Goal: Transaction & Acquisition: Download file/media

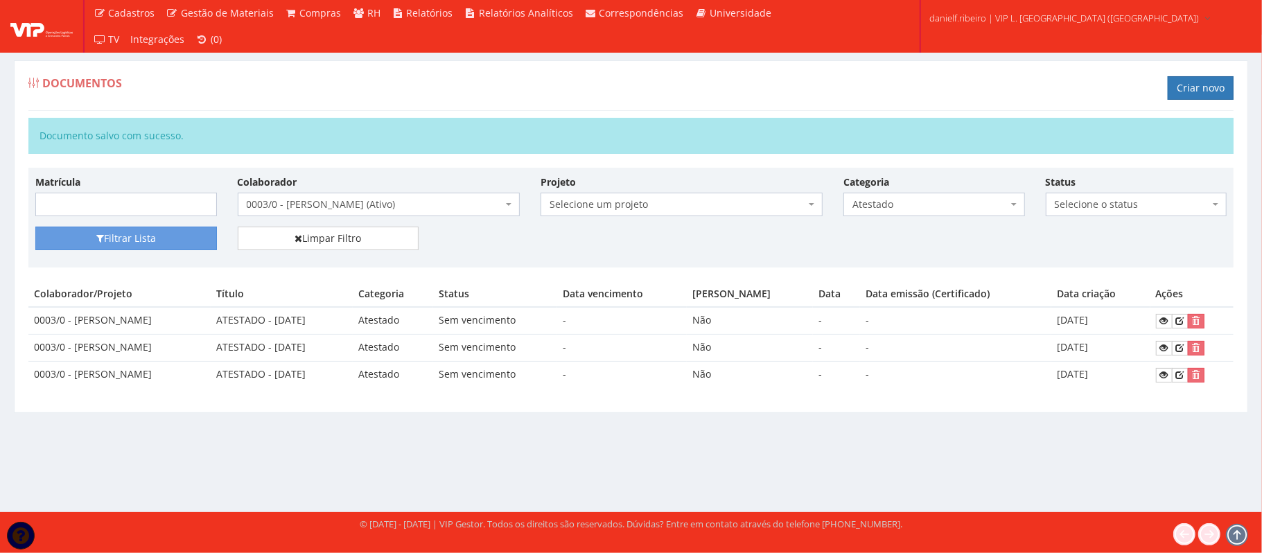
click at [396, 198] on span "0003/0 - GILVANE ROSA DOS PASSOS (Ativo)" at bounding box center [379, 205] width 282 height 24
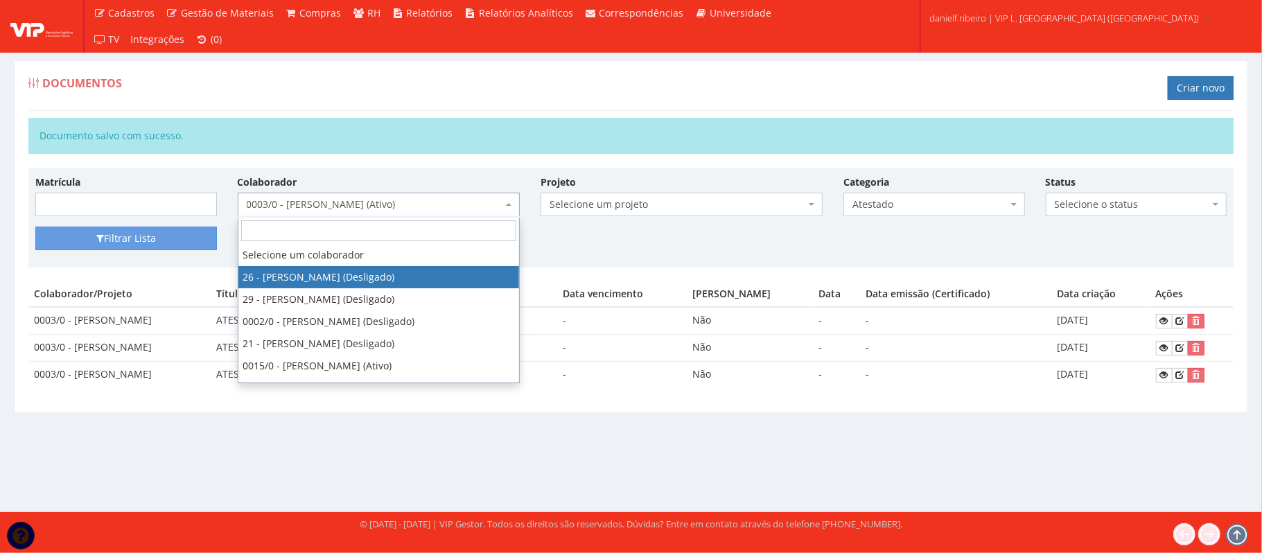
select select "3835"
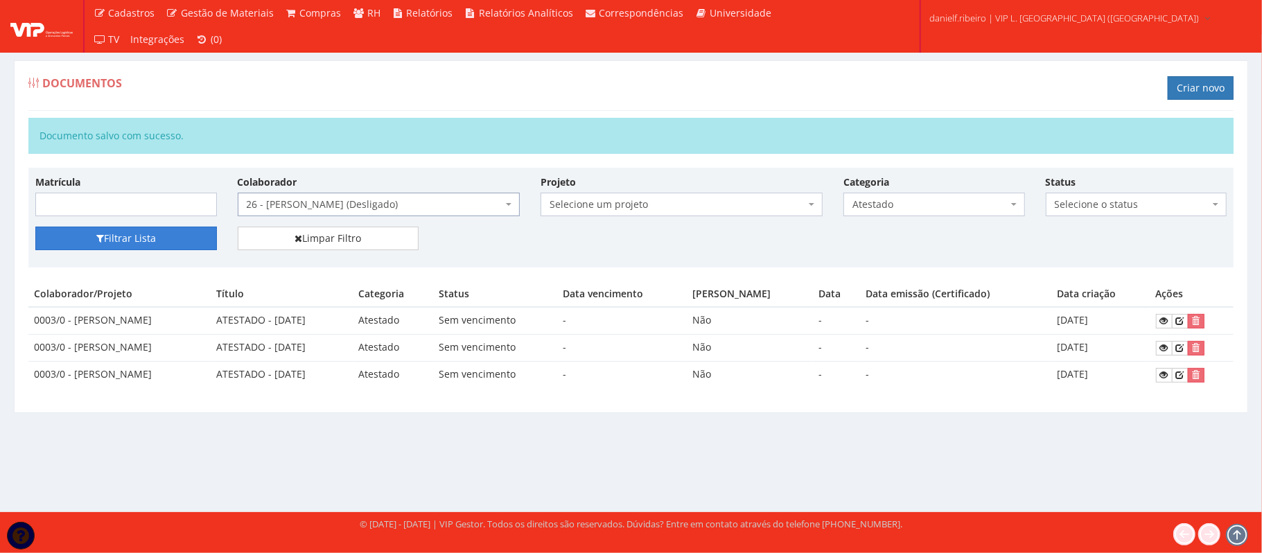
click at [177, 242] on button "Filtrar Lista" at bounding box center [126, 239] width 182 height 24
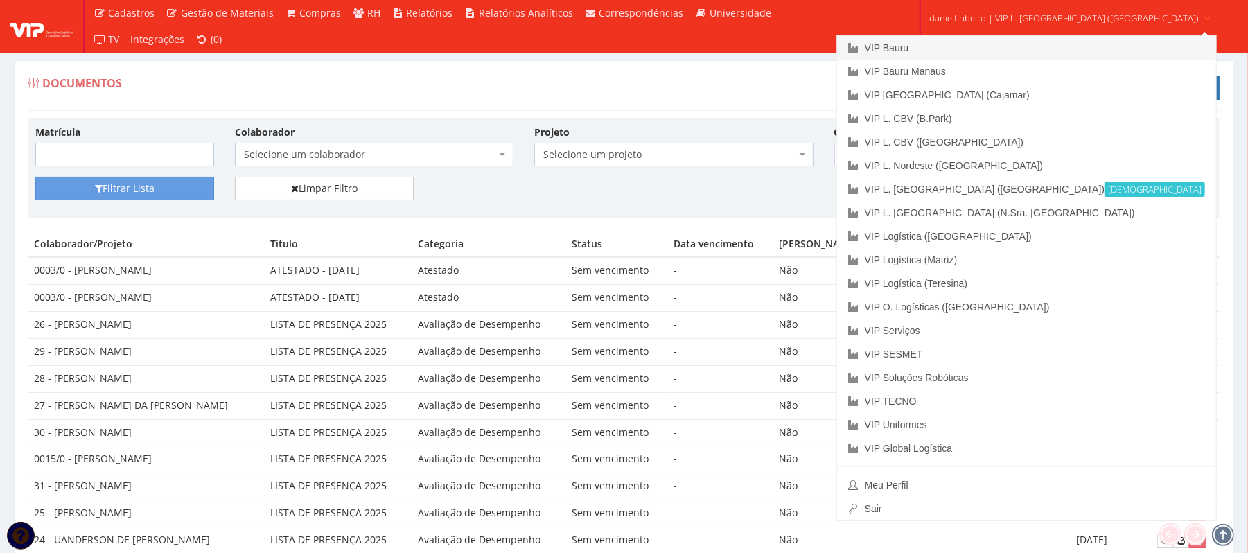
click at [1004, 42] on link "VIP Bauru" at bounding box center [1026, 48] width 379 height 24
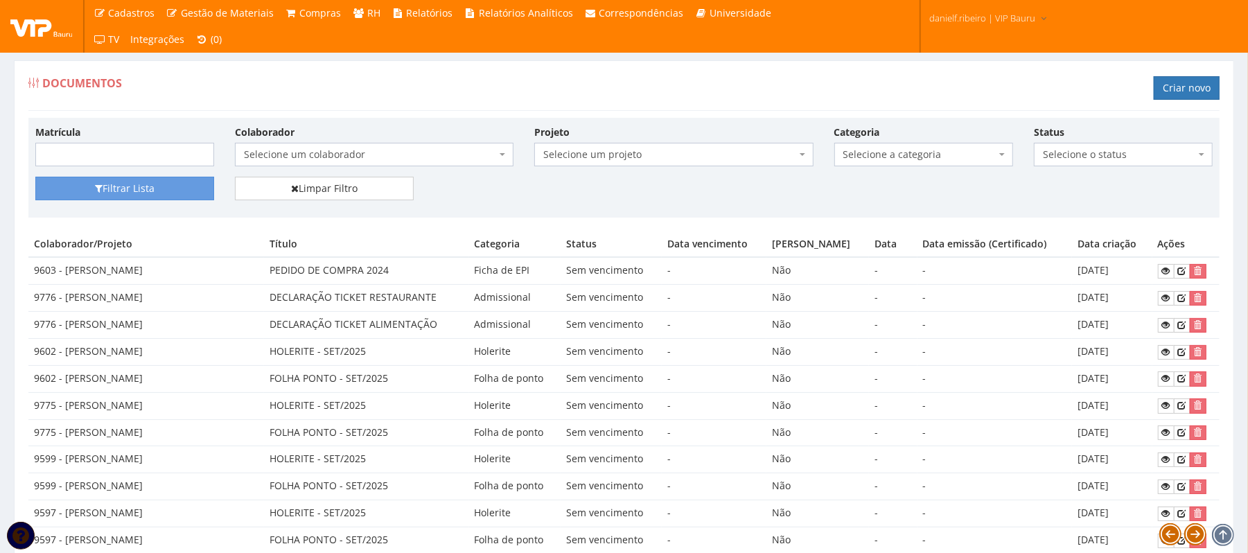
click at [356, 155] on span "Selecione um colaborador" at bounding box center [370, 155] width 252 height 14
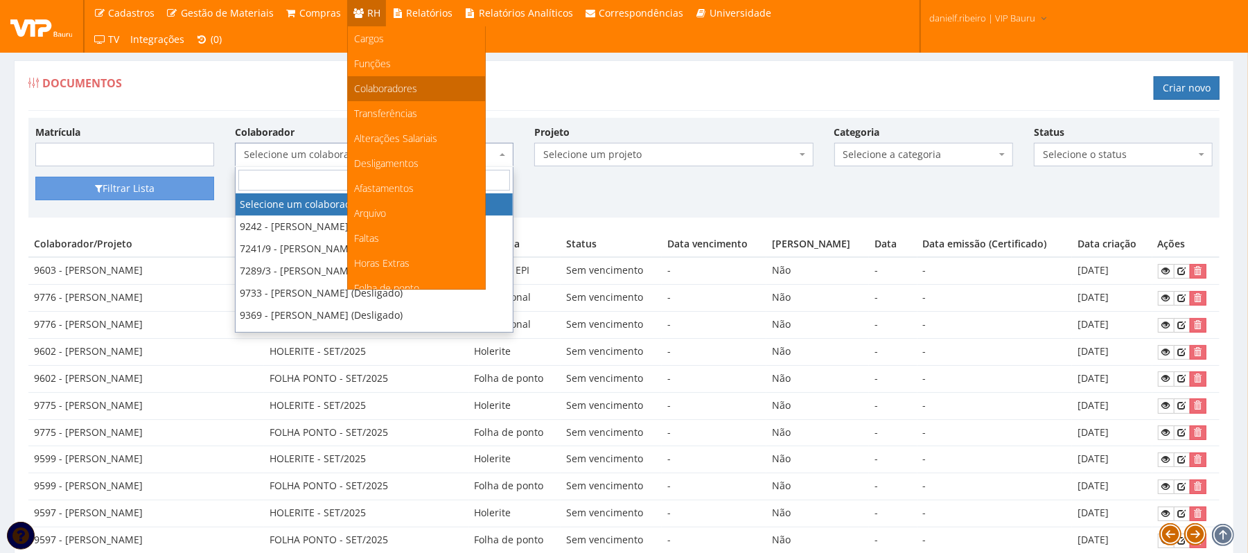
click at [396, 91] on span "Colaboradores" at bounding box center [386, 88] width 63 height 13
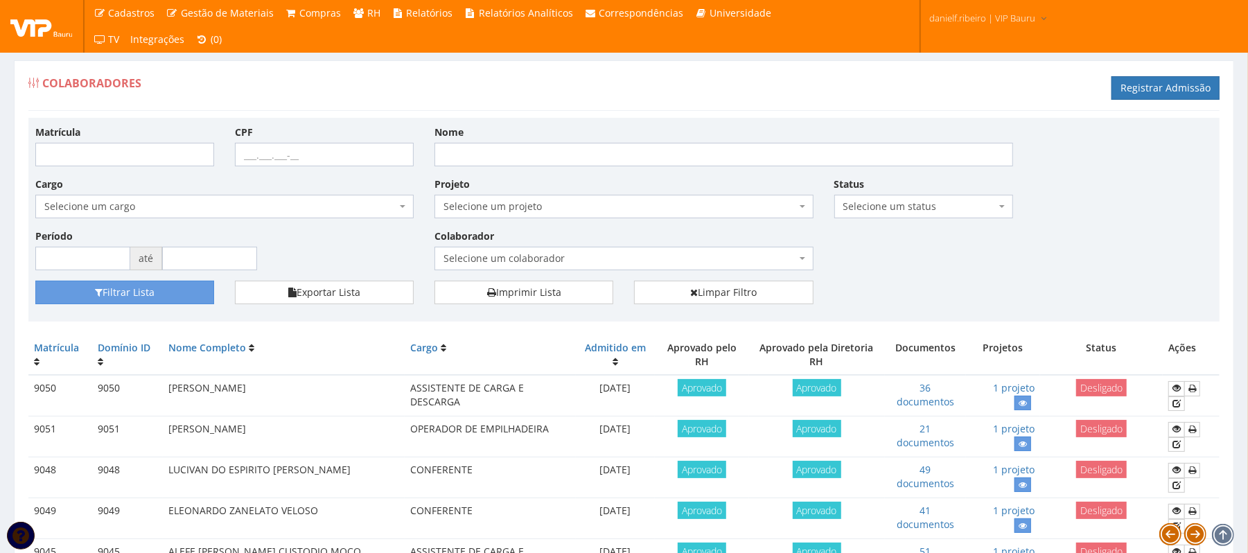
click at [498, 252] on span "Selecione um colaborador" at bounding box center [624, 259] width 378 height 24
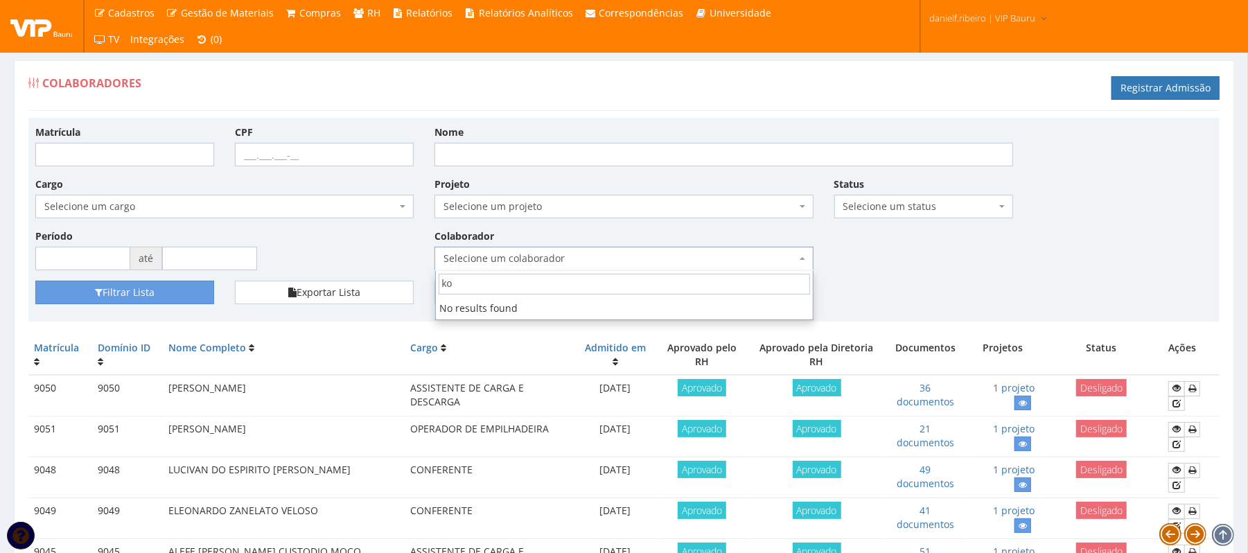
type input "k"
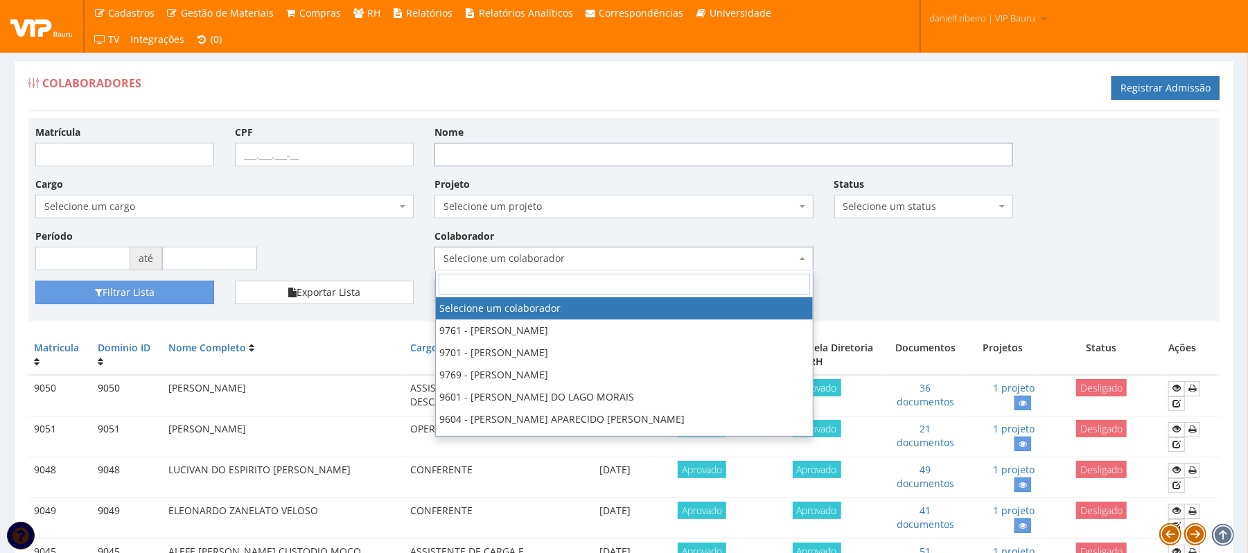
click at [495, 162] on input "Nome" at bounding box center [724, 155] width 579 height 24
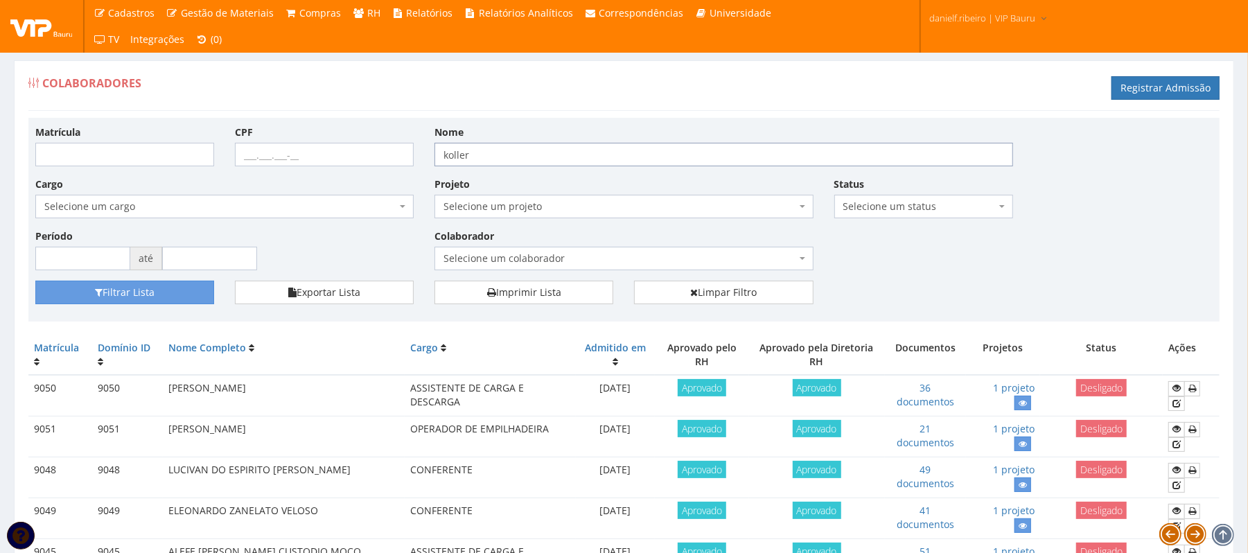
type input "koller"
click at [35, 281] on button "Filtrar Lista" at bounding box center [124, 293] width 179 height 24
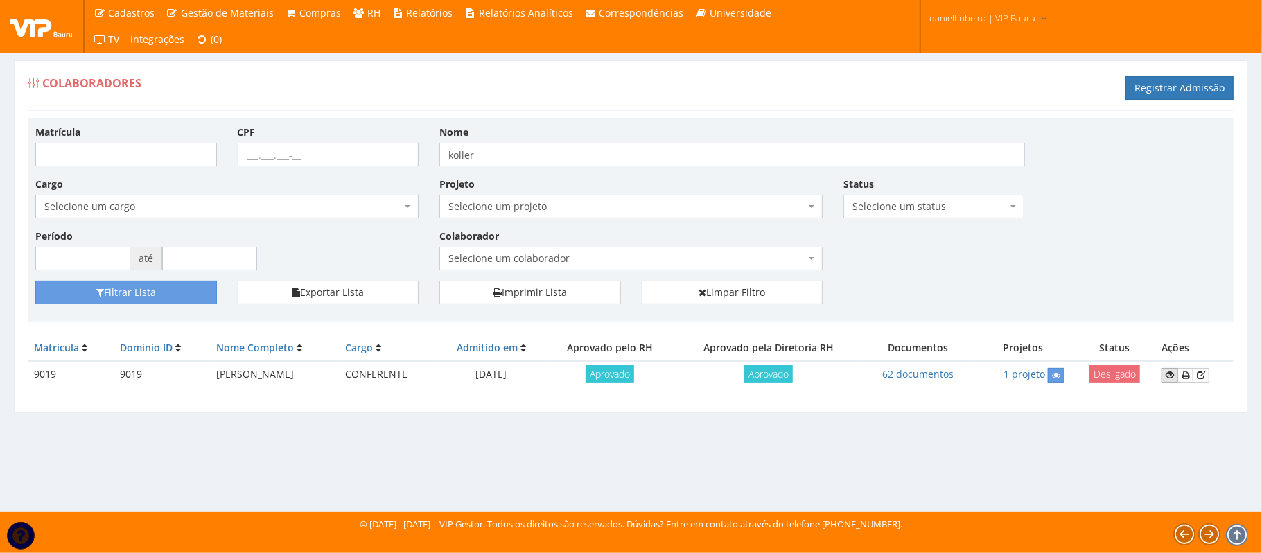
click at [1167, 373] on link at bounding box center [1170, 375] width 17 height 15
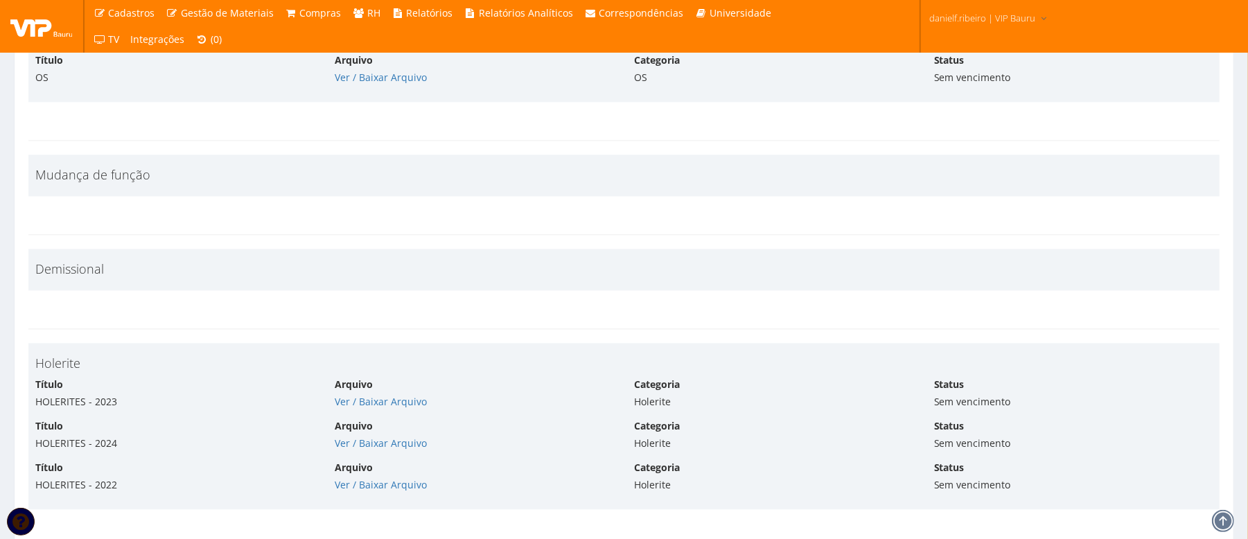
scroll to position [6161, 0]
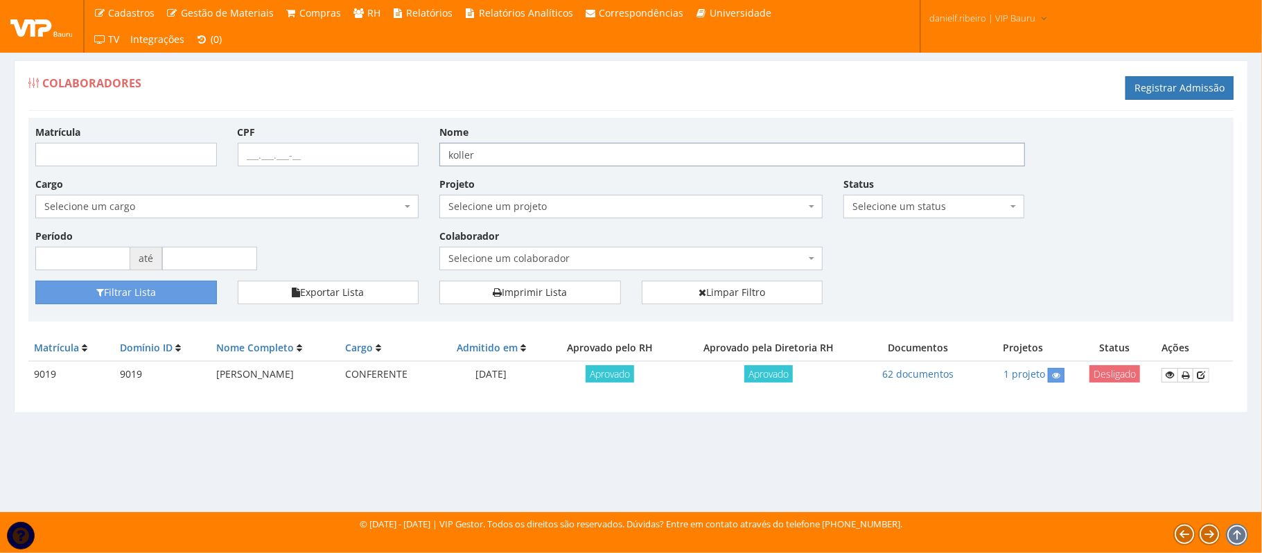
drag, startPoint x: 495, startPoint y: 167, endPoint x: 369, endPoint y: 179, distance: 126.0
click at [369, 179] on div "Matrícula CPF Nome koller Cargo Selecione um cargo G1225 D0029 - 4110-05 - AGEN…" at bounding box center [631, 203] width 1212 height 156
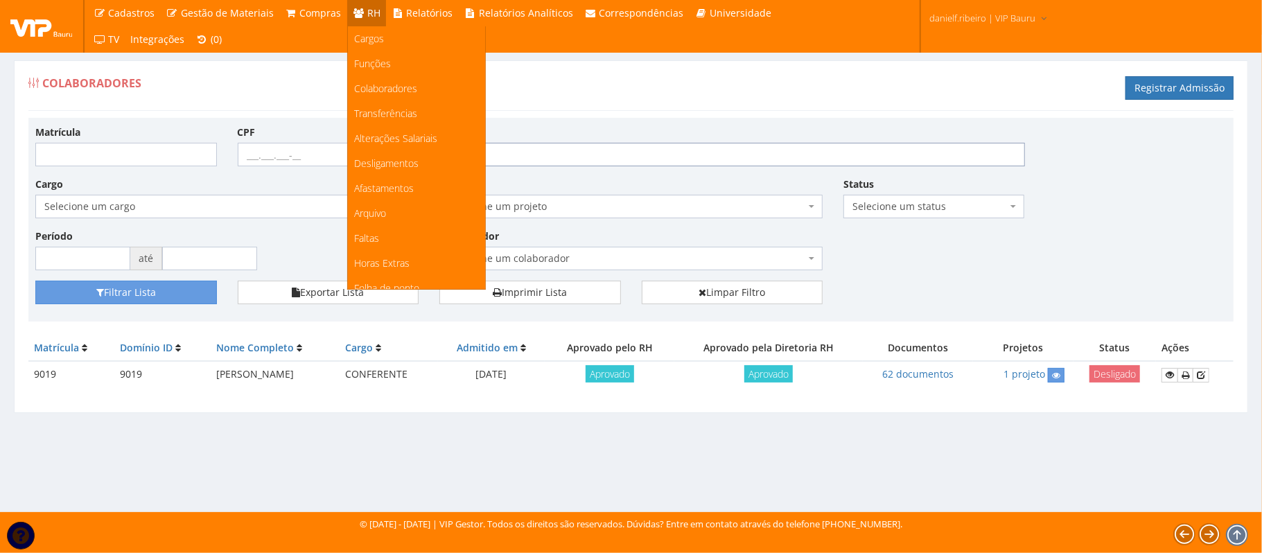
scroll to position [173, 0]
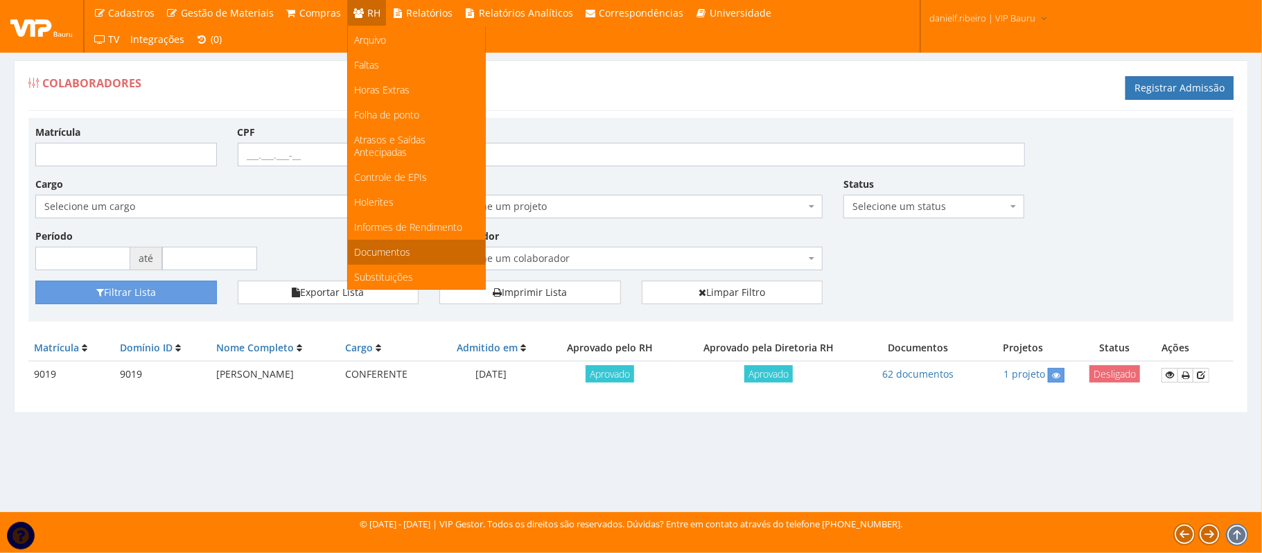
click at [384, 251] on span "Documentos" at bounding box center [383, 251] width 56 height 13
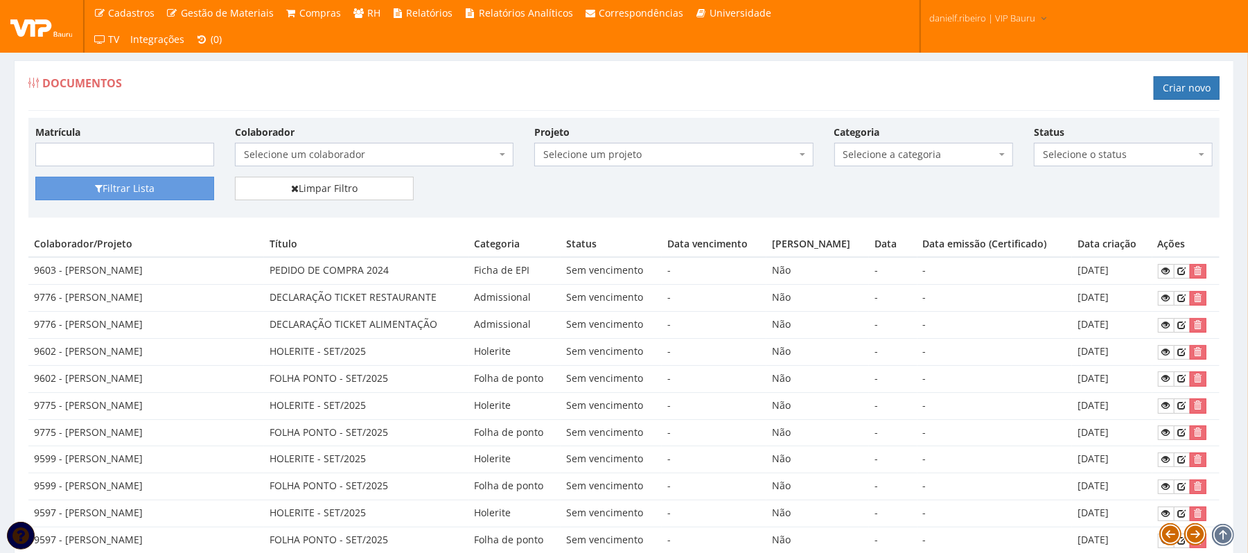
click at [362, 148] on span "Selecione um colaborador" at bounding box center [370, 155] width 252 height 14
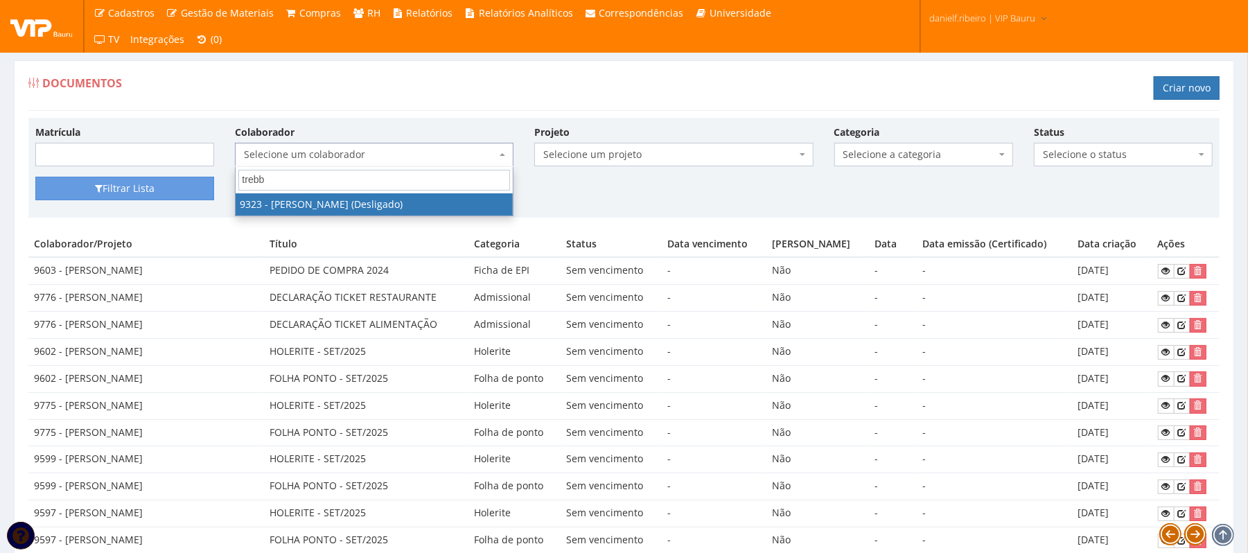
type input "trebbi"
select select "3162"
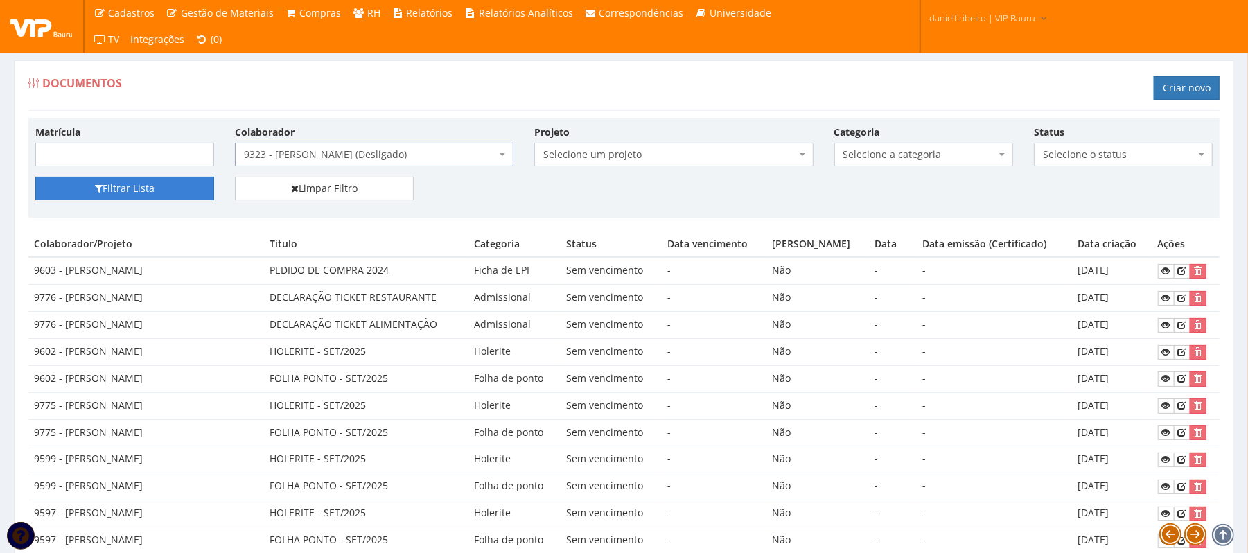
click at [173, 183] on button "Filtrar Lista" at bounding box center [124, 189] width 179 height 24
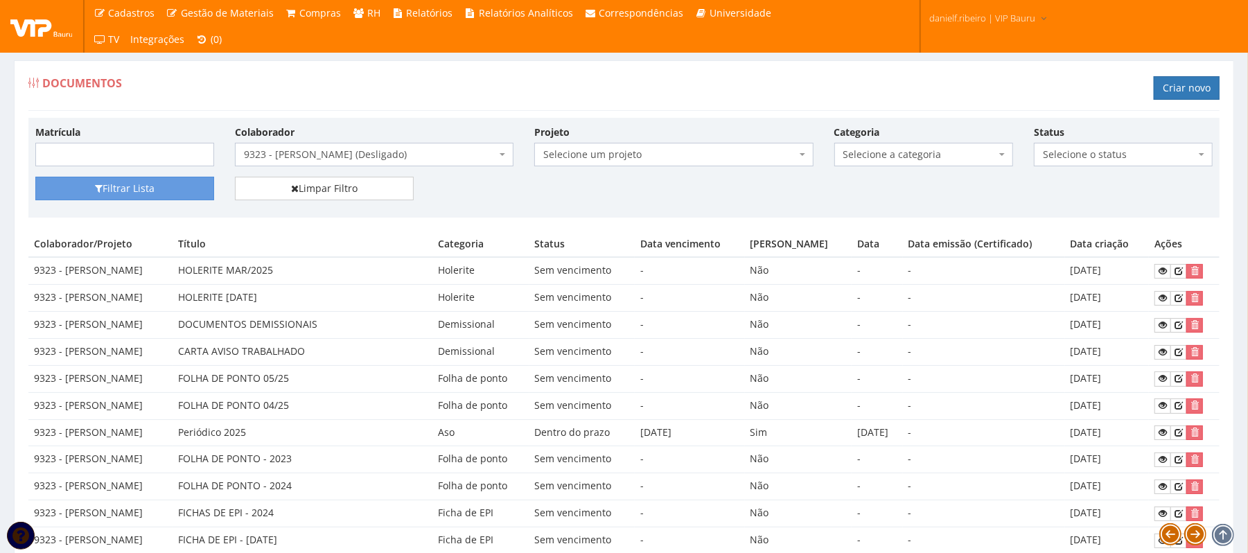
click at [896, 150] on span "Selecione a categoria" at bounding box center [920, 155] width 152 height 14
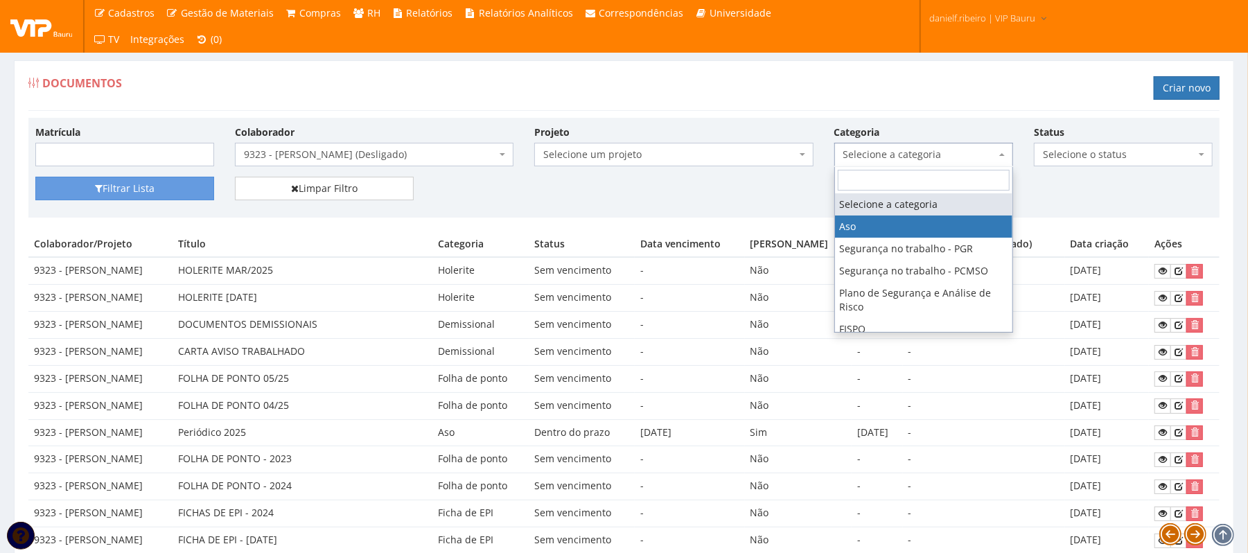
select select "aso"
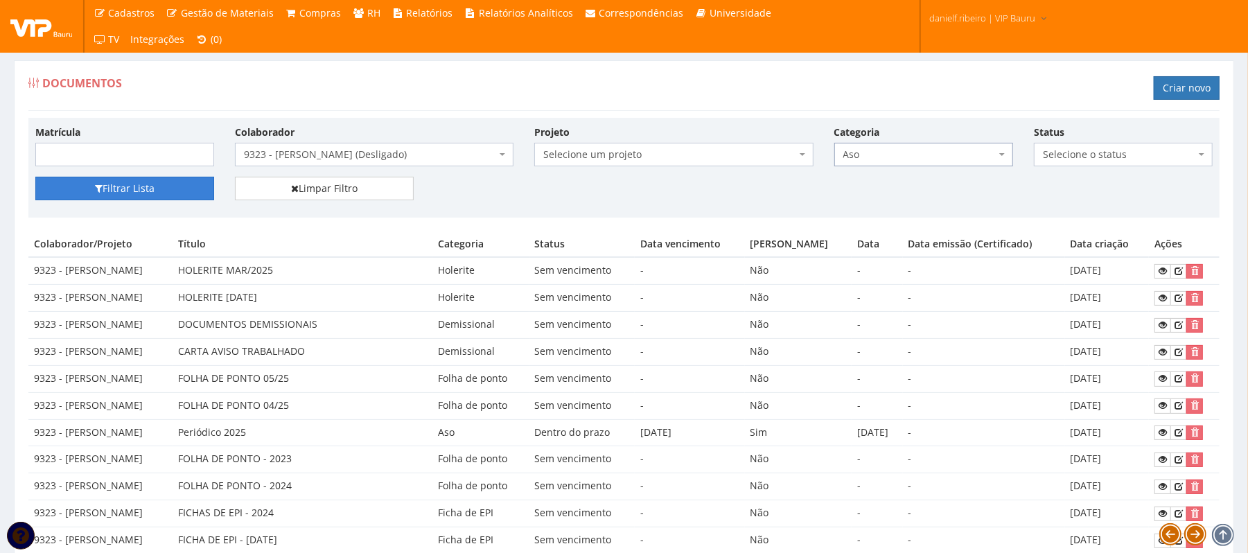
click at [166, 184] on button "Filtrar Lista" at bounding box center [124, 189] width 179 height 24
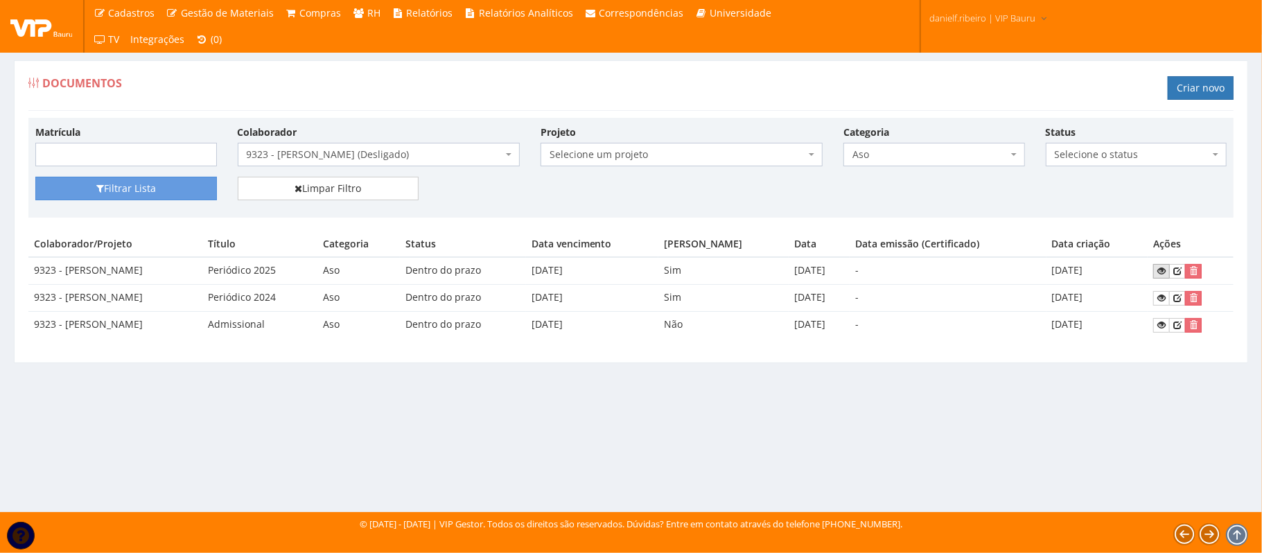
click at [1166, 270] on icon at bounding box center [1162, 271] width 8 height 10
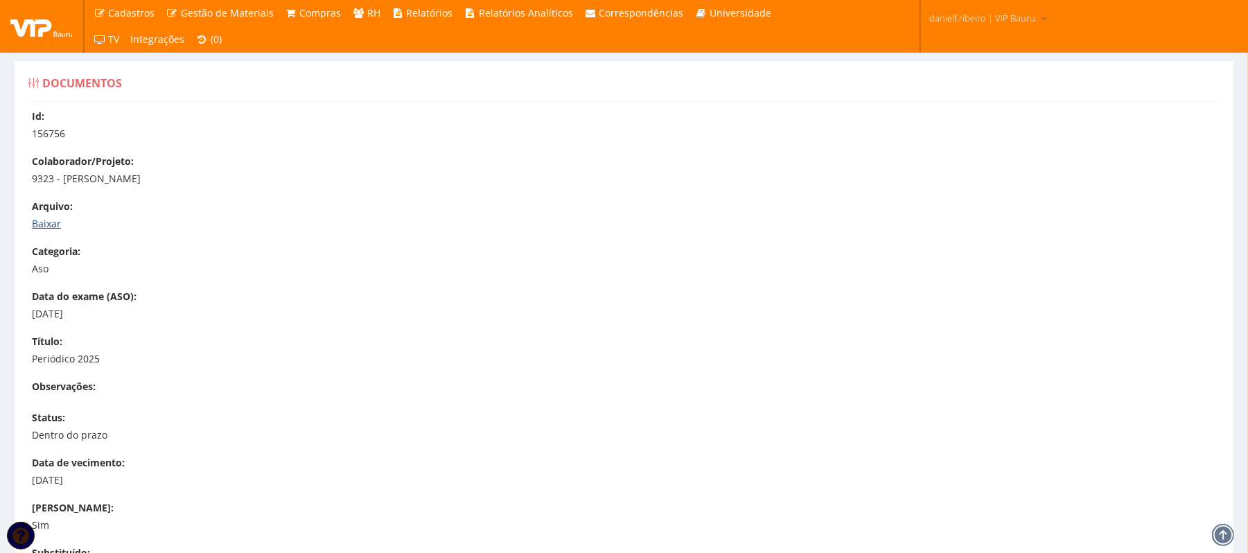
click at [46, 222] on link "Baixar" at bounding box center [46, 223] width 29 height 13
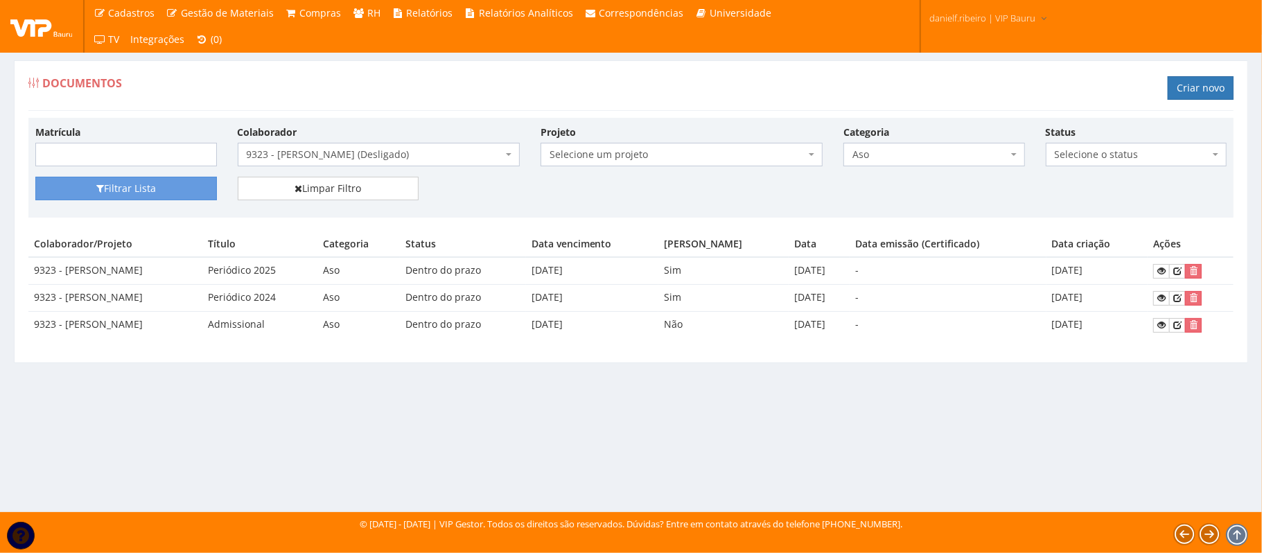
drag, startPoint x: 328, startPoint y: 146, endPoint x: 333, endPoint y: 154, distance: 9.6
click at [328, 146] on span "9323 - SERGIO AUGUSTO TREBBI DA ROCHA FILHO (Desligado)" at bounding box center [379, 155] width 282 height 24
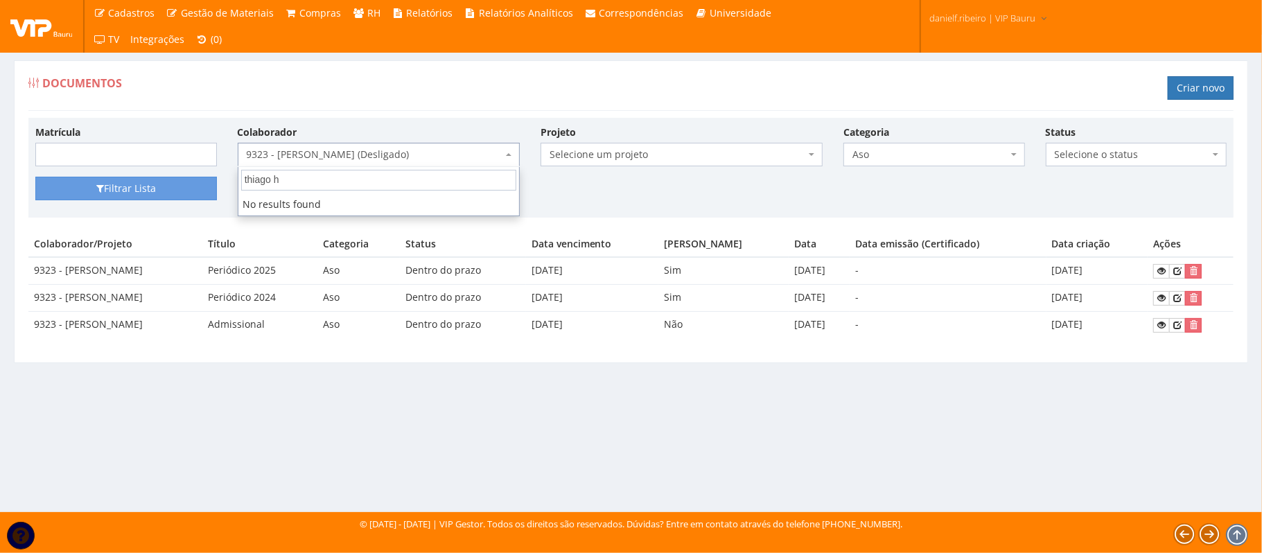
type input "thiago"
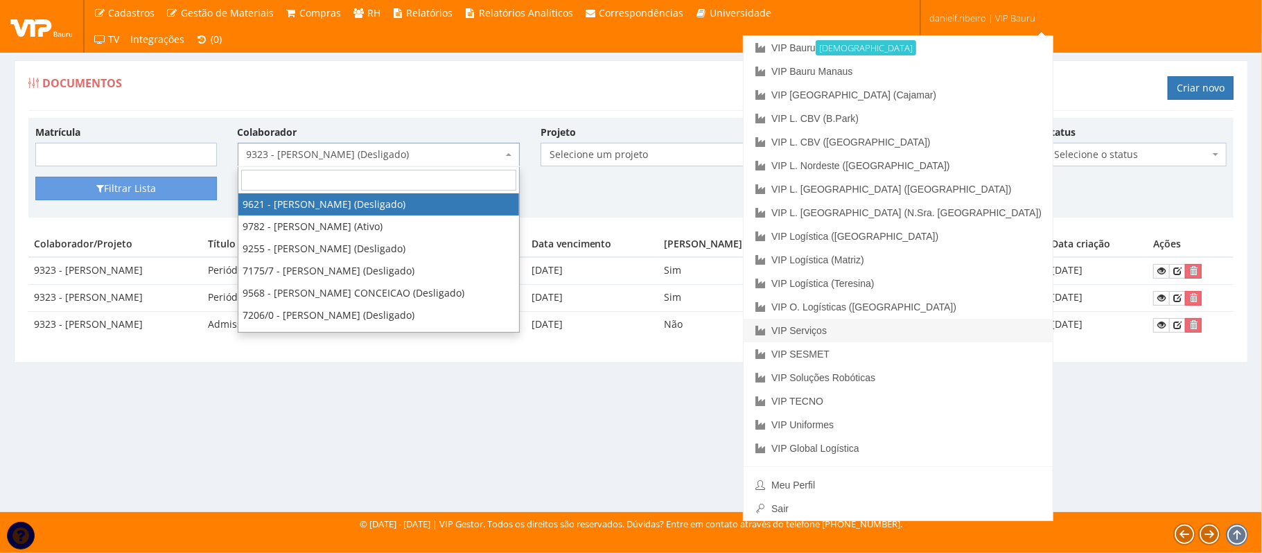
click at [930, 328] on link "VIP Serviços" at bounding box center [898, 331] width 309 height 24
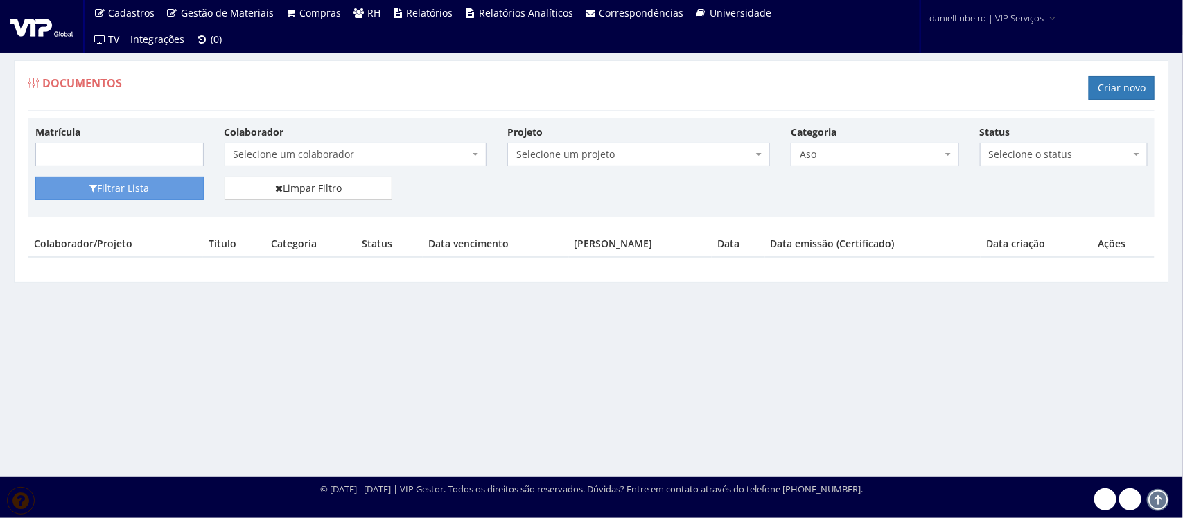
click at [389, 143] on span "Selecione um colaborador" at bounding box center [356, 155] width 263 height 24
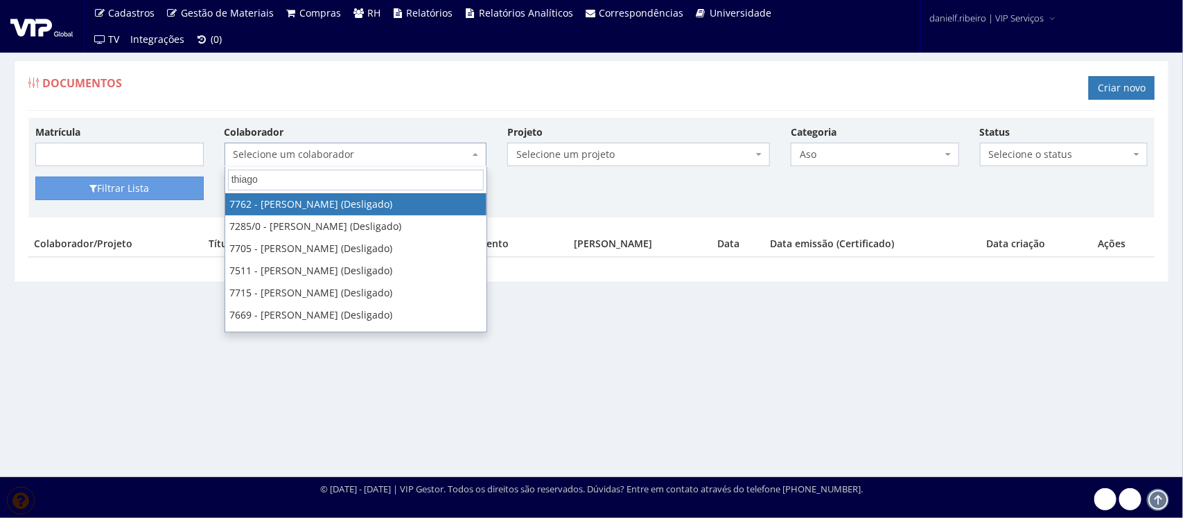
type input "thiago h"
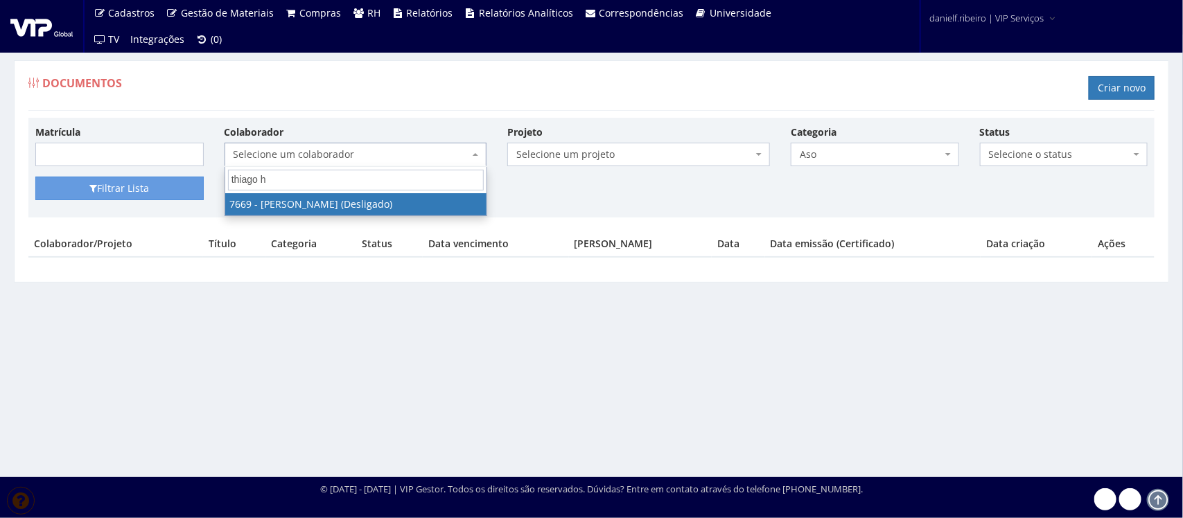
select select "2067"
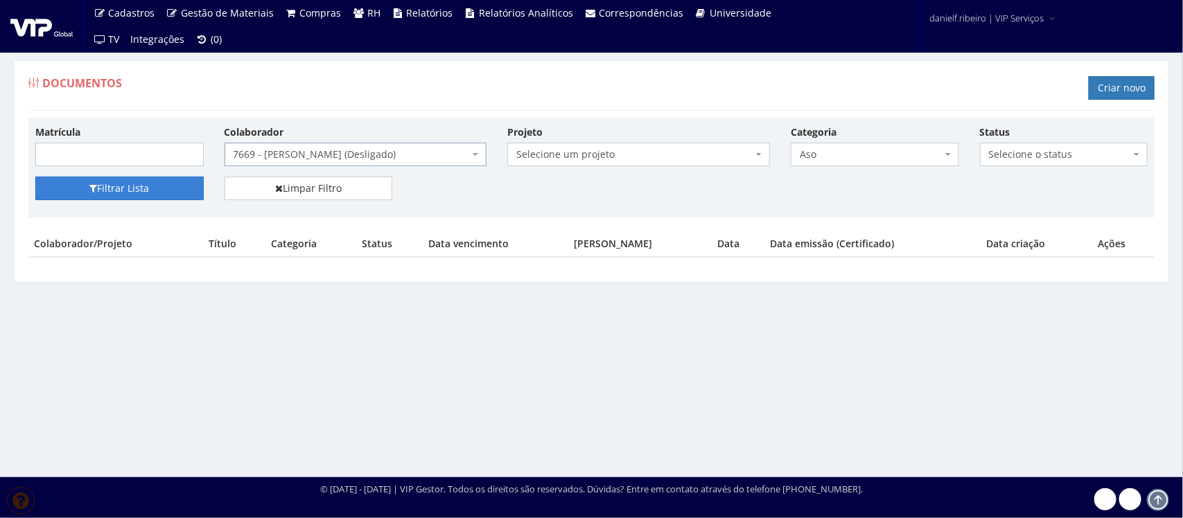
click at [139, 185] on button "Filtrar Lista" at bounding box center [119, 189] width 168 height 24
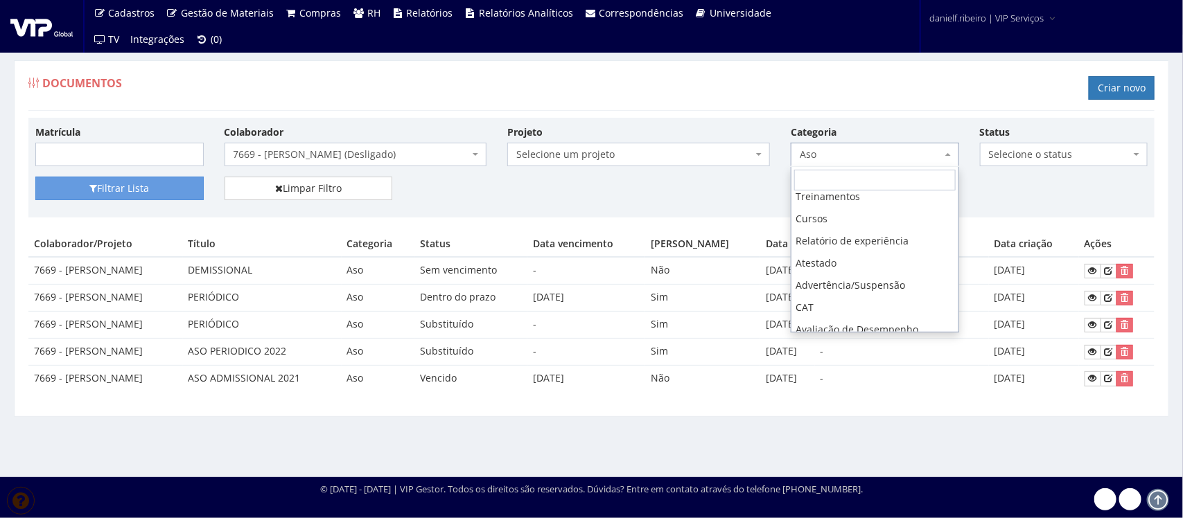
scroll to position [326, 0]
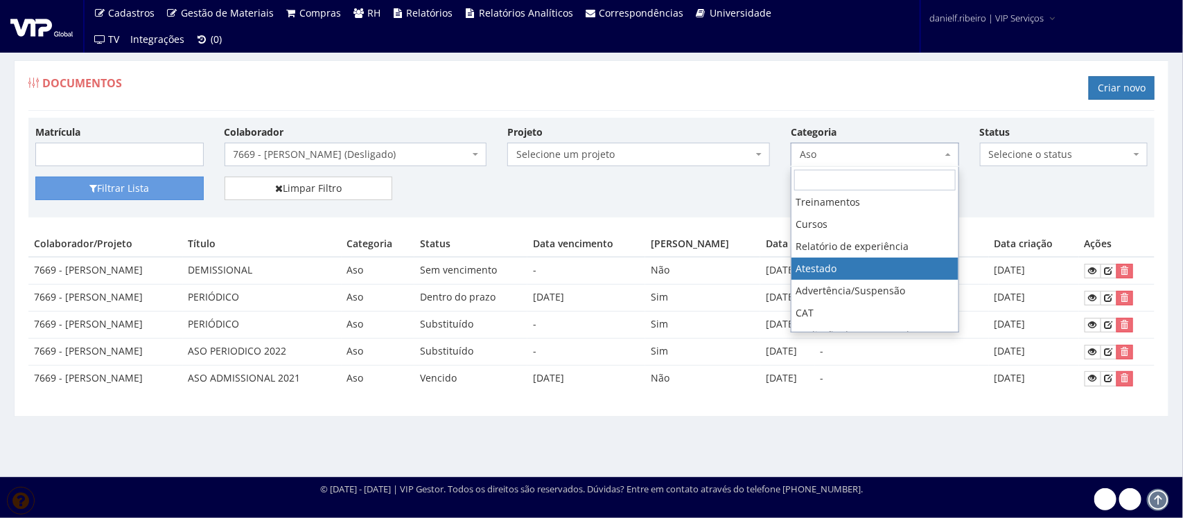
drag, startPoint x: 837, startPoint y: 265, endPoint x: 787, endPoint y: 256, distance: 50.6
select select "atestado"
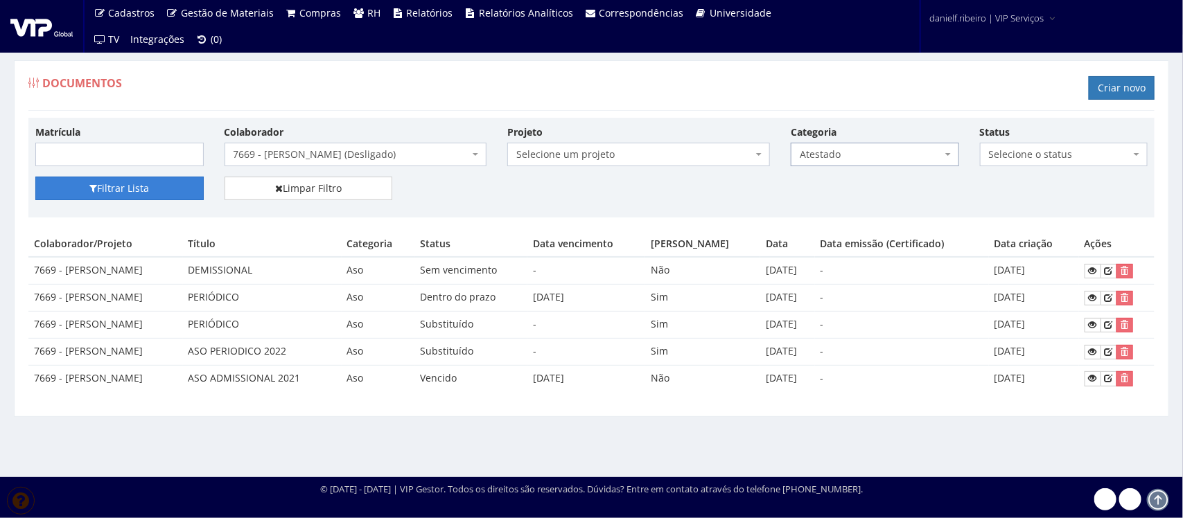
click at [130, 182] on button "Filtrar Lista" at bounding box center [119, 189] width 168 height 24
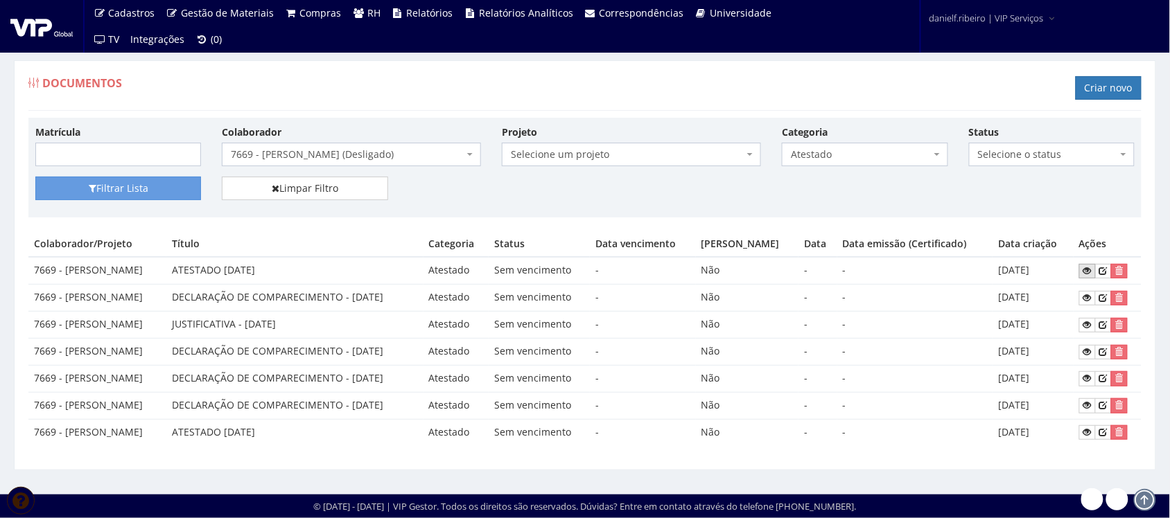
click at [1092, 272] on icon at bounding box center [1087, 271] width 8 height 10
click at [319, 150] on span "7669 - THIAGO HENRIQUE LIMA MEDEIROS (Desligado)" at bounding box center [347, 155] width 233 height 14
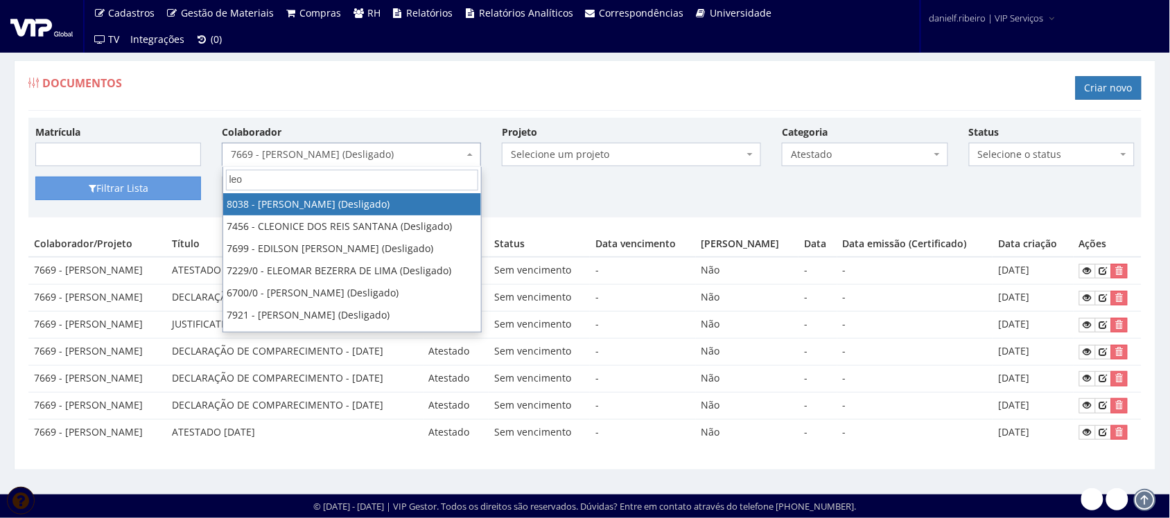
type input "leo"
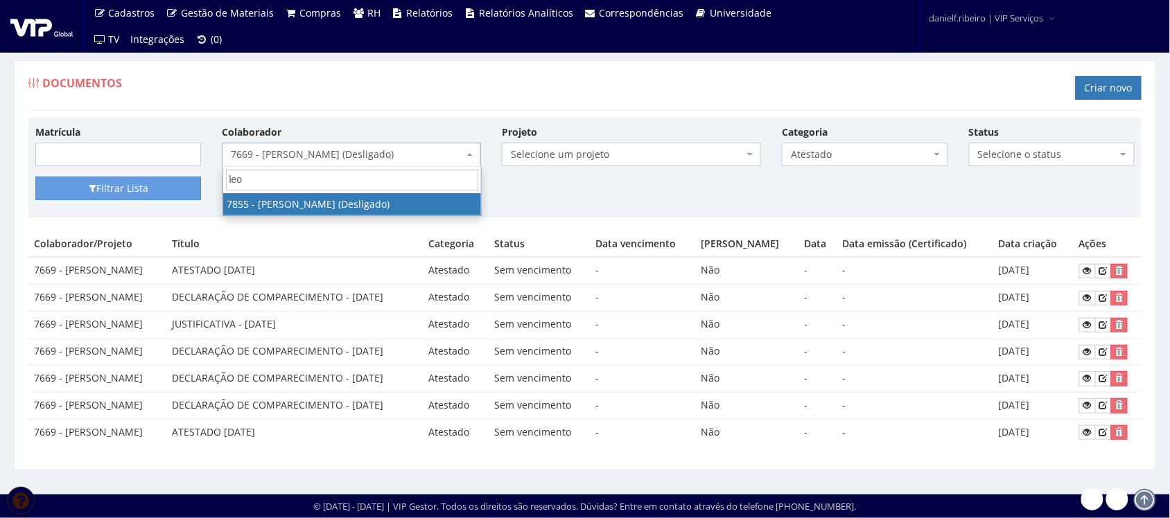
select select "2707"
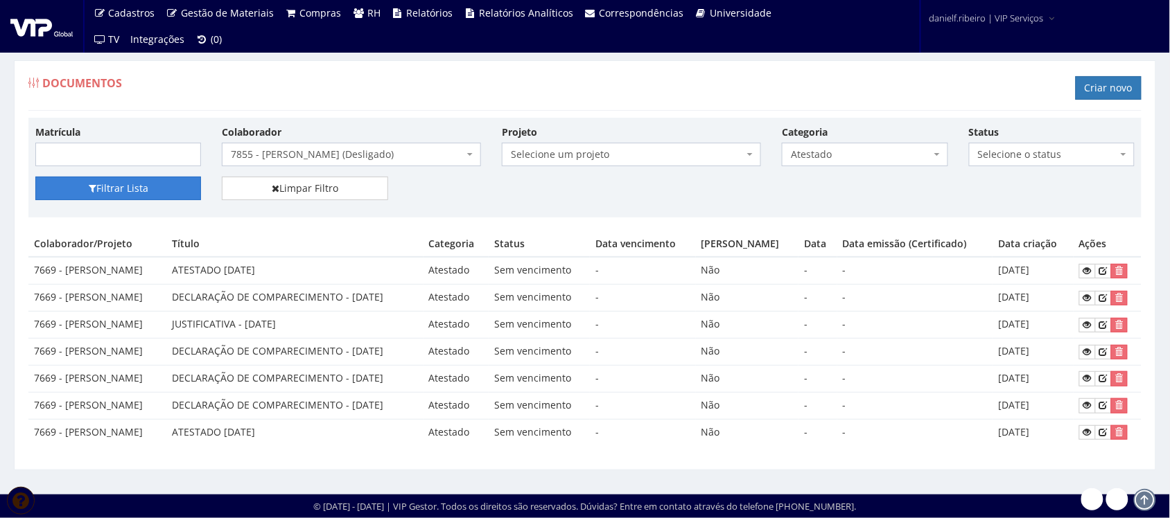
click at [121, 191] on button "Filtrar Lista" at bounding box center [118, 189] width 166 height 24
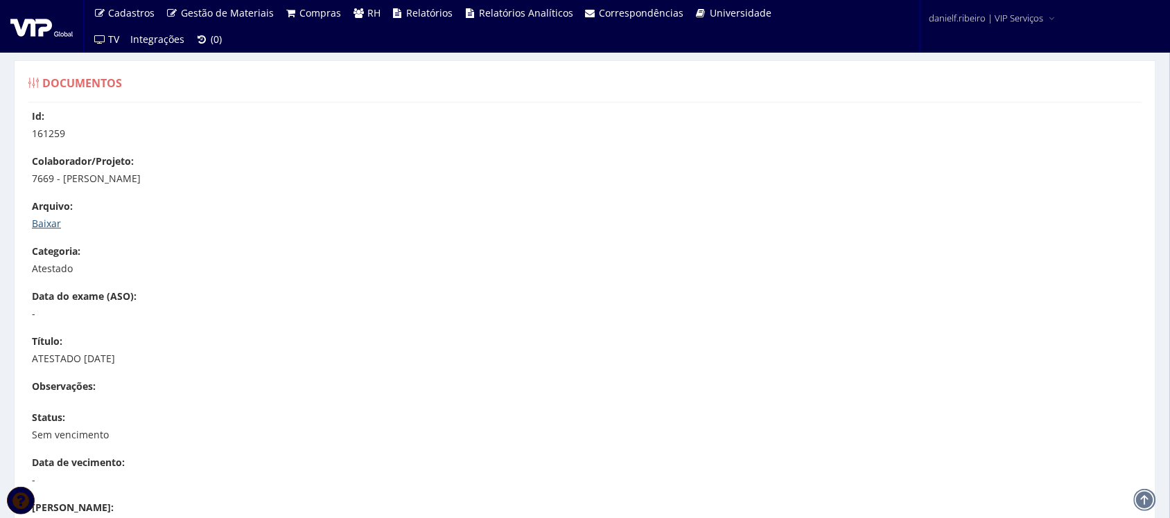
click at [44, 226] on link "Baixar" at bounding box center [46, 223] width 29 height 13
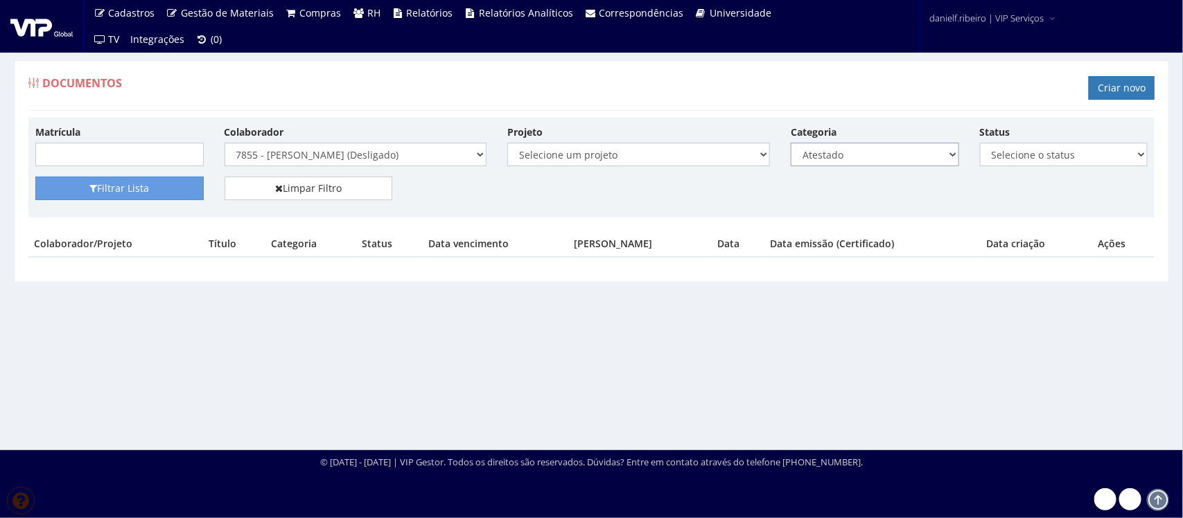
click at [886, 158] on select "Selecione a categoria Aso Segurança no trabalho - PGR Segurança no trabalho - P…" at bounding box center [875, 155] width 168 height 24
select select "admissional"
click at [791, 143] on select "Selecione a categoria Aso Segurança no trabalho - PGR Segurança no trabalho - P…" at bounding box center [875, 155] width 168 height 24
click at [125, 185] on button "Filtrar Lista" at bounding box center [119, 189] width 168 height 24
click at [951, 160] on select "Selecione a categoria Aso Segurança no trabalho - PGR Segurança no trabalho - P…" at bounding box center [875, 155] width 168 height 24
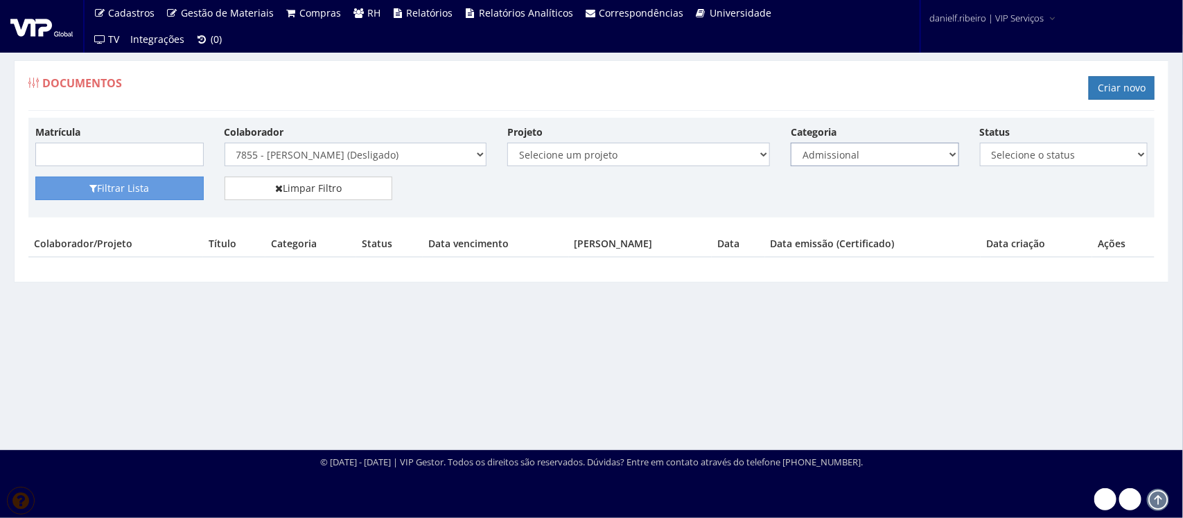
click at [951, 160] on select "Selecione a categoria Aso Segurança no trabalho - PGR Segurança no trabalho - P…" at bounding box center [875, 155] width 168 height 24
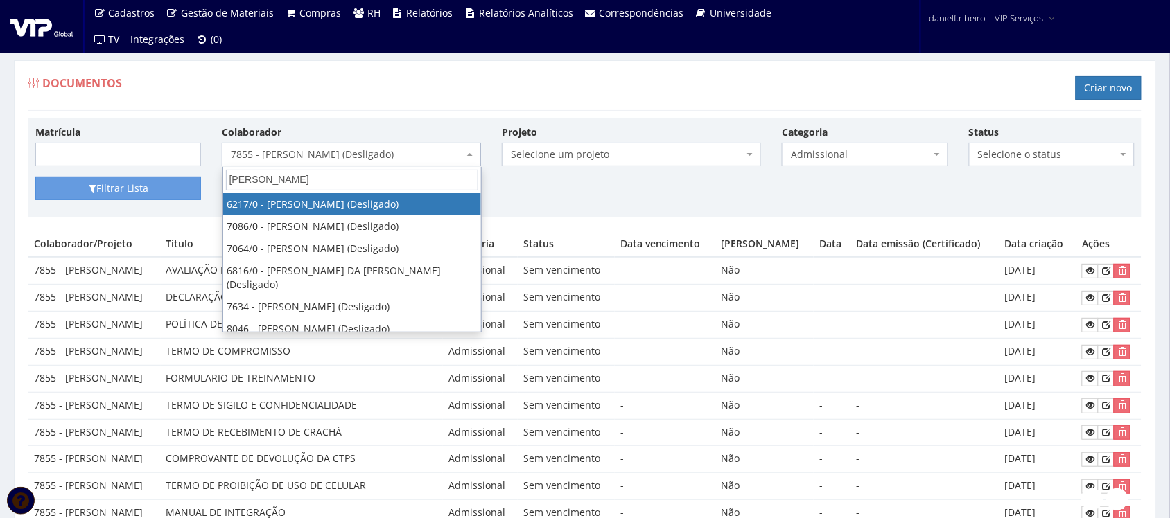
type input "[PERSON_NAME]"
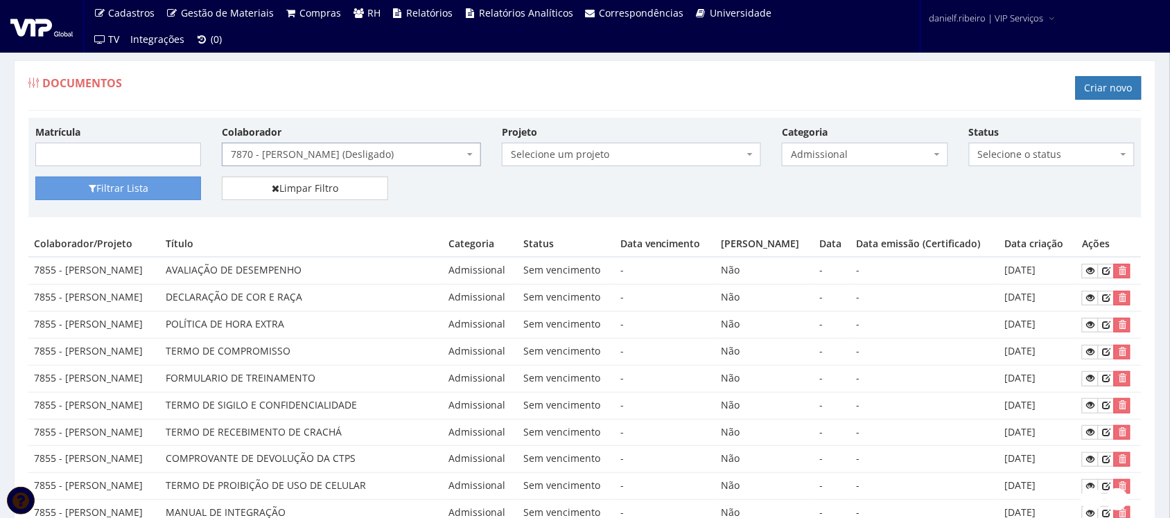
select select "2742"
click at [148, 189] on button "Filtrar Lista" at bounding box center [118, 189] width 166 height 24
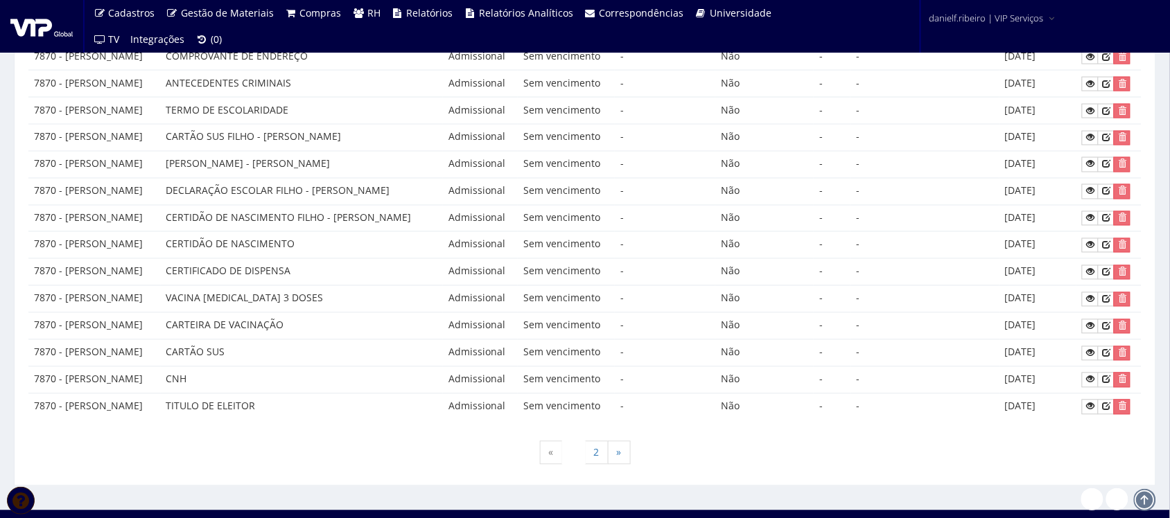
scroll to position [656, 0]
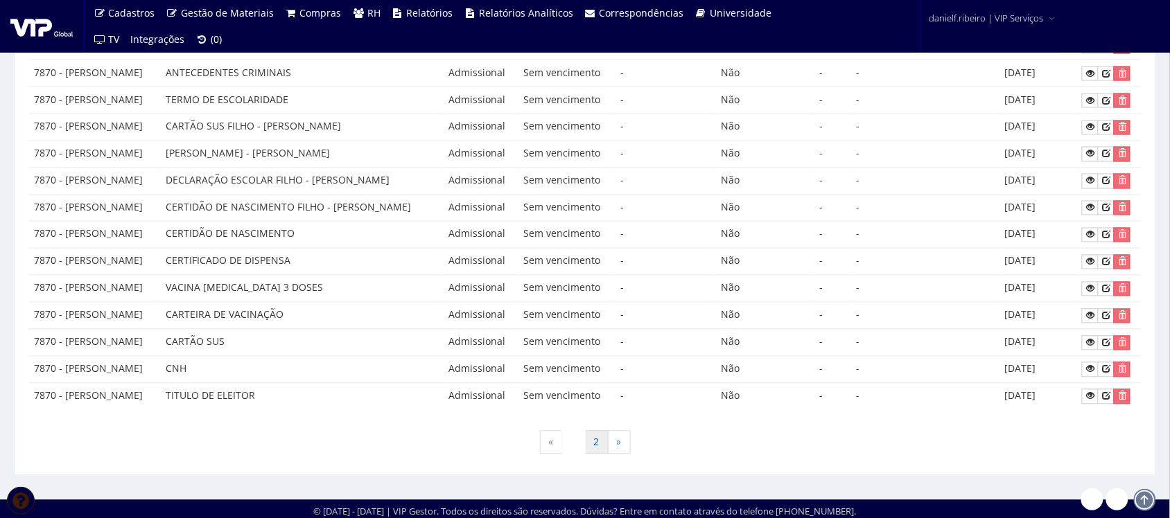
click at [595, 455] on link "2" at bounding box center [597, 443] width 24 height 24
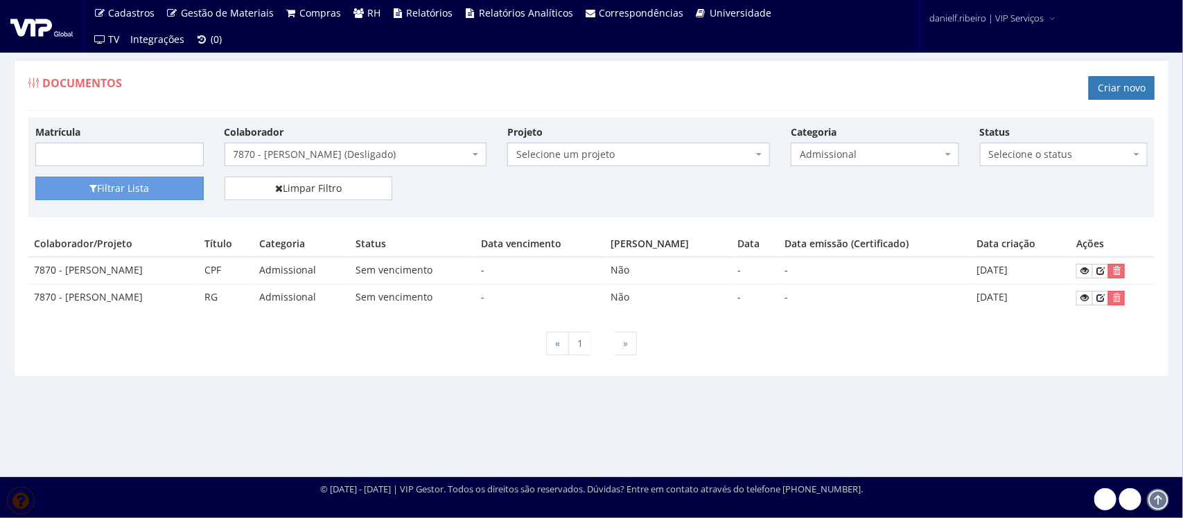
click at [334, 158] on span "7870 - [PERSON_NAME] (Desligado)" at bounding box center [352, 155] width 236 height 14
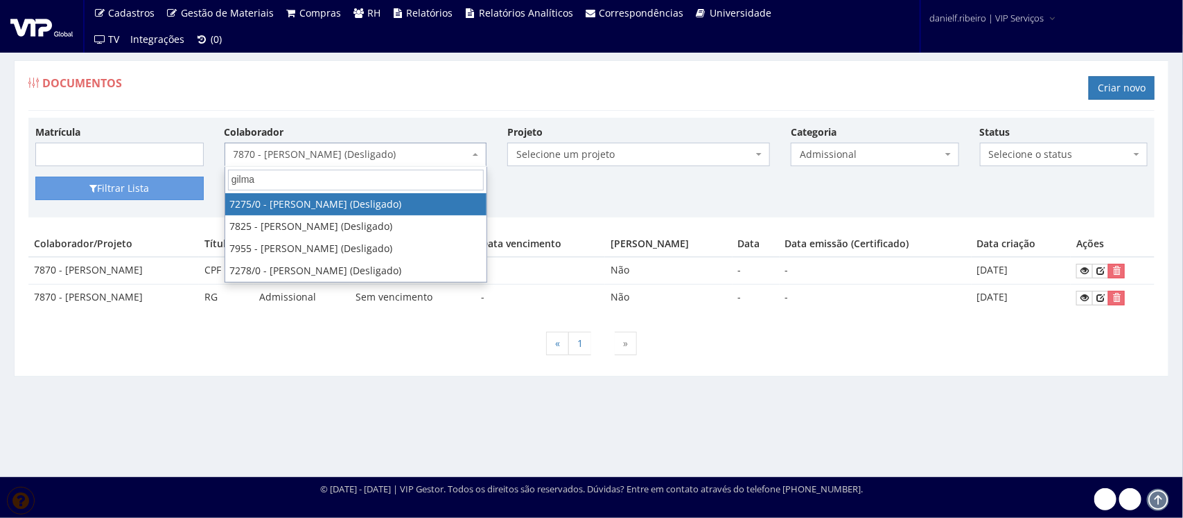
type input "gilmar"
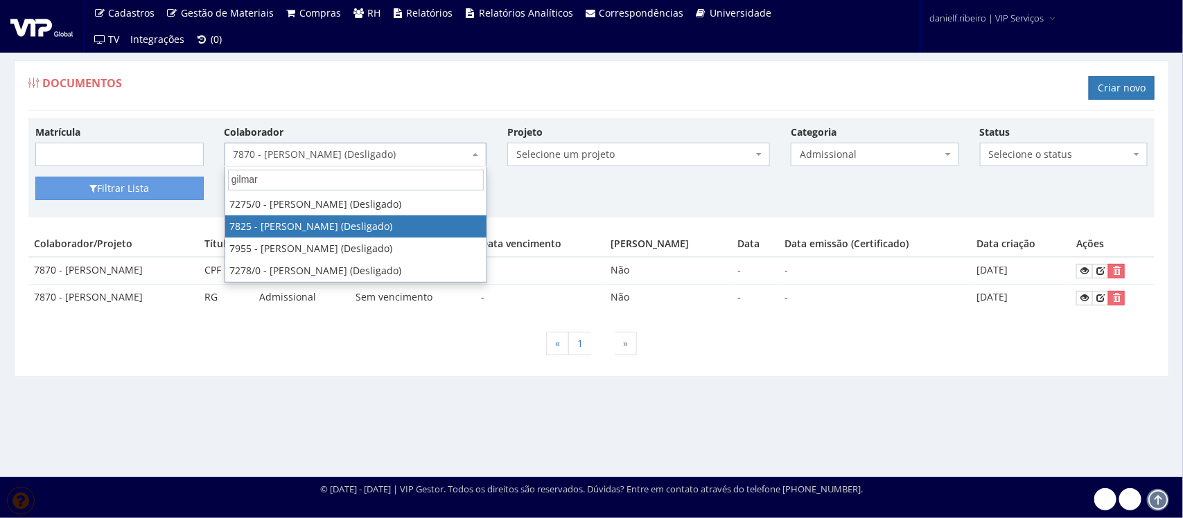
select select "2641"
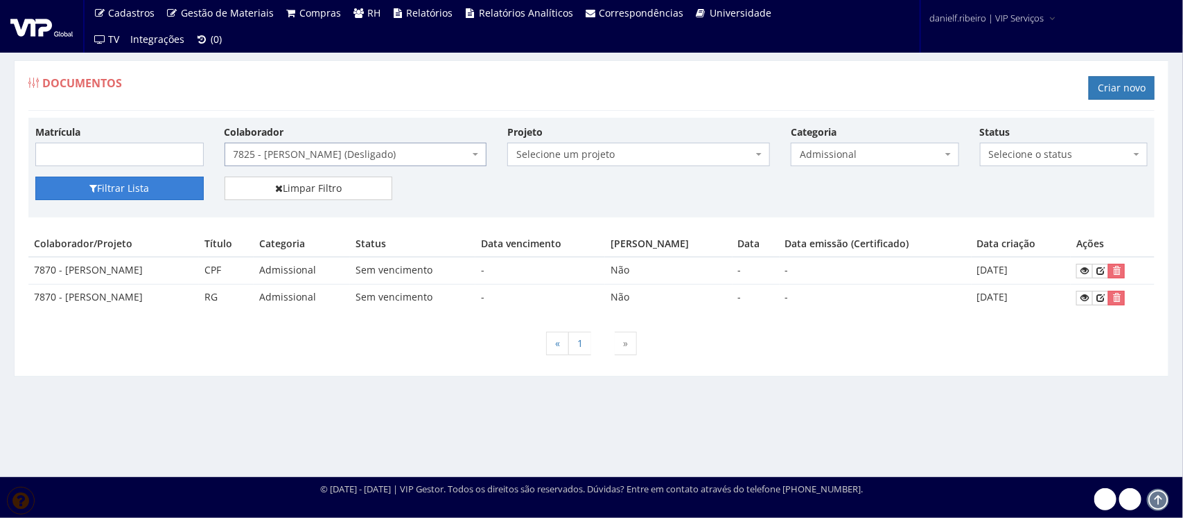
click at [112, 195] on button "Filtrar Lista" at bounding box center [119, 189] width 168 height 24
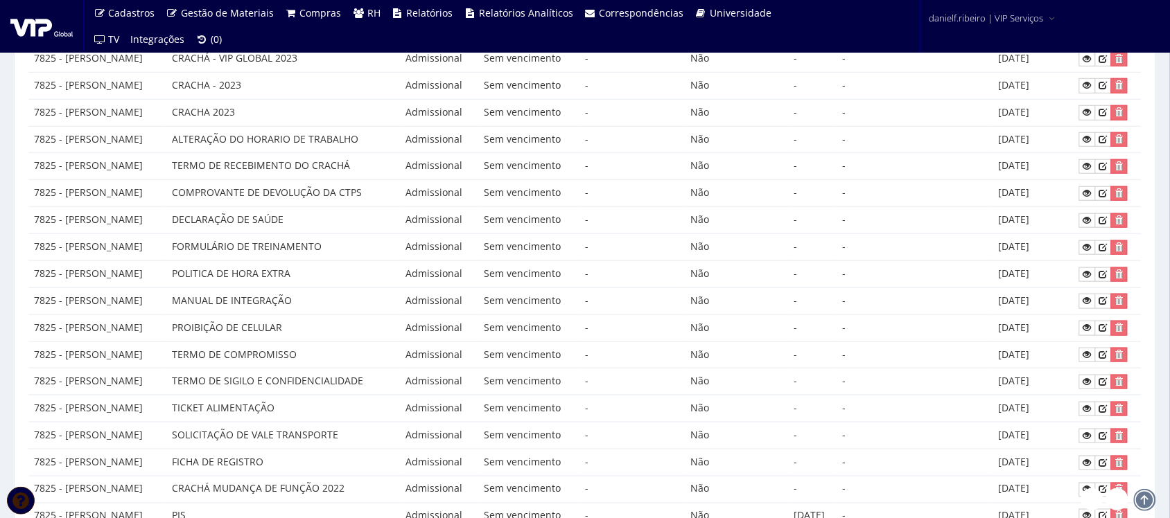
scroll to position [296, 0]
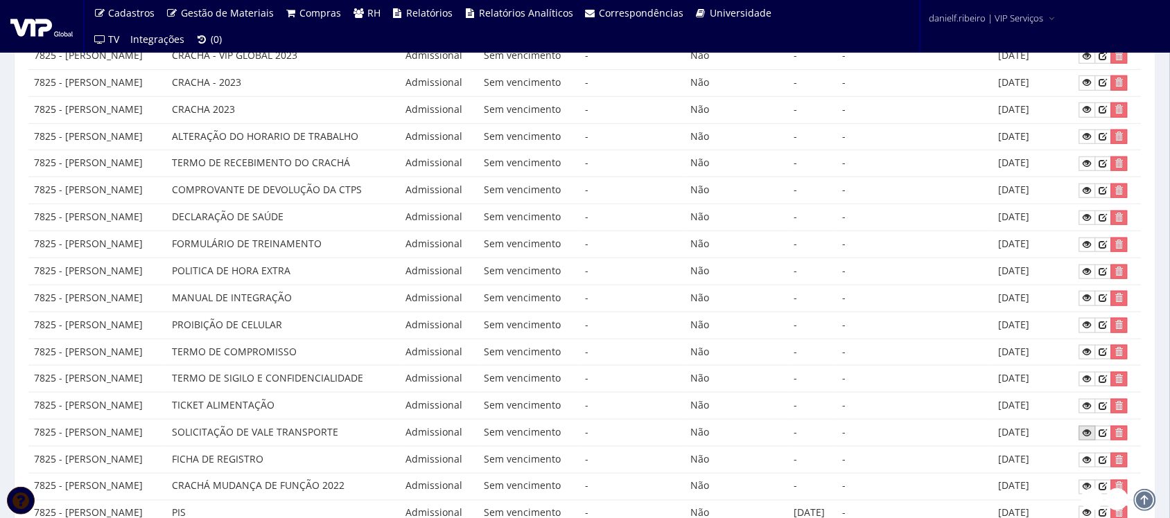
click at [1086, 438] on link at bounding box center [1087, 433] width 17 height 15
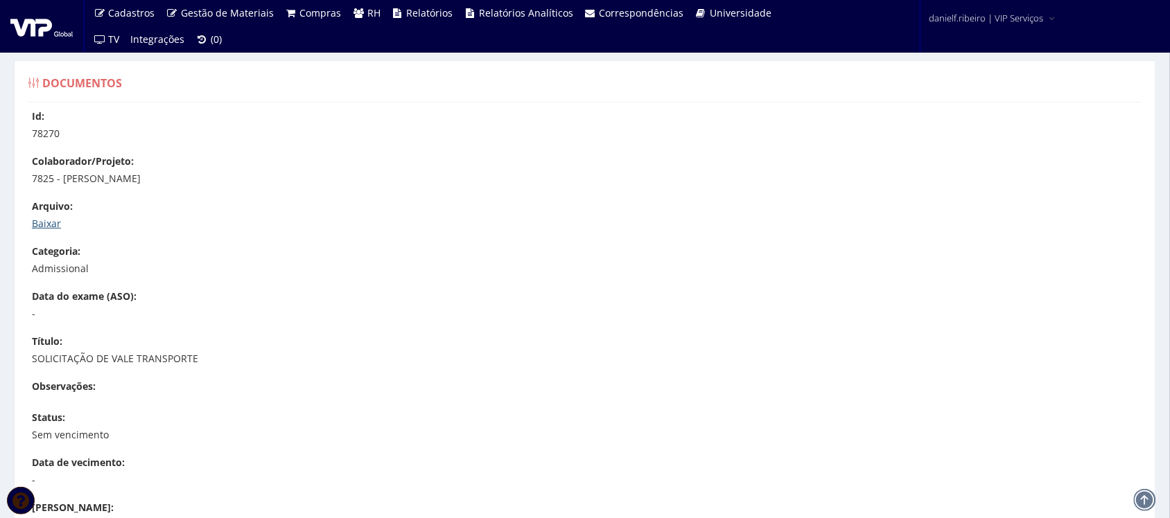
click at [44, 219] on link "Baixar" at bounding box center [46, 223] width 29 height 13
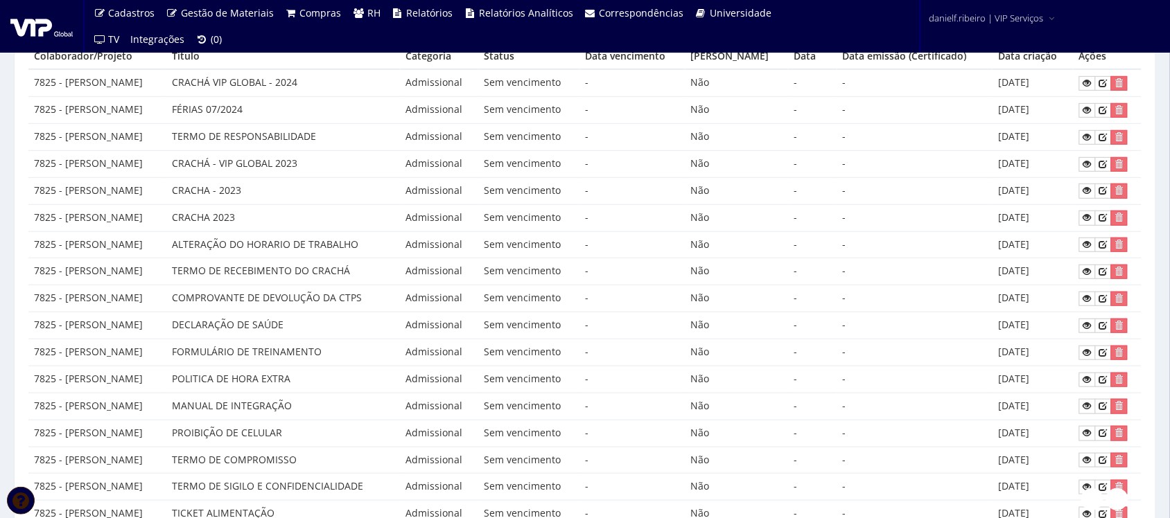
scroll to position [191, 0]
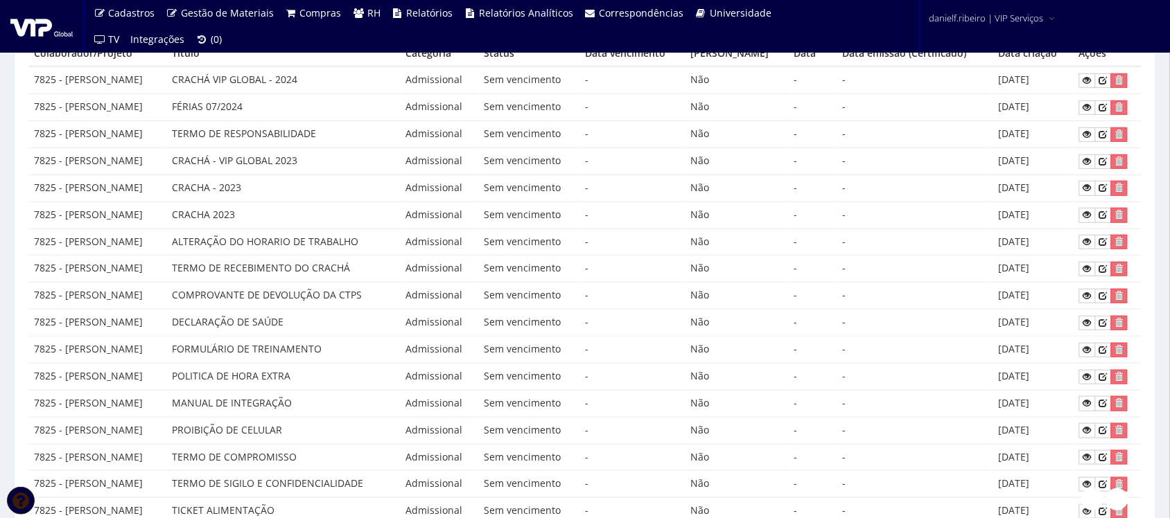
drag, startPoint x: 369, startPoint y: 292, endPoint x: 368, endPoint y: 267, distance: 25.0
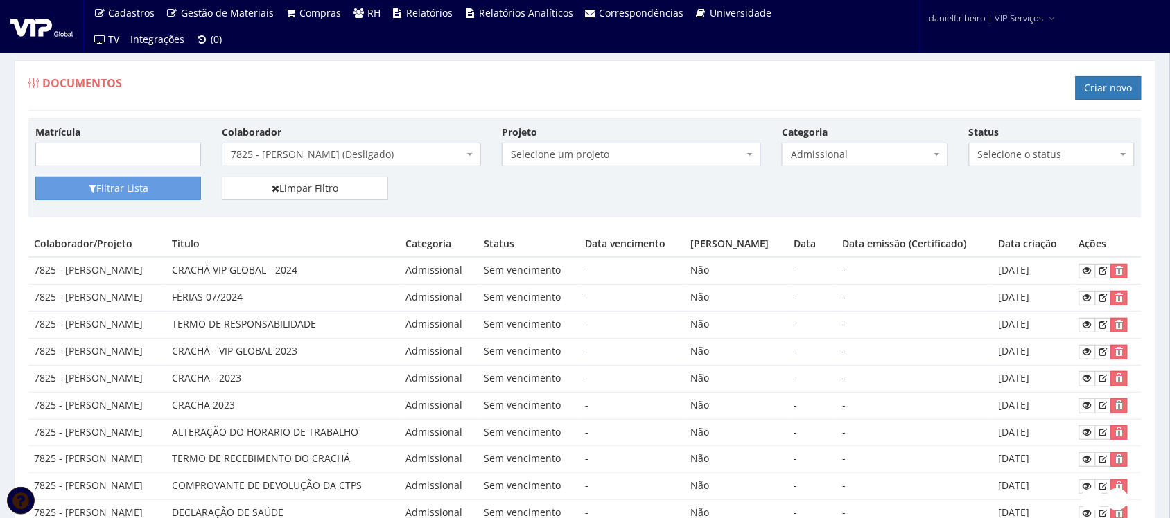
click at [331, 159] on span "7825 - GILMAR DOS SANTOS TORRES (Desligado)" at bounding box center [347, 155] width 233 height 14
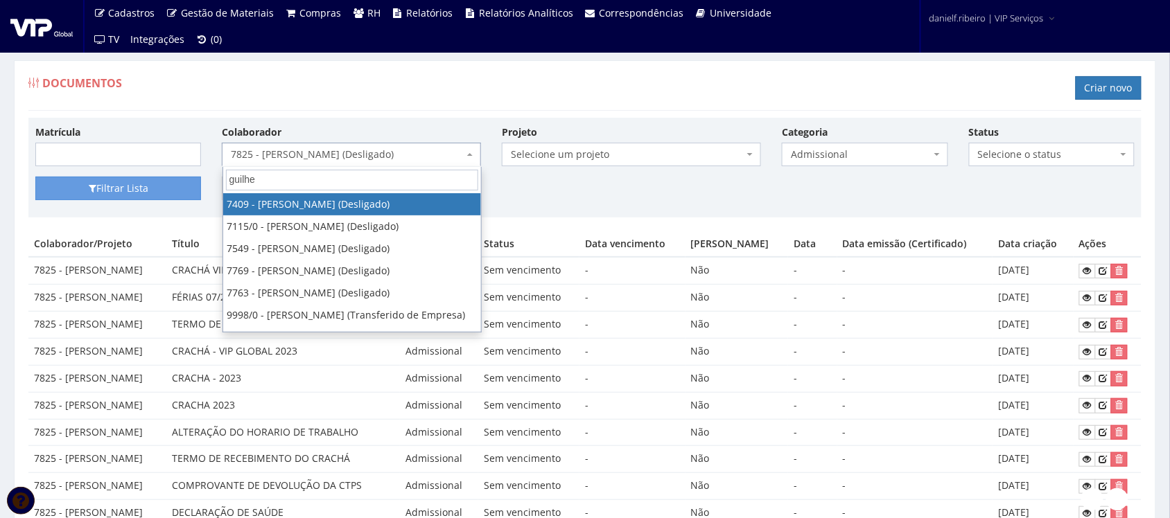
type input "guilher"
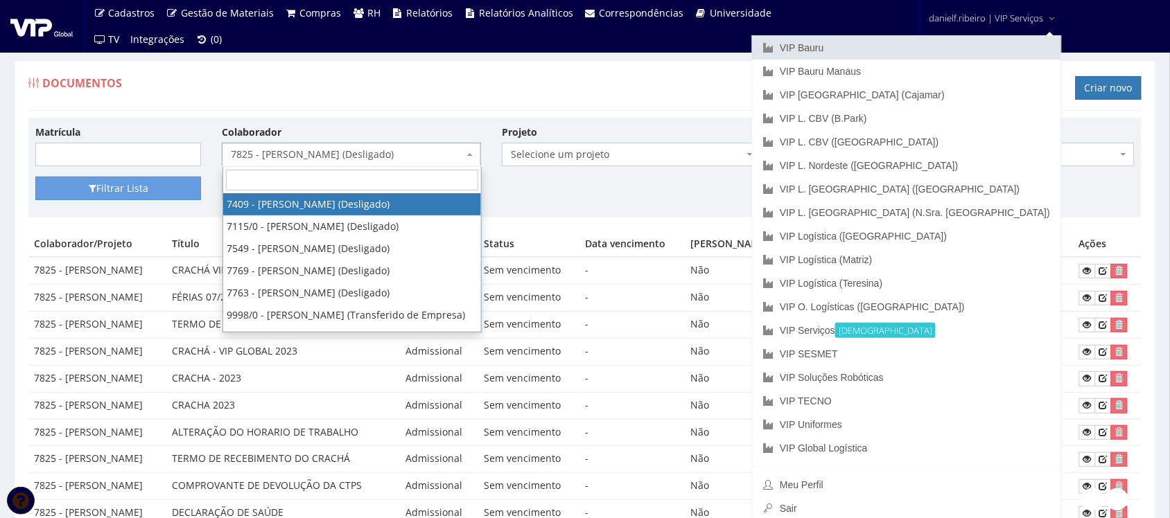
click at [953, 42] on link "VIP Bauru" at bounding box center [906, 48] width 309 height 24
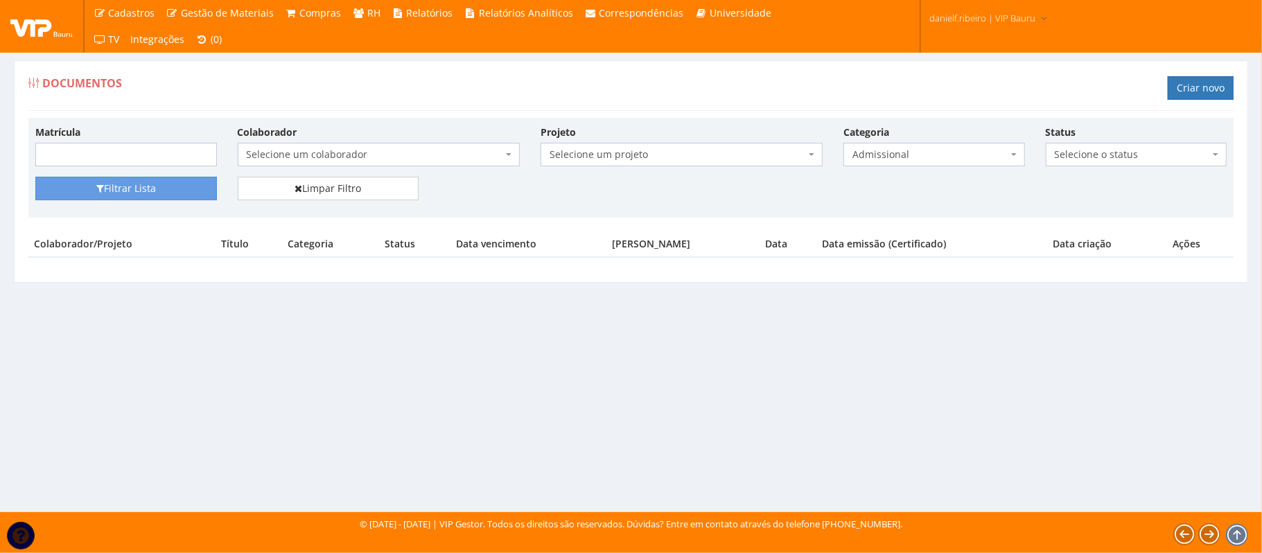
click at [312, 154] on span "Selecione um colaborador" at bounding box center [375, 155] width 256 height 14
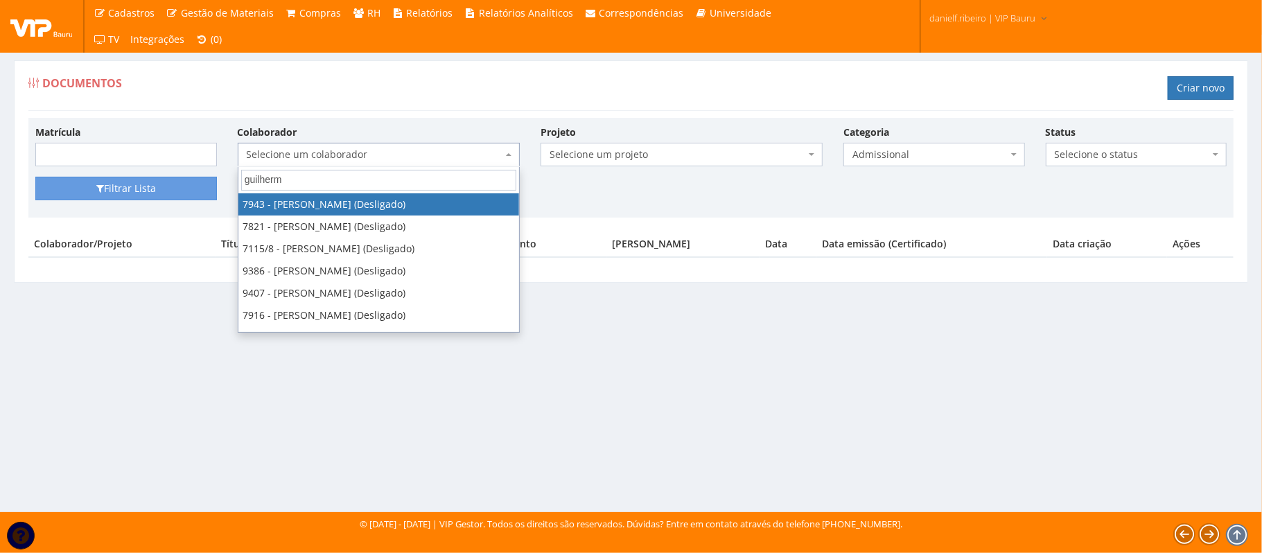
type input "guilherme"
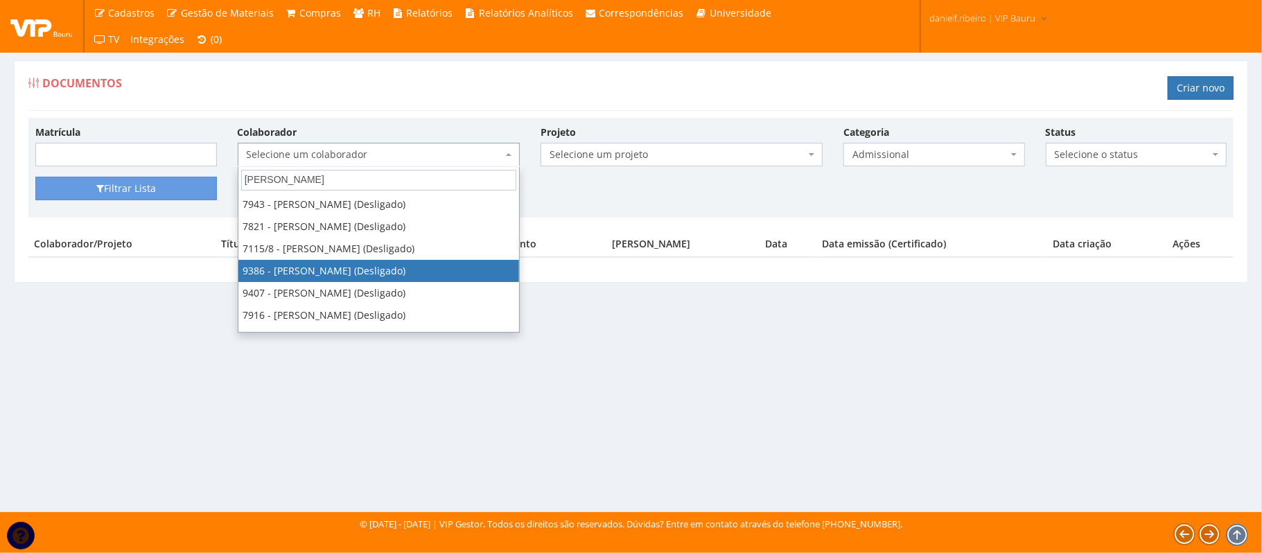
select select "3306"
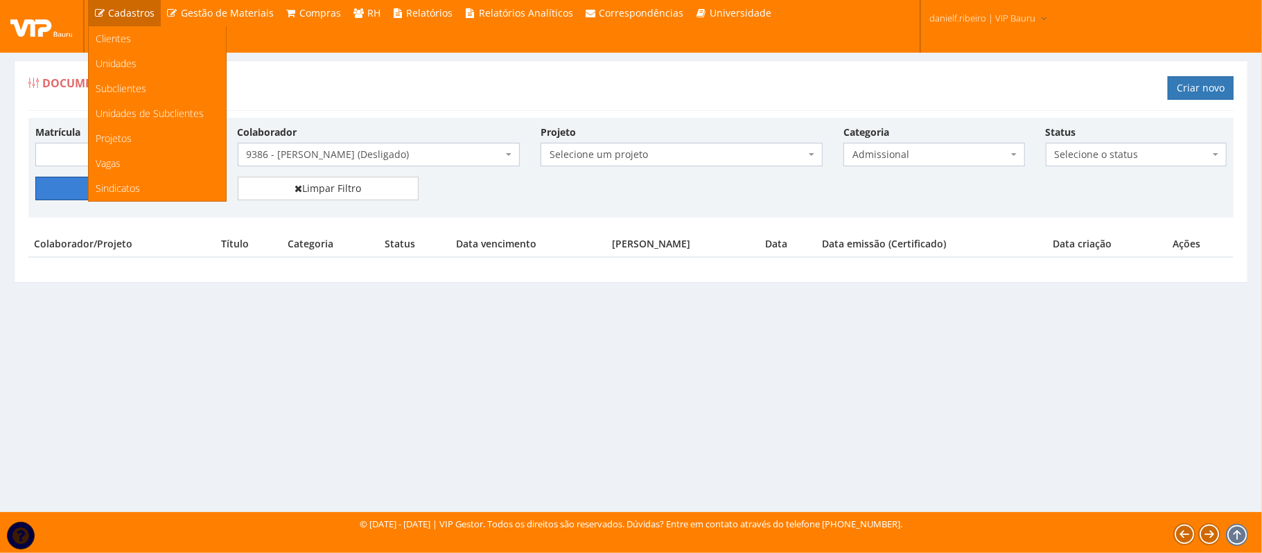
drag, startPoint x: 154, startPoint y: 181, endPoint x: 148, endPoint y: 10, distance: 171.3
click at [154, 176] on div "Matrícula Colaborador Selecione um colaborador 9242 - ABEL ROSA PEREIRA (Deslig…" at bounding box center [630, 168] width 1205 height 100
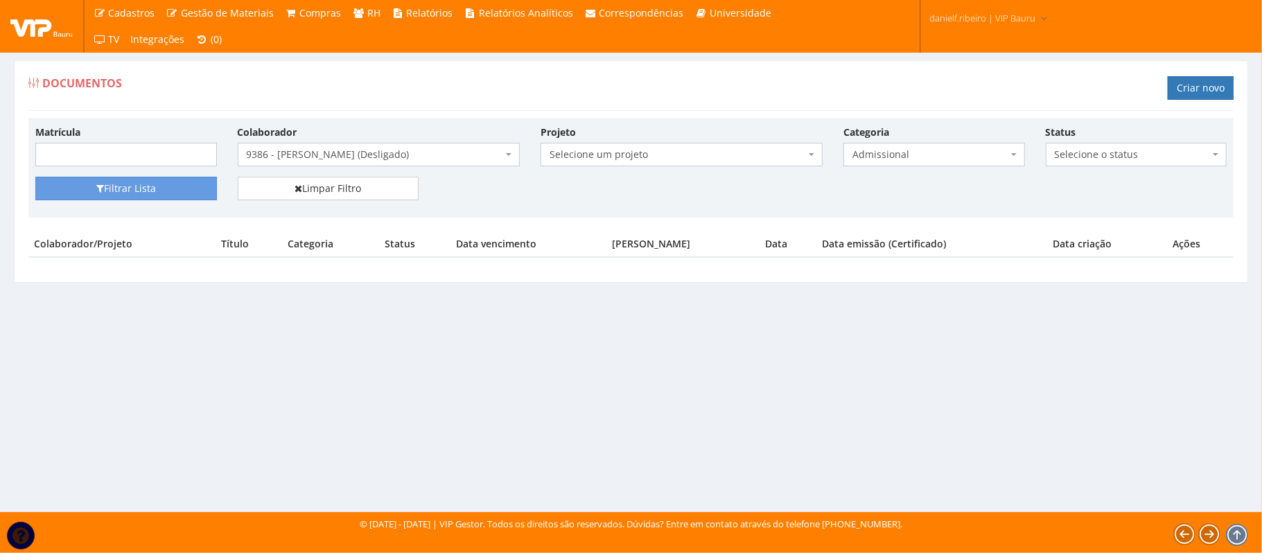
click at [916, 159] on span "Admissional" at bounding box center [930, 155] width 155 height 14
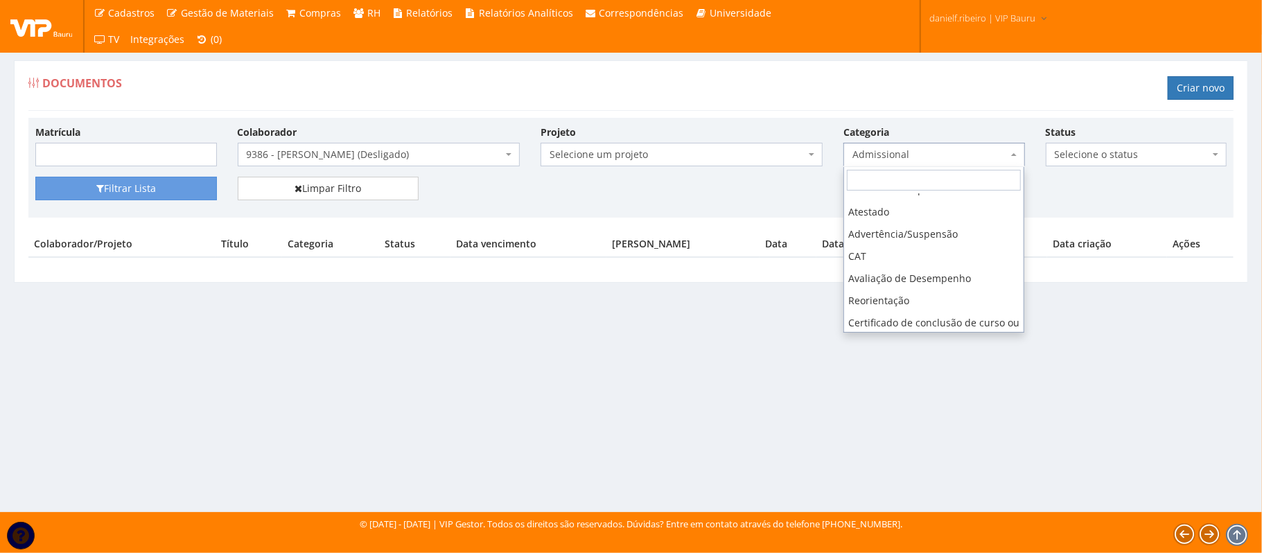
scroll to position [378, 0]
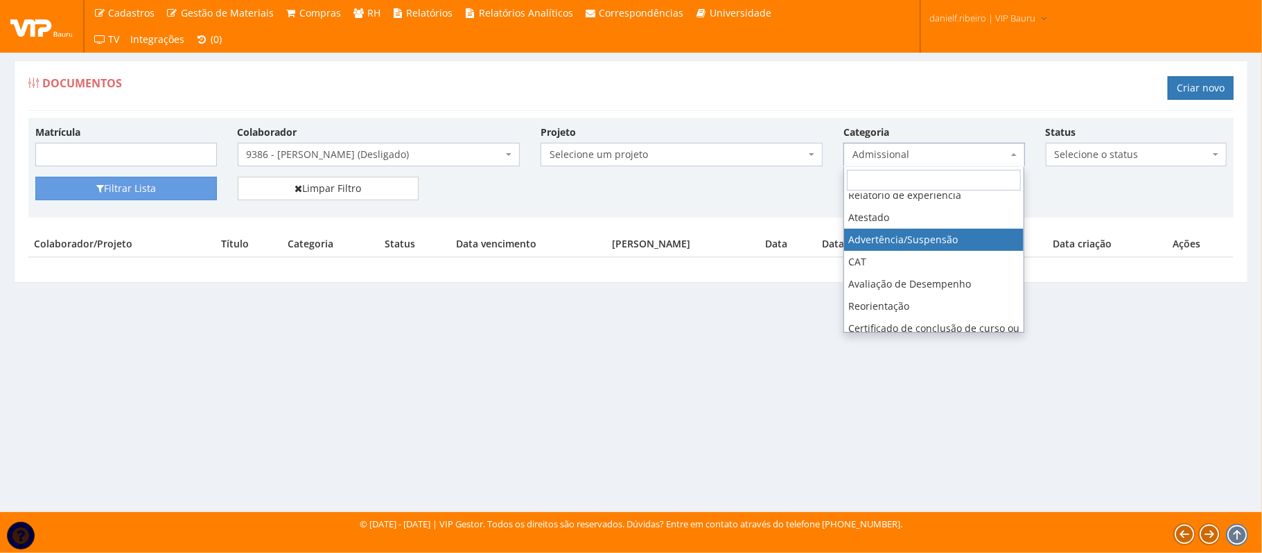
select select "advertencia_suspensao"
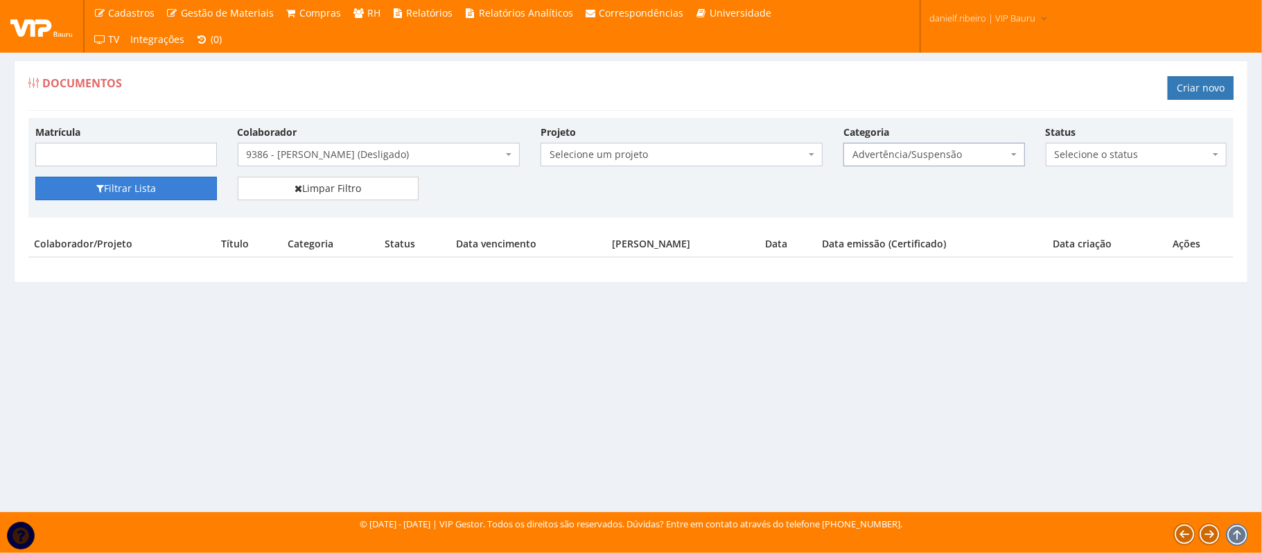
click at [146, 189] on button "Filtrar Lista" at bounding box center [126, 189] width 182 height 24
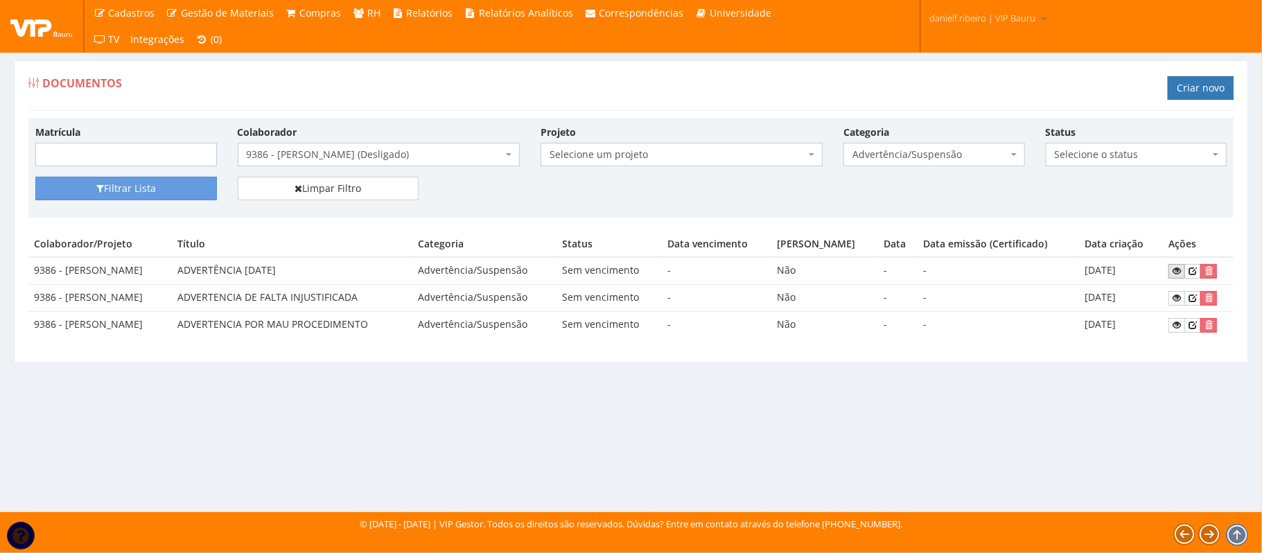
click at [1179, 276] on icon at bounding box center [1177, 271] width 8 height 10
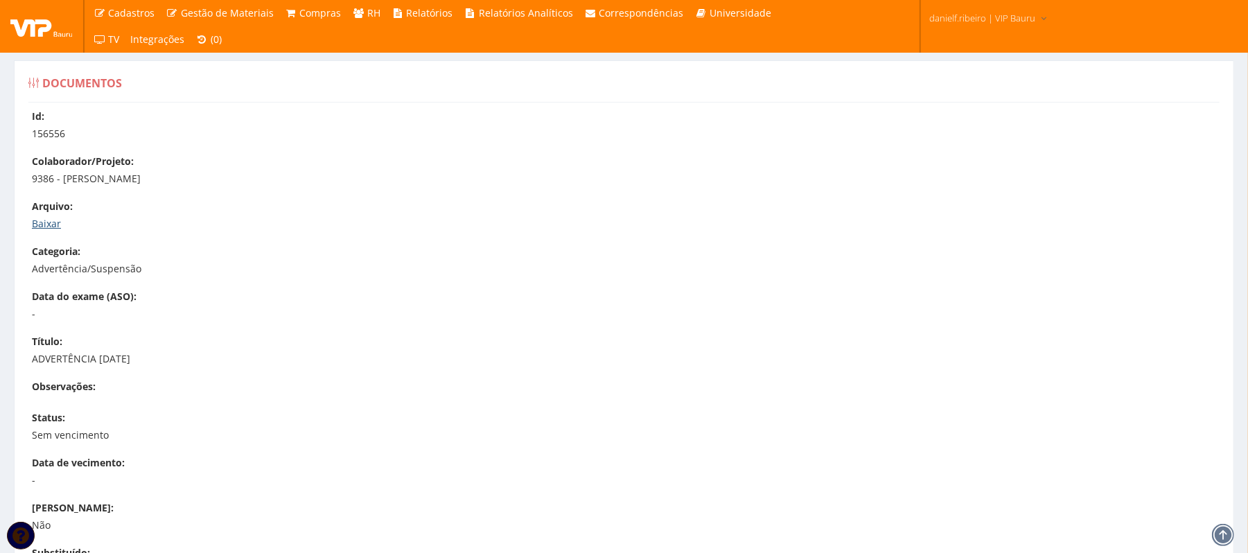
click at [57, 222] on link "Baixar" at bounding box center [46, 223] width 29 height 13
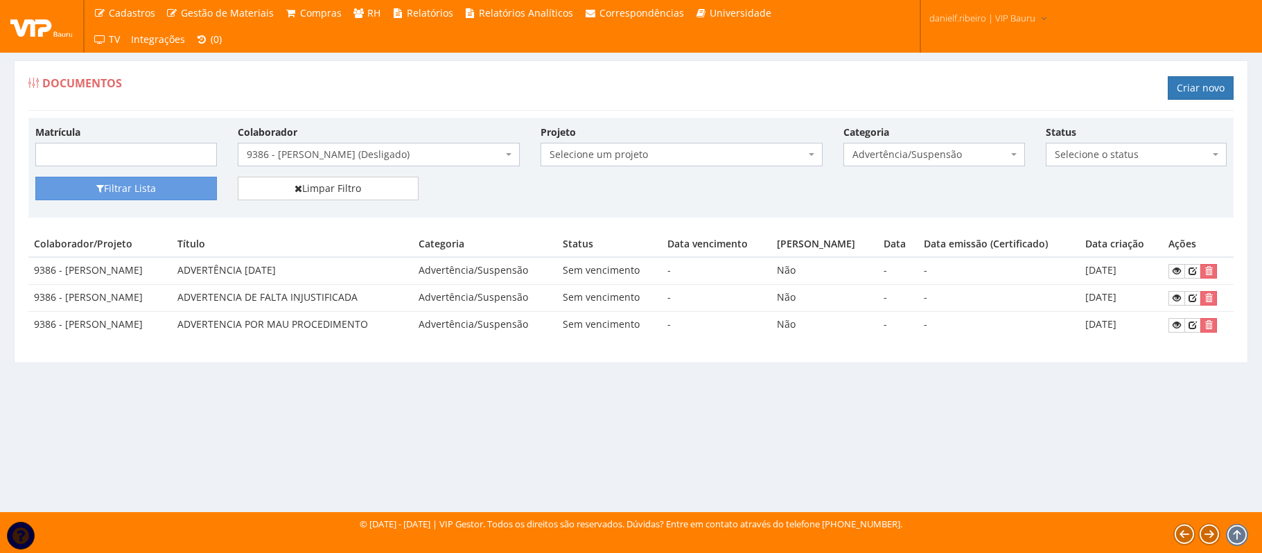
click at [308, 154] on span "9386 - [PERSON_NAME] (Desligado)" at bounding box center [375, 155] width 256 height 14
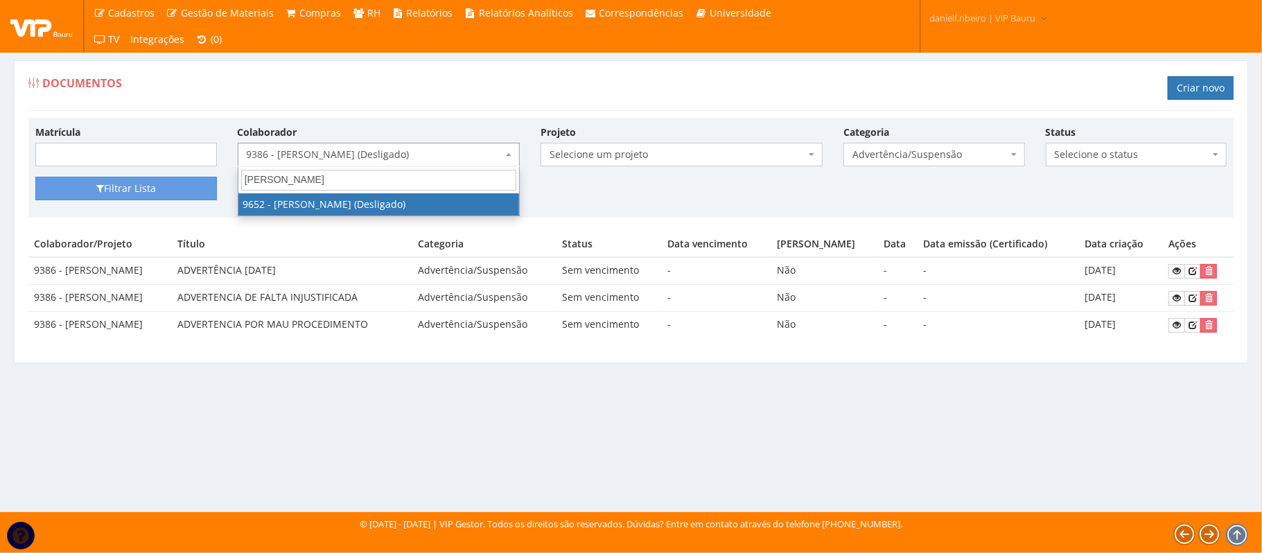
type input "willian cardoso"
select select "3854"
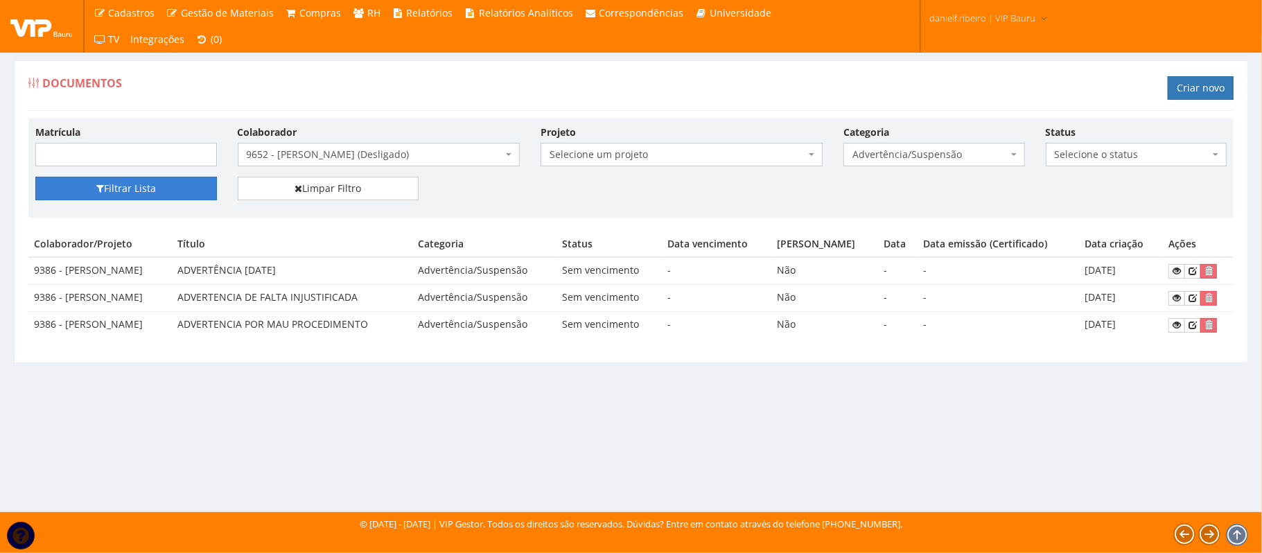
click at [128, 191] on button "Filtrar Lista" at bounding box center [126, 189] width 182 height 24
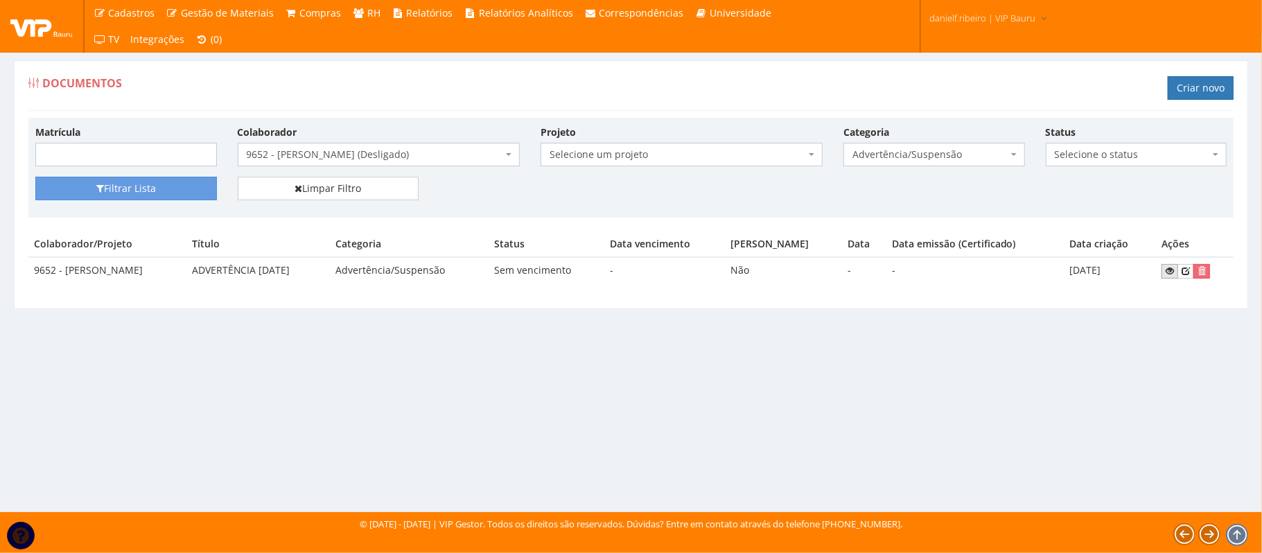
click at [1174, 274] on icon at bounding box center [1170, 271] width 8 height 10
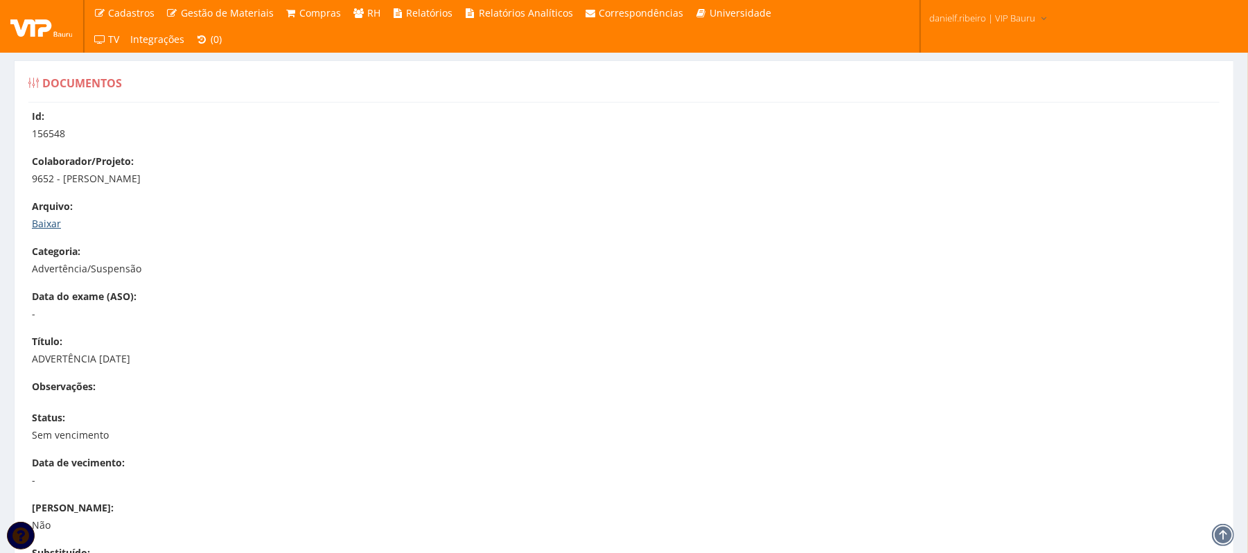
click at [44, 225] on link "Baixar" at bounding box center [46, 223] width 29 height 13
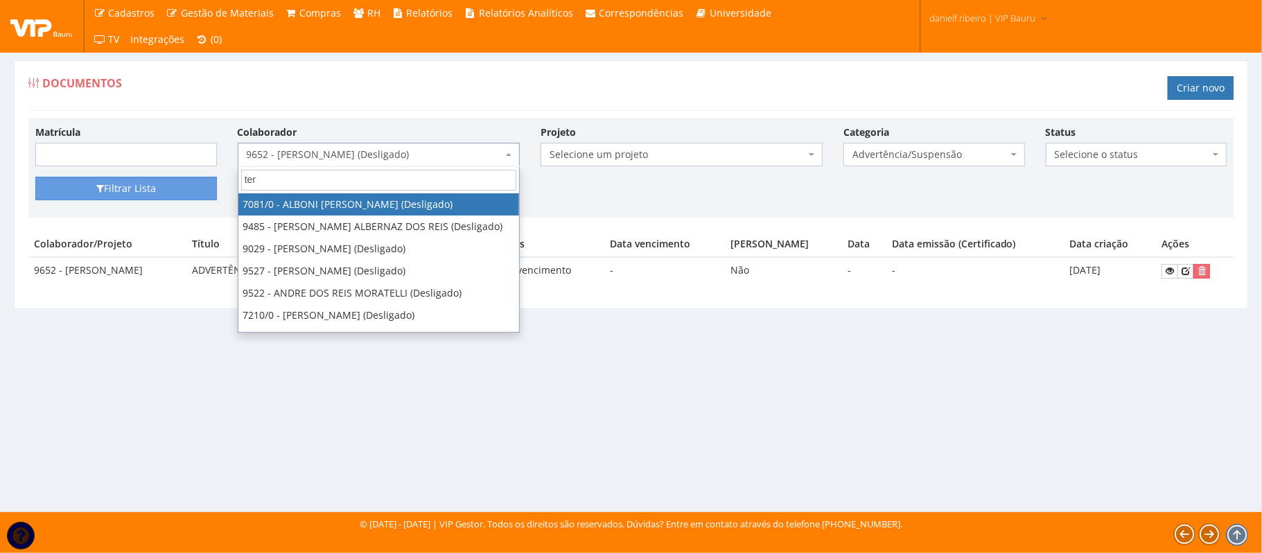
type input "terr"
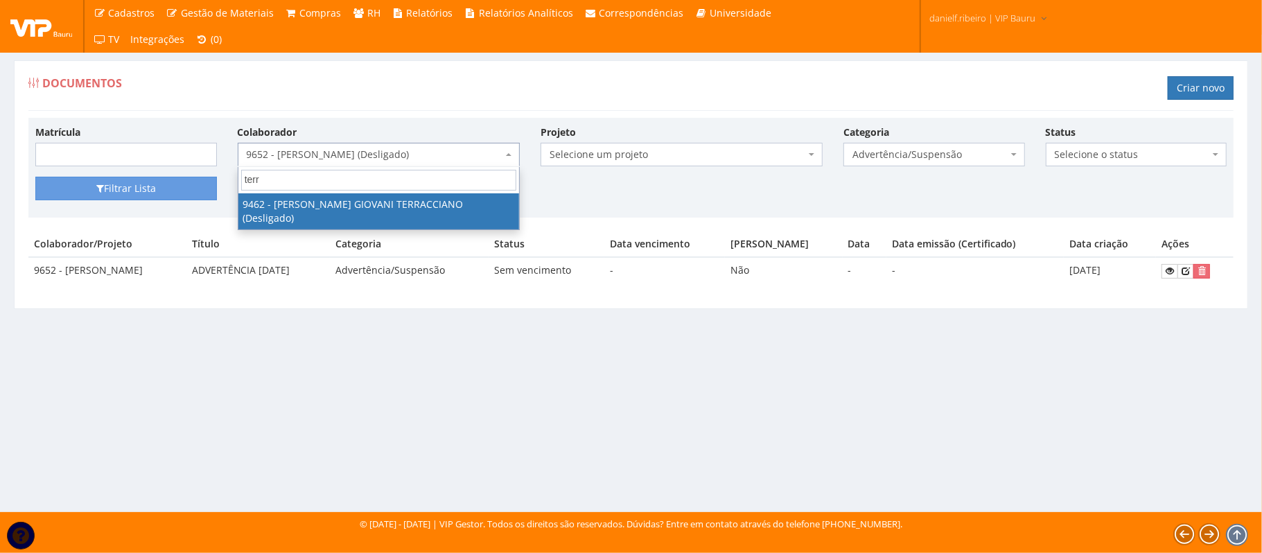
select select "3512"
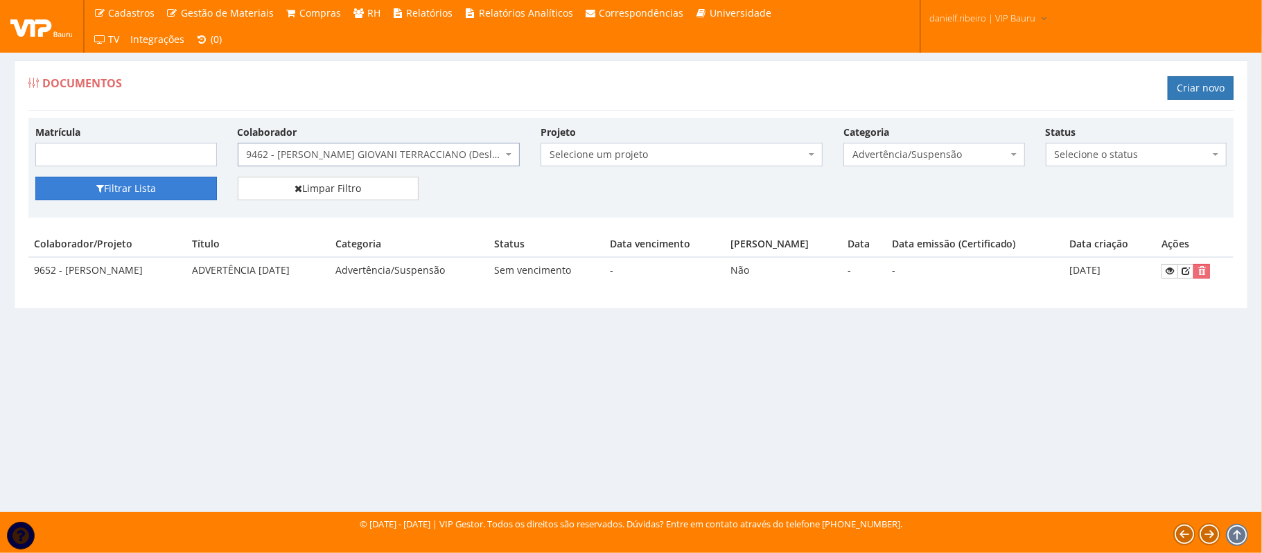
click at [119, 195] on button "Filtrar Lista" at bounding box center [126, 189] width 182 height 24
click at [1171, 274] on icon at bounding box center [1170, 271] width 8 height 10
click at [374, 151] on span "9462 - [PERSON_NAME] GIOVANI TERRACCIANO (Desligado)" at bounding box center [375, 155] width 256 height 14
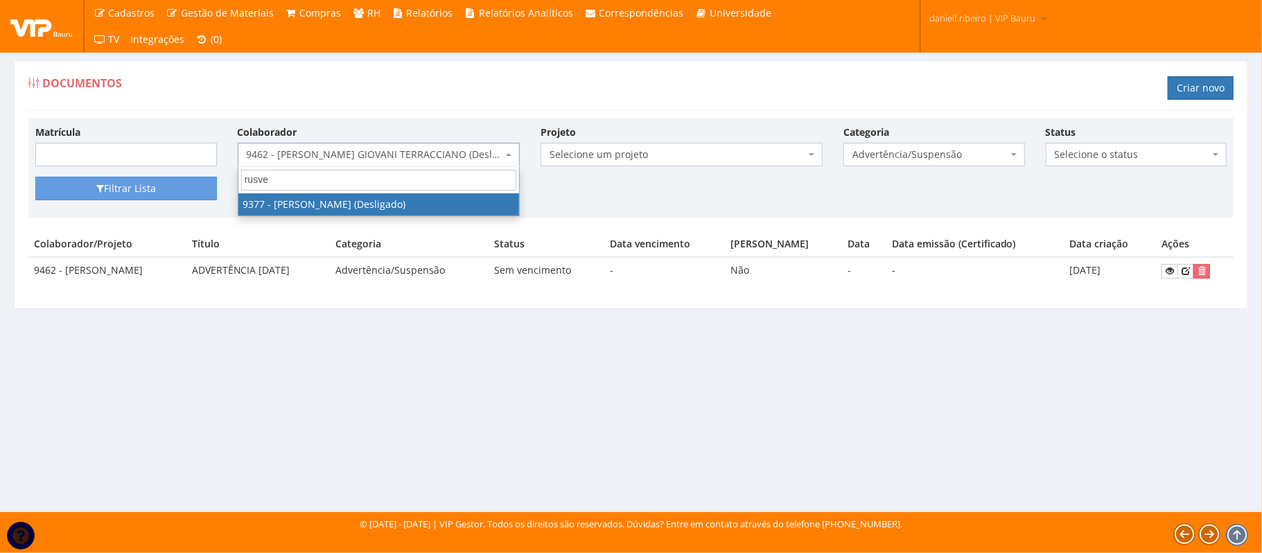
type input "rusvel"
select select "3260"
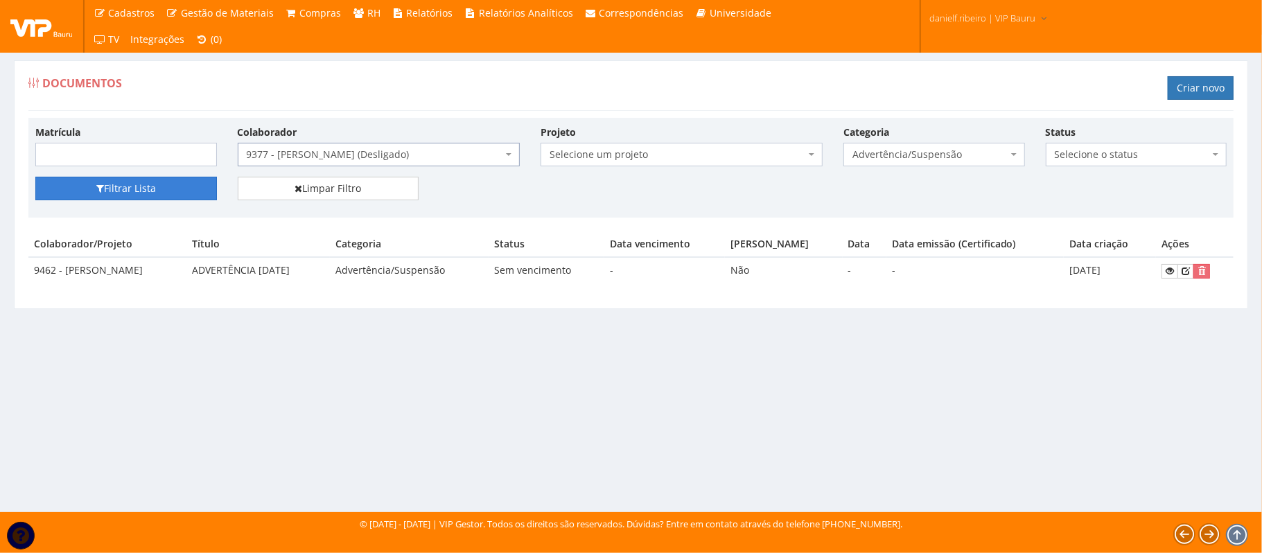
click at [175, 190] on button "Filtrar Lista" at bounding box center [126, 189] width 182 height 24
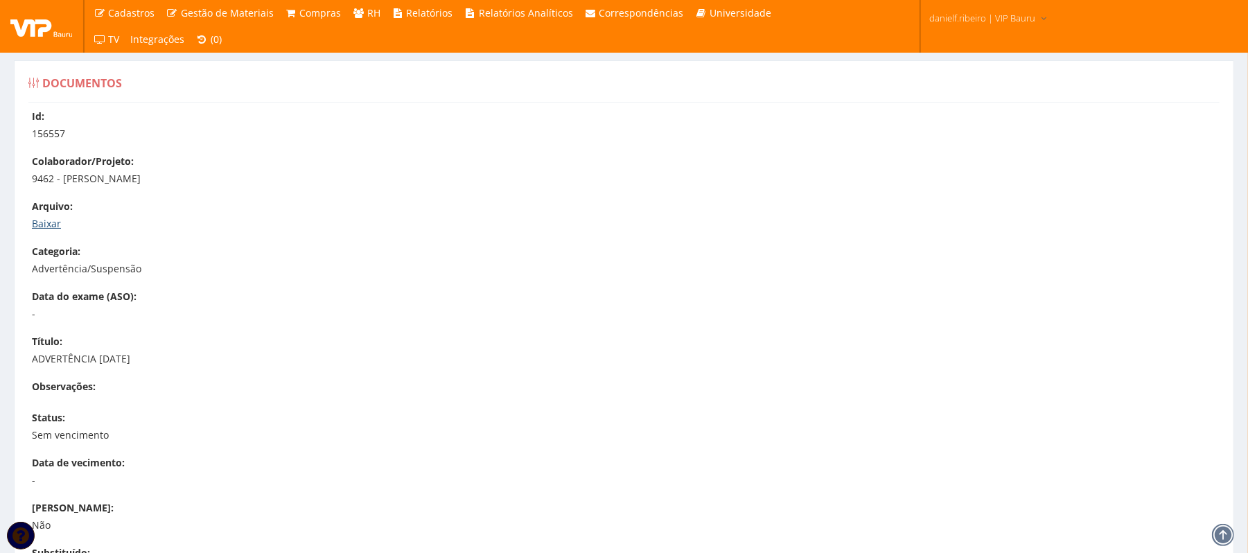
click at [53, 220] on link "Baixar" at bounding box center [46, 223] width 29 height 13
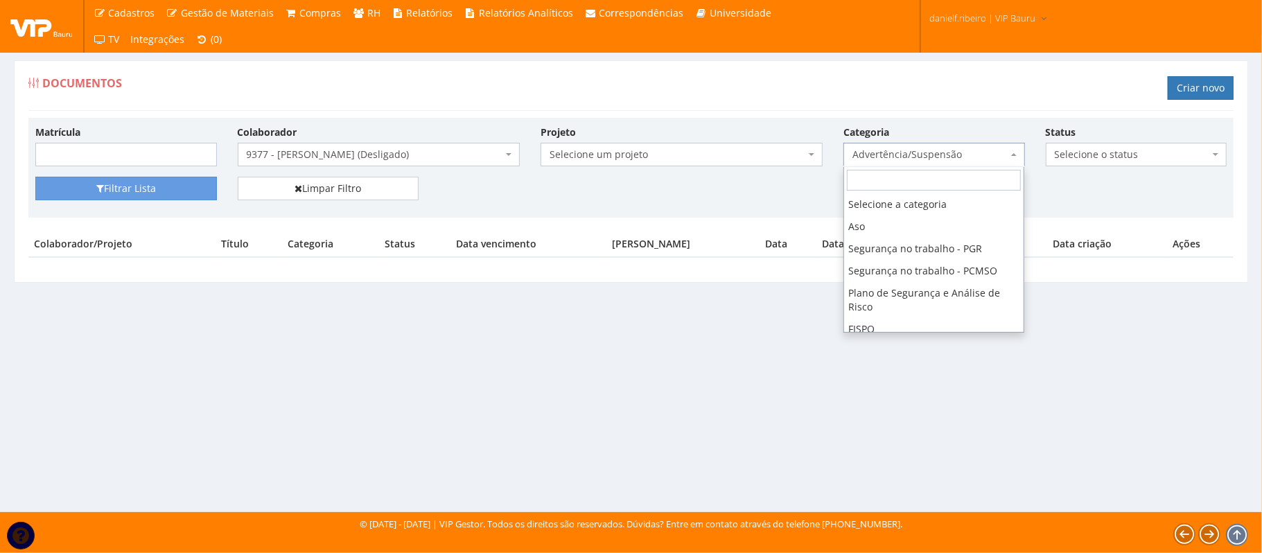
click at [937, 157] on span "Advertência/Suspensão" at bounding box center [930, 155] width 155 height 14
click at [1015, 153] on span at bounding box center [1015, 155] width 3 height 24
click at [1014, 153] on span at bounding box center [1015, 155] width 3 height 24
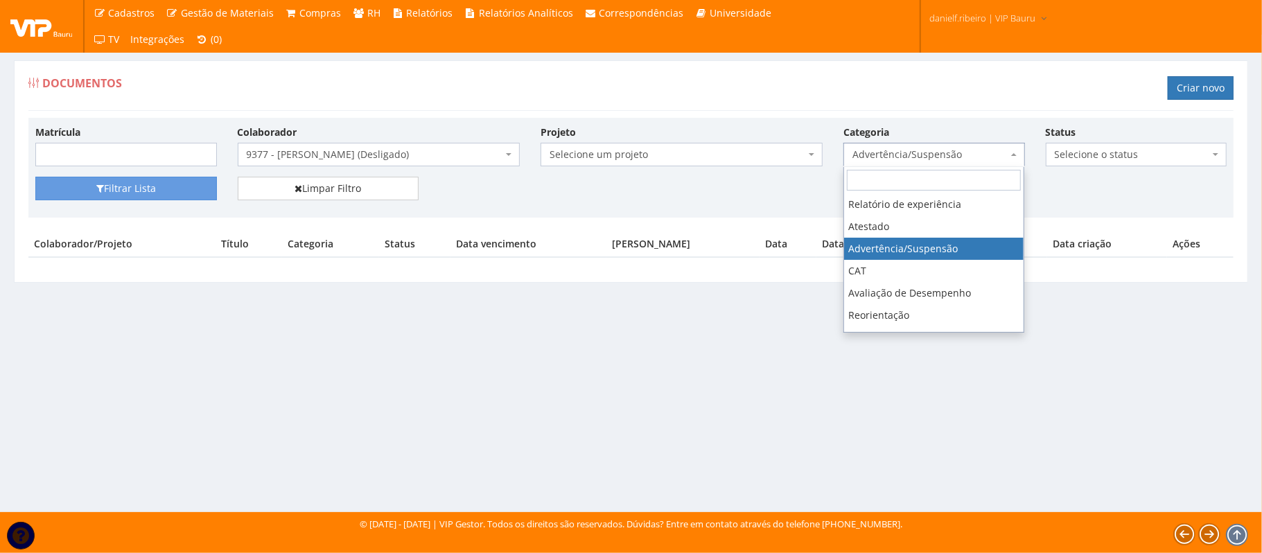
click at [1015, 156] on b at bounding box center [1014, 154] width 6 height 3
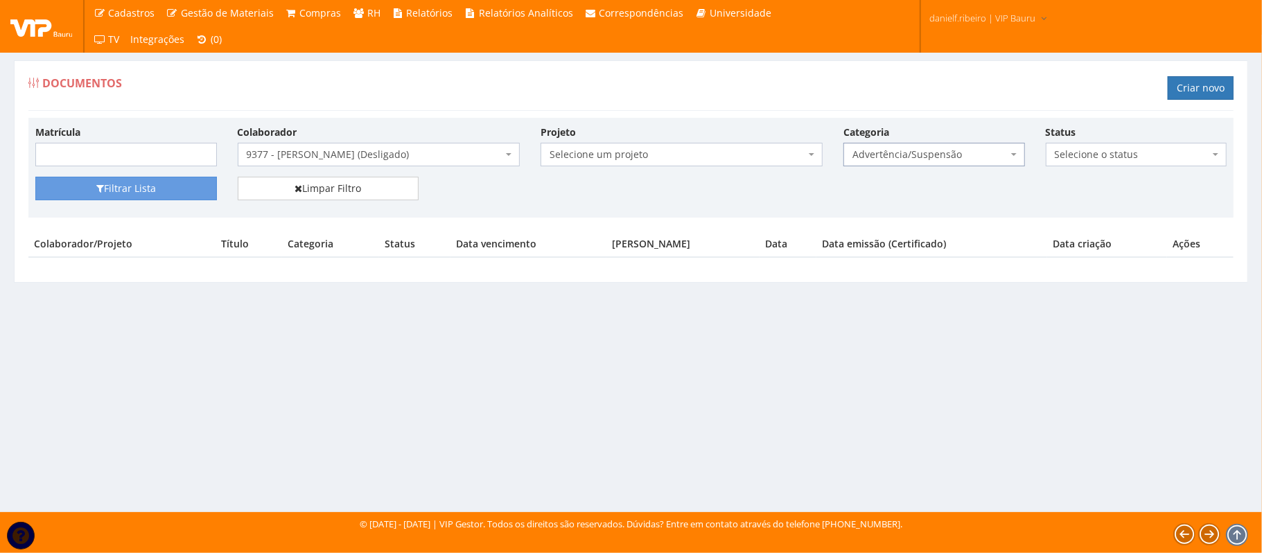
click at [1016, 156] on span "Advertência/Suspensão" at bounding box center [935, 155] width 182 height 24
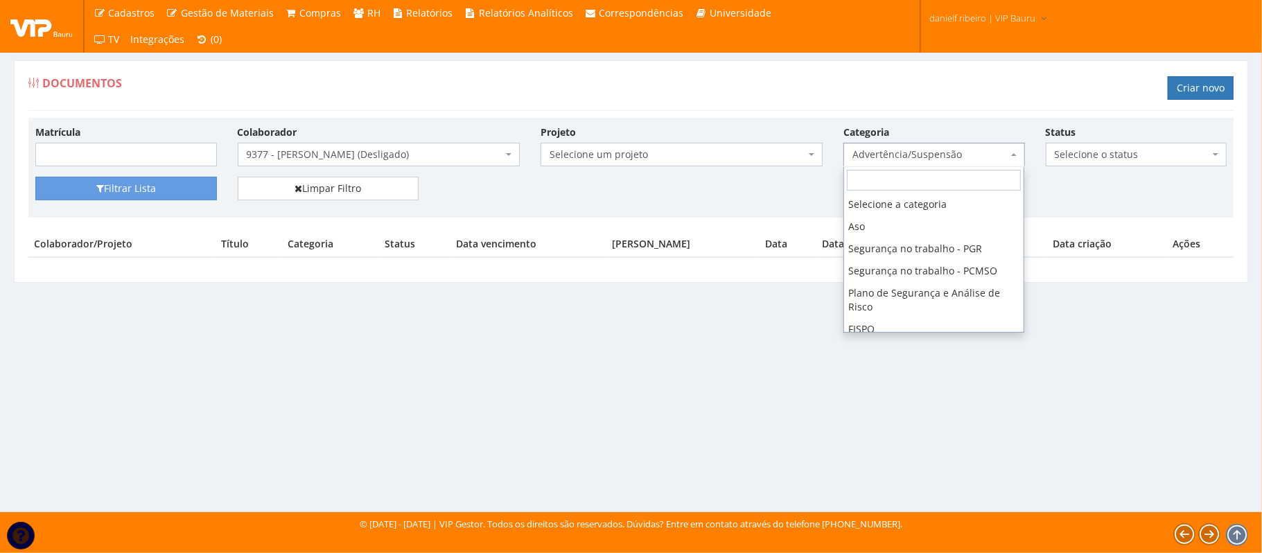
scroll to position [391, 0]
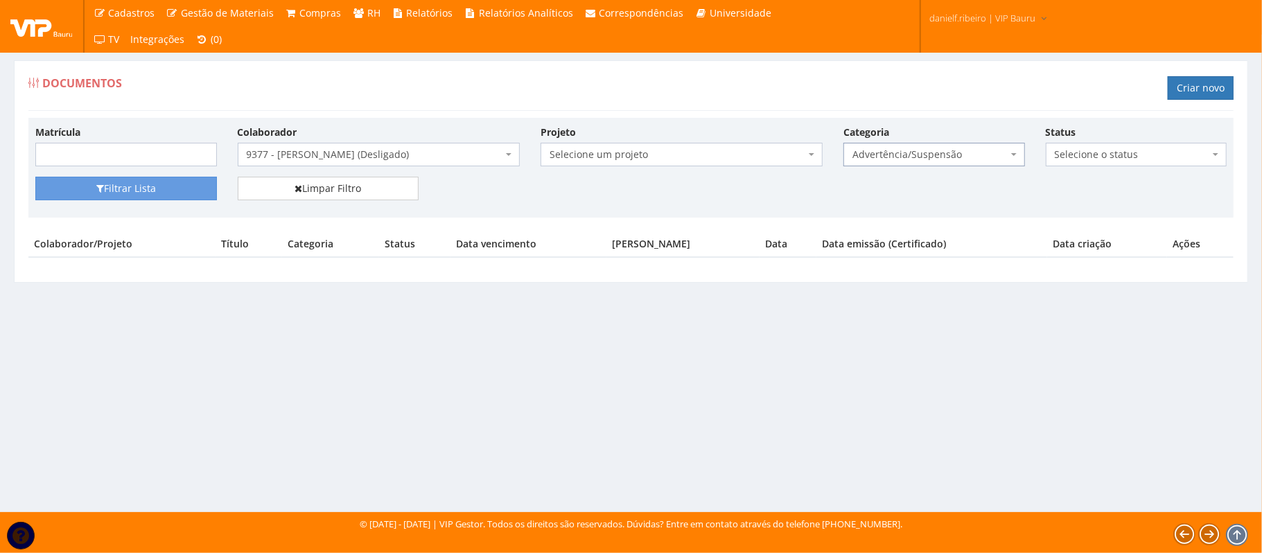
click at [1016, 158] on span "Advertência/Suspensão" at bounding box center [935, 155] width 182 height 24
click at [1016, 157] on span "Advertência/Suspensão" at bounding box center [935, 155] width 182 height 24
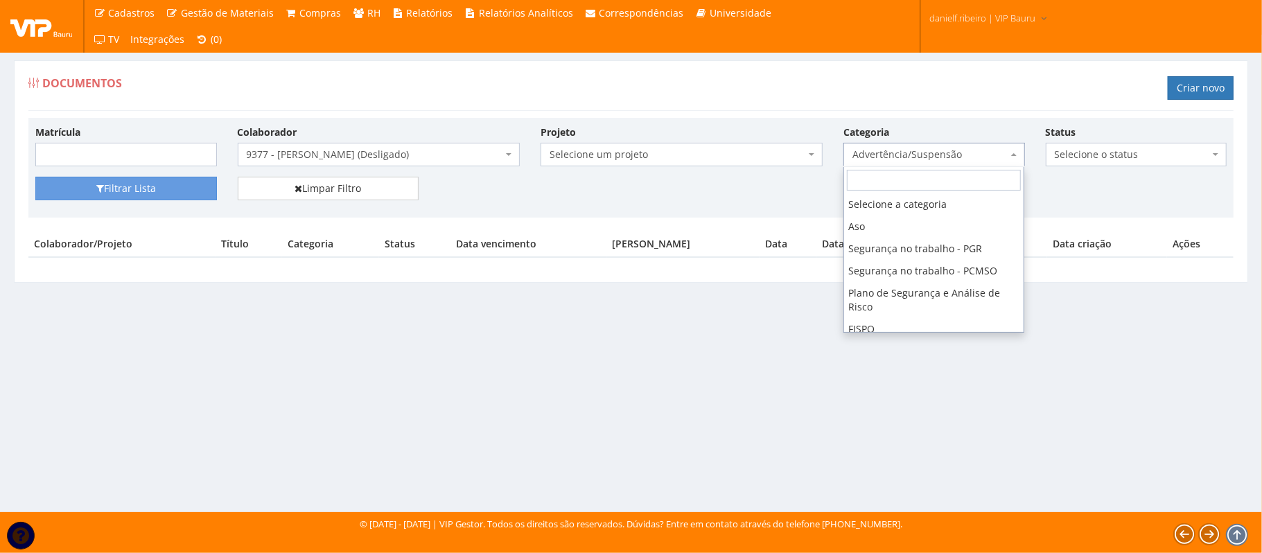
scroll to position [0, 0]
click at [1016, 156] on span "Advertência/Suspensão" at bounding box center [935, 155] width 182 height 24
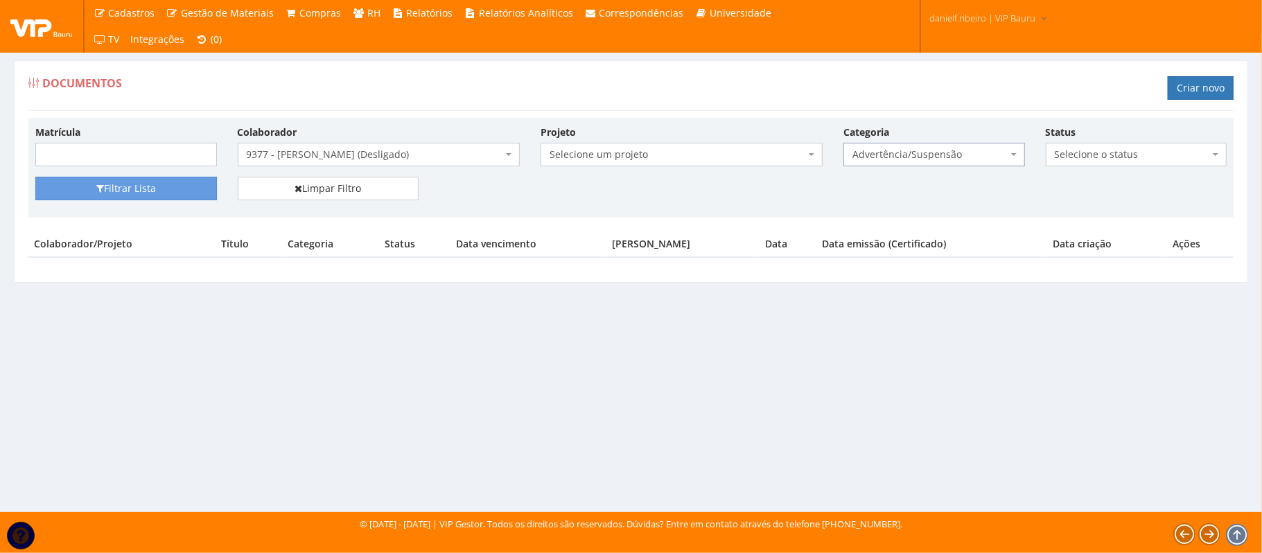
click at [1013, 155] on b at bounding box center [1014, 154] width 6 height 3
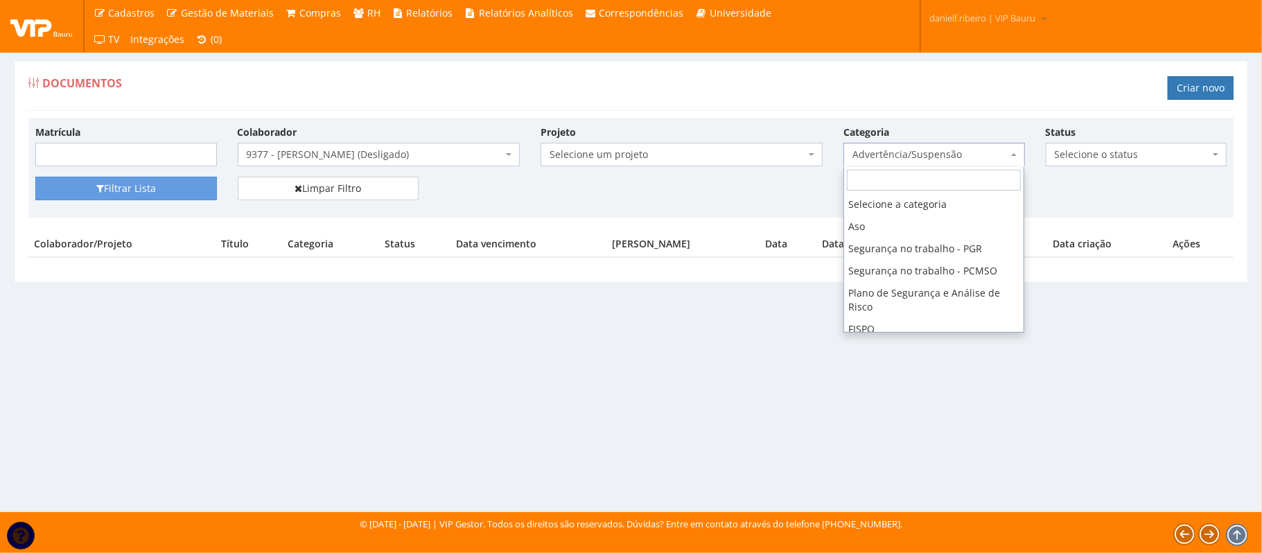
click at [983, 153] on span "Advertência/Suspensão" at bounding box center [930, 155] width 155 height 14
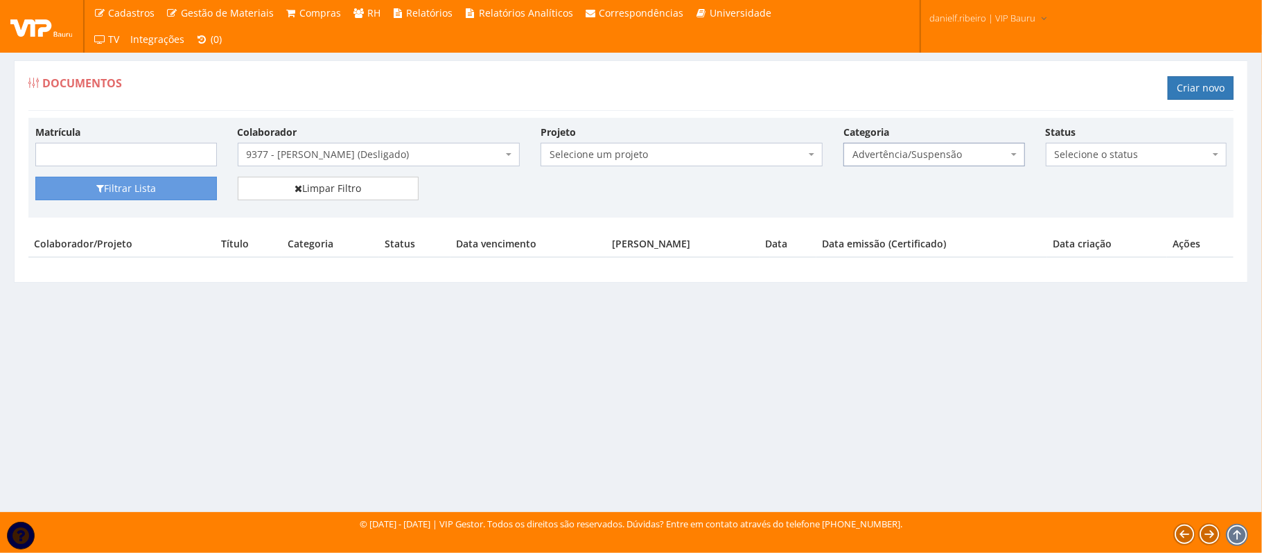
click at [985, 158] on span "Advertência/Suspensão" at bounding box center [930, 155] width 155 height 14
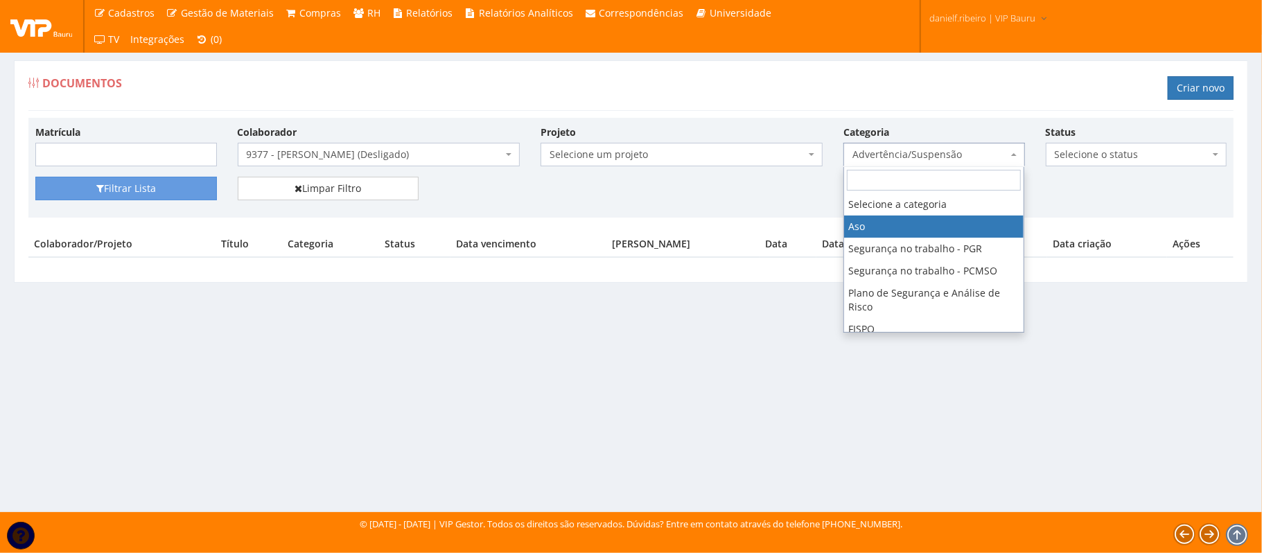
select select "aso"
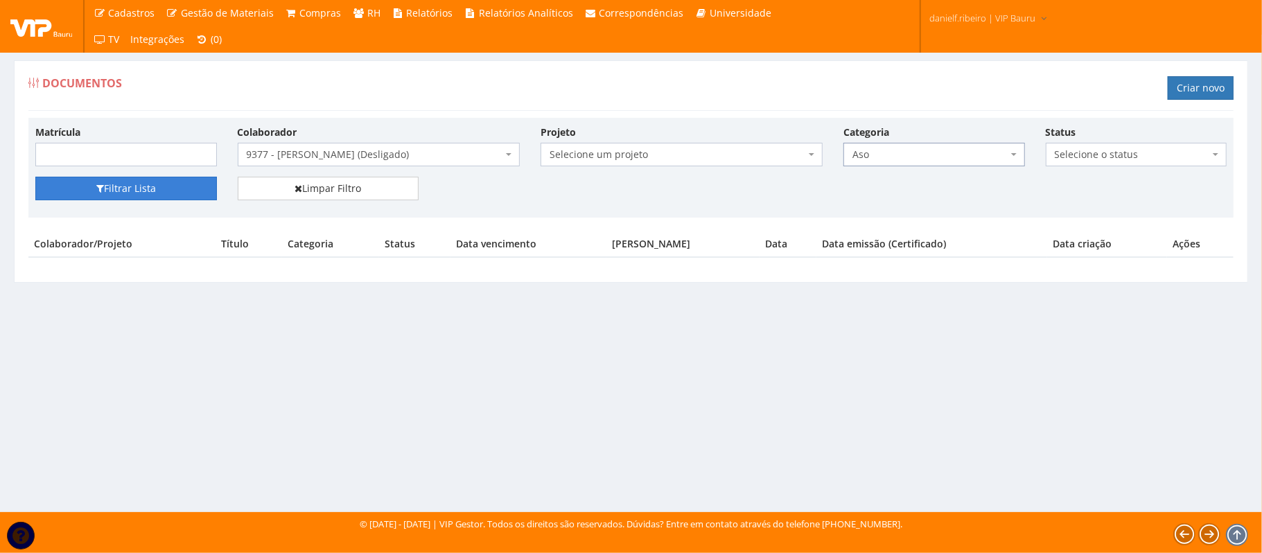
click at [128, 195] on button "Filtrar Lista" at bounding box center [126, 189] width 182 height 24
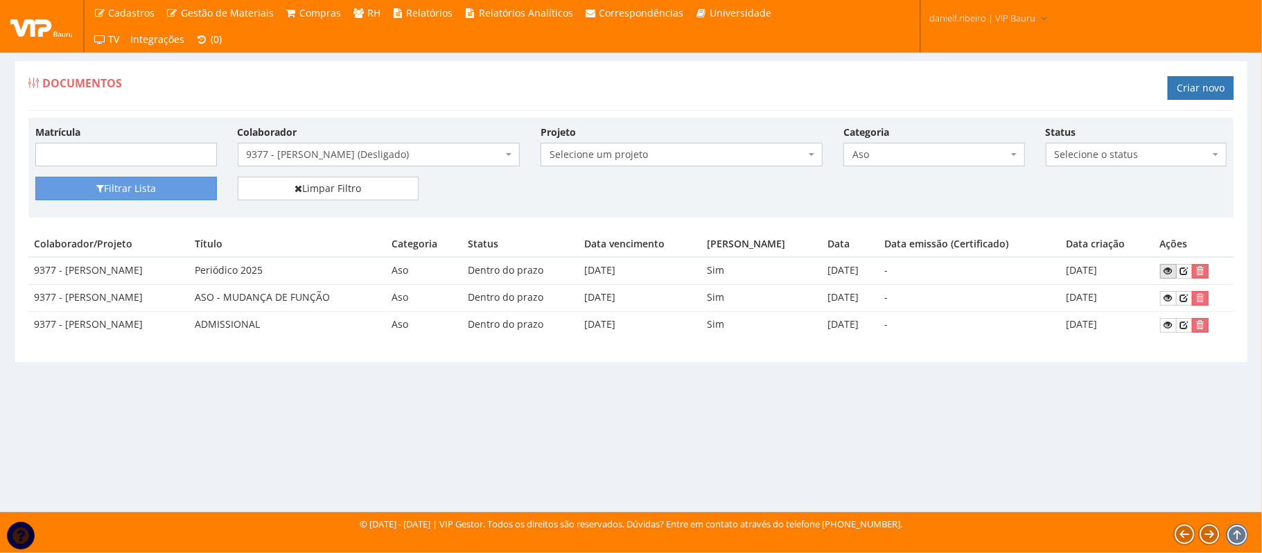
click at [1173, 272] on icon at bounding box center [1168, 271] width 8 height 10
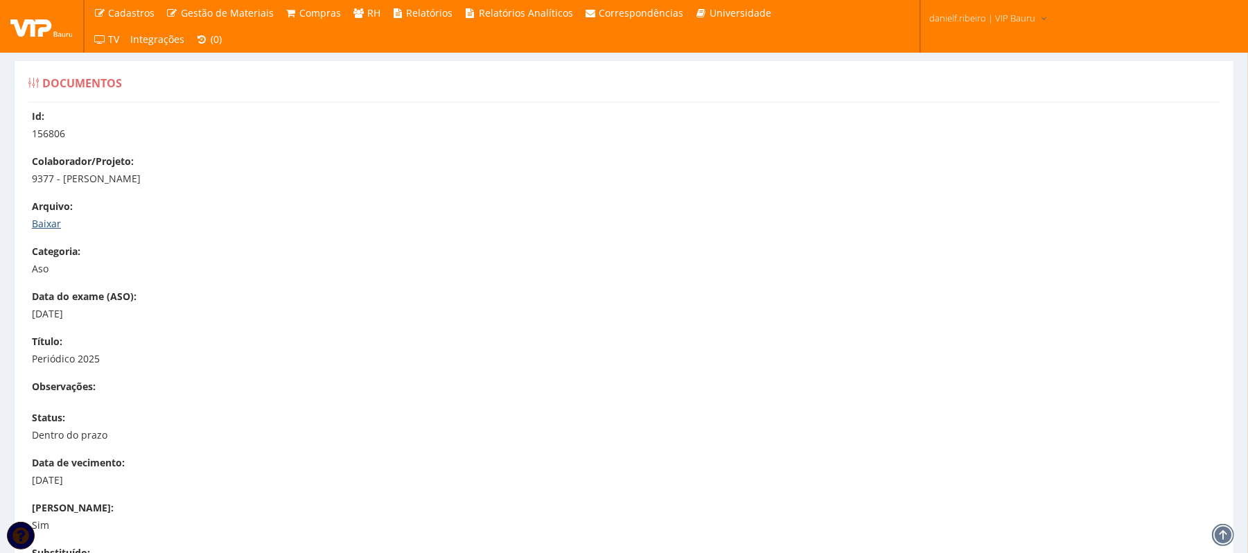
click at [40, 219] on link "Baixar" at bounding box center [46, 223] width 29 height 13
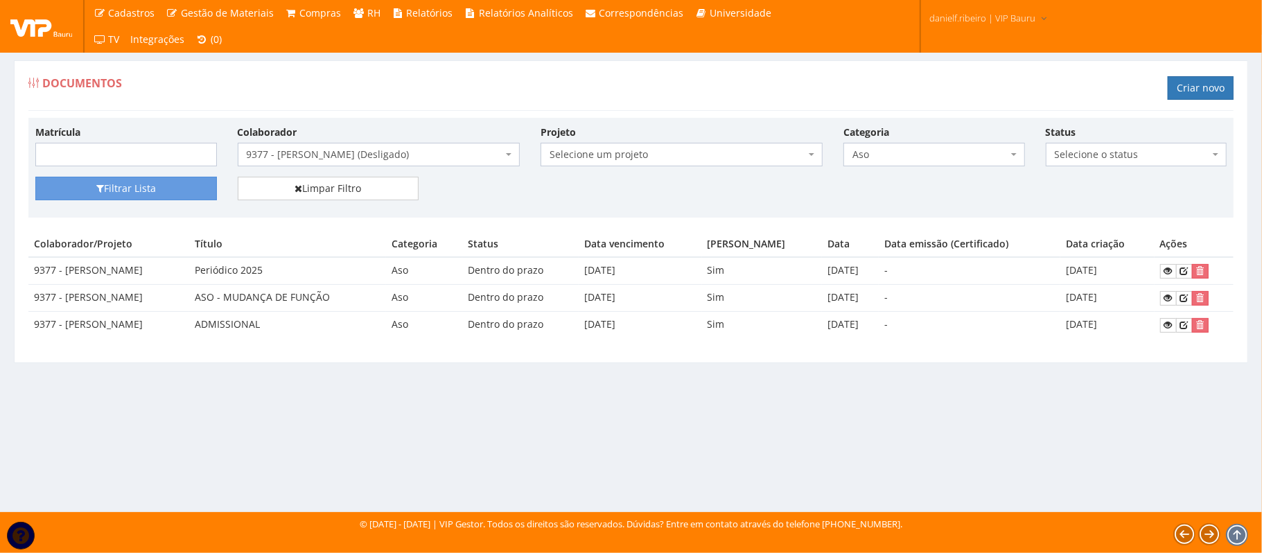
click at [378, 154] on span "9377 - [PERSON_NAME] (Desligado)" at bounding box center [375, 155] width 256 height 14
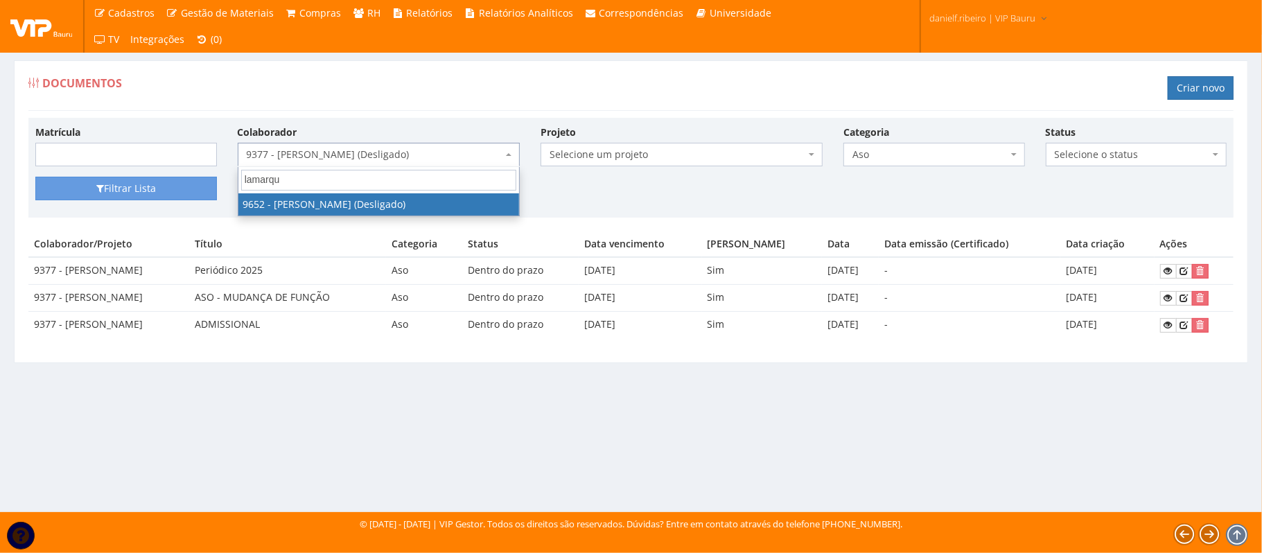
type input "lamarque"
select select "3854"
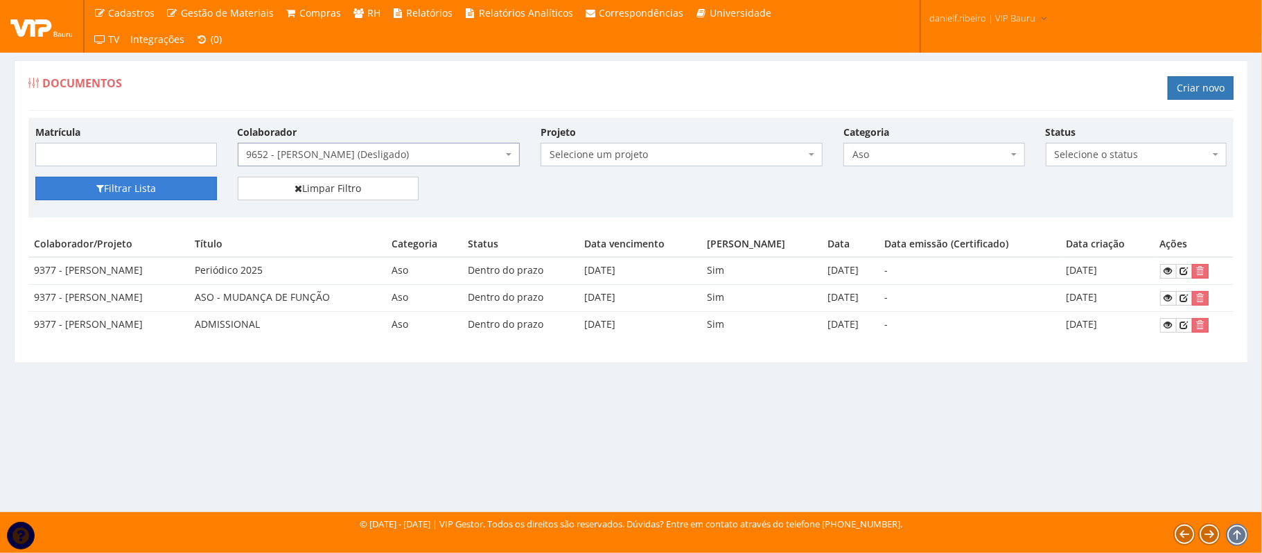
click at [62, 197] on button "Filtrar Lista" at bounding box center [126, 189] width 182 height 24
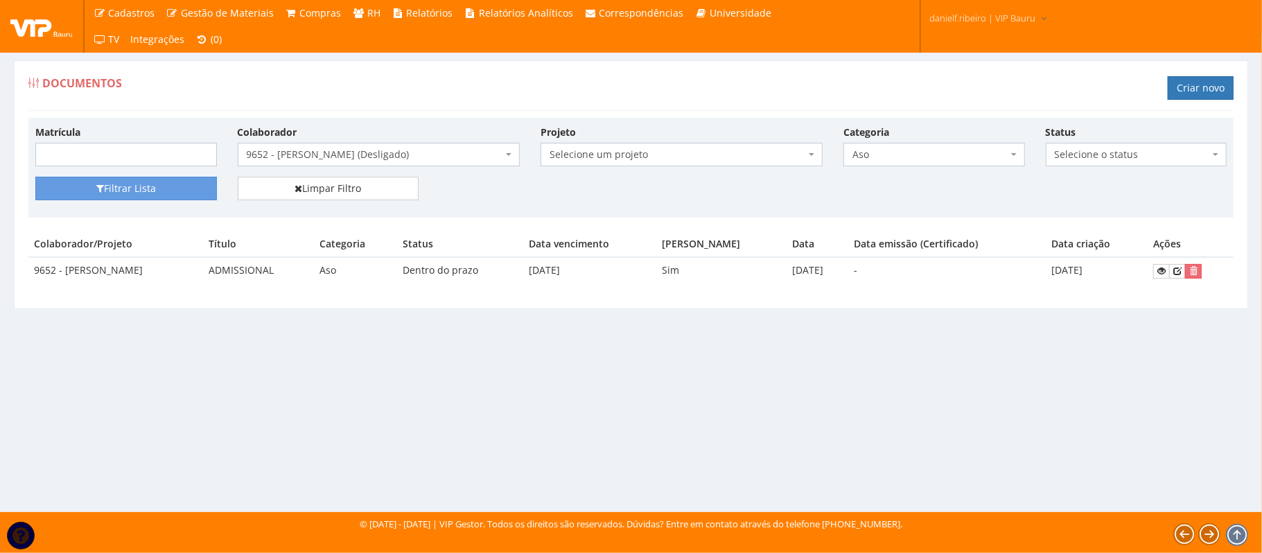
click at [944, 145] on span "Aso" at bounding box center [935, 155] width 182 height 24
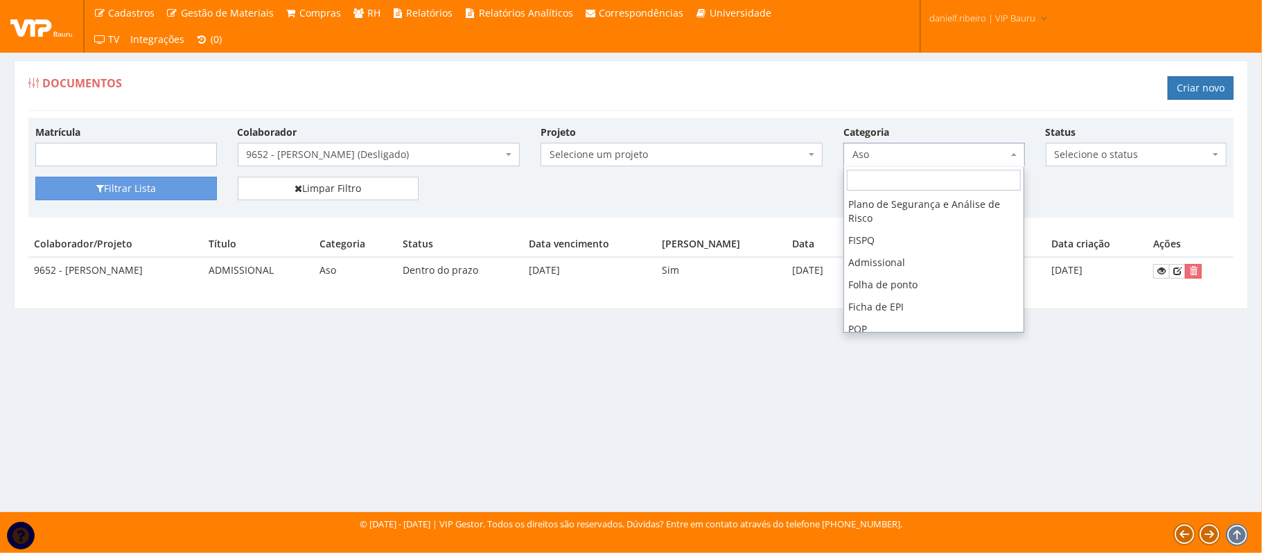
scroll to position [123, 0]
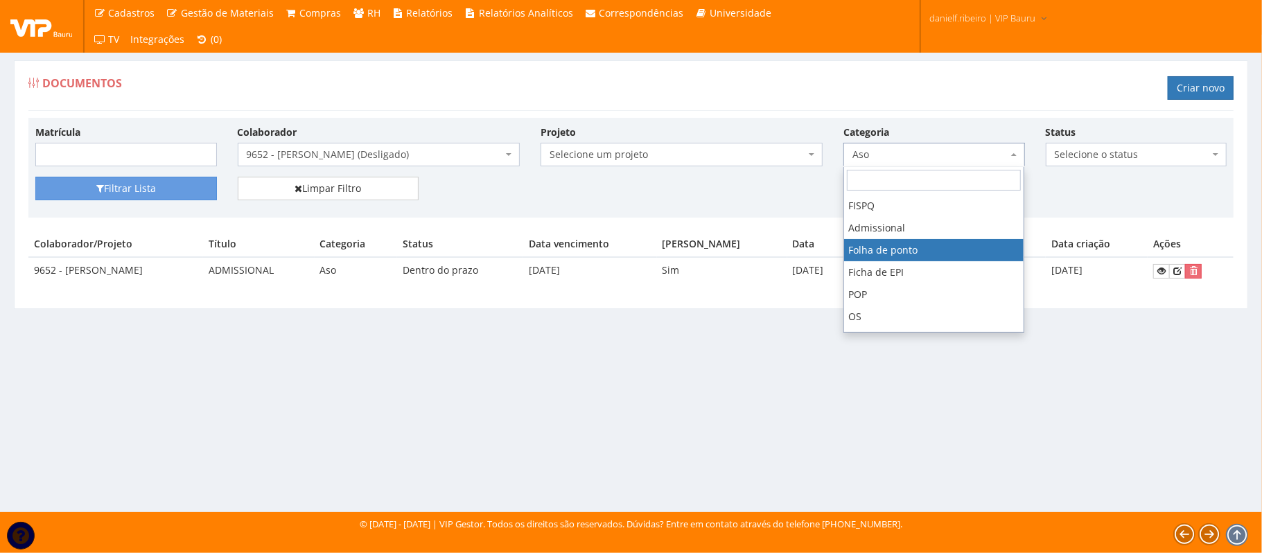
drag, startPoint x: 908, startPoint y: 236, endPoint x: 909, endPoint y: 248, distance: 12.6
select select "folha_ponto"
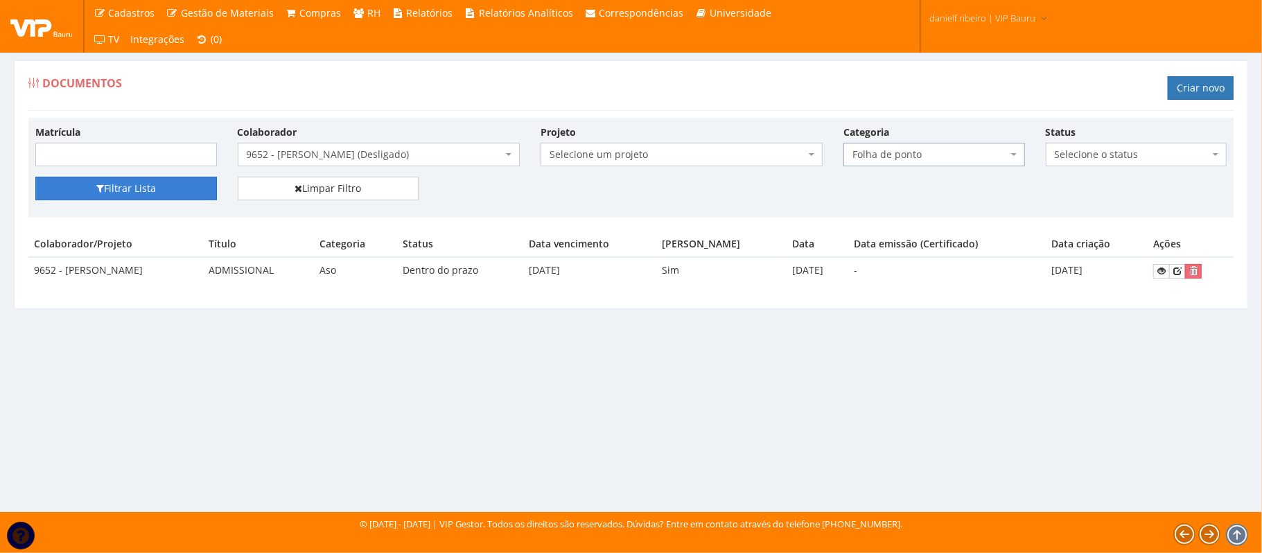
click at [157, 183] on button "Filtrar Lista" at bounding box center [126, 189] width 182 height 24
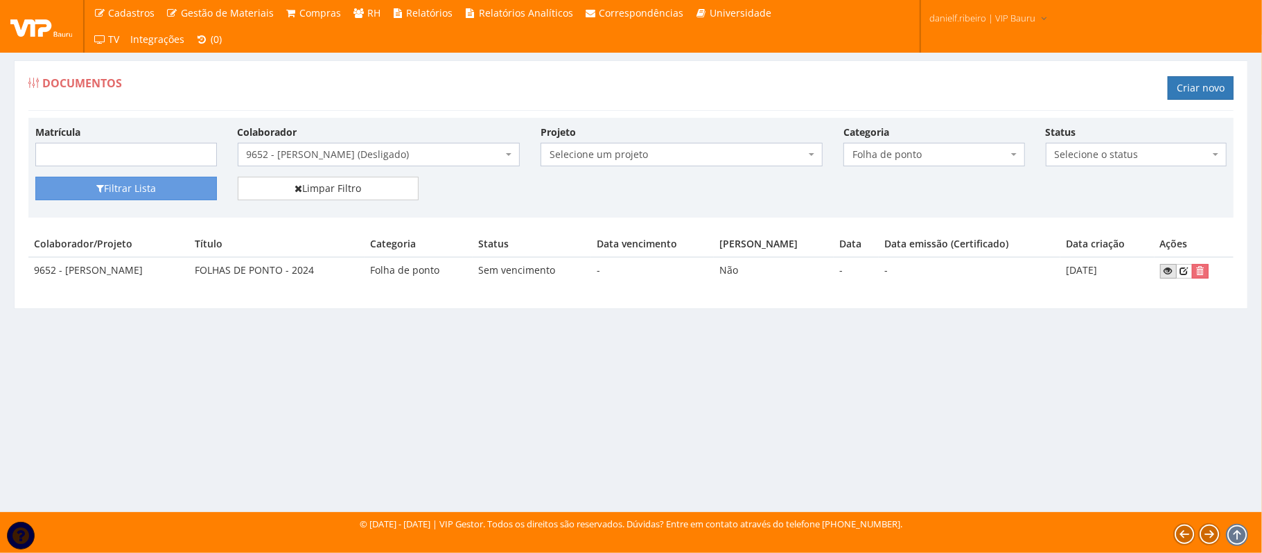
click at [1168, 274] on icon at bounding box center [1168, 271] width 8 height 10
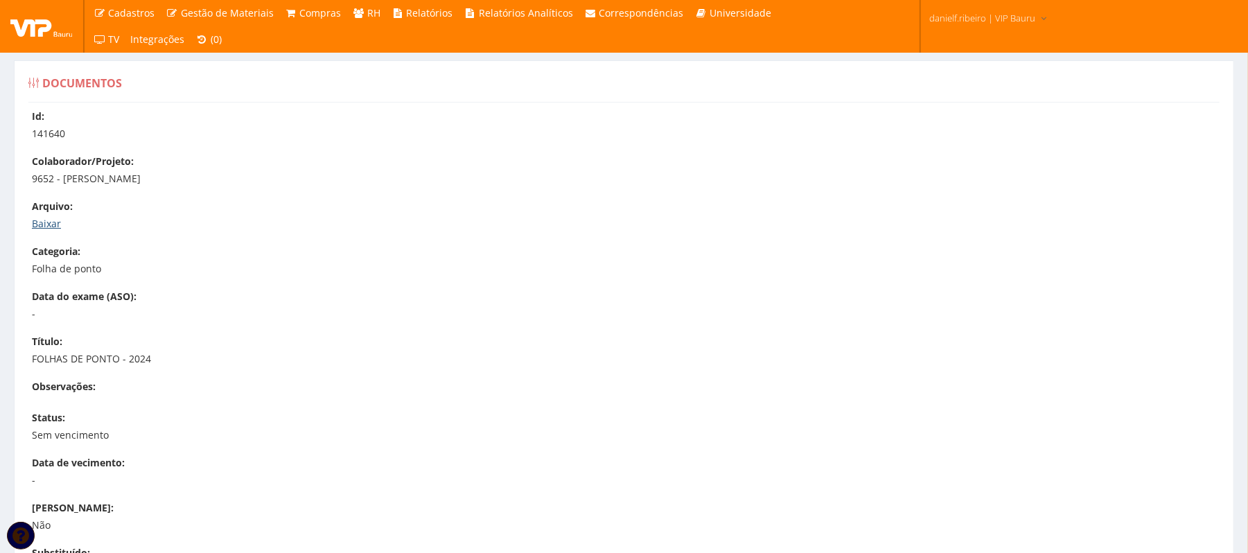
click at [40, 226] on link "Baixar" at bounding box center [46, 223] width 29 height 13
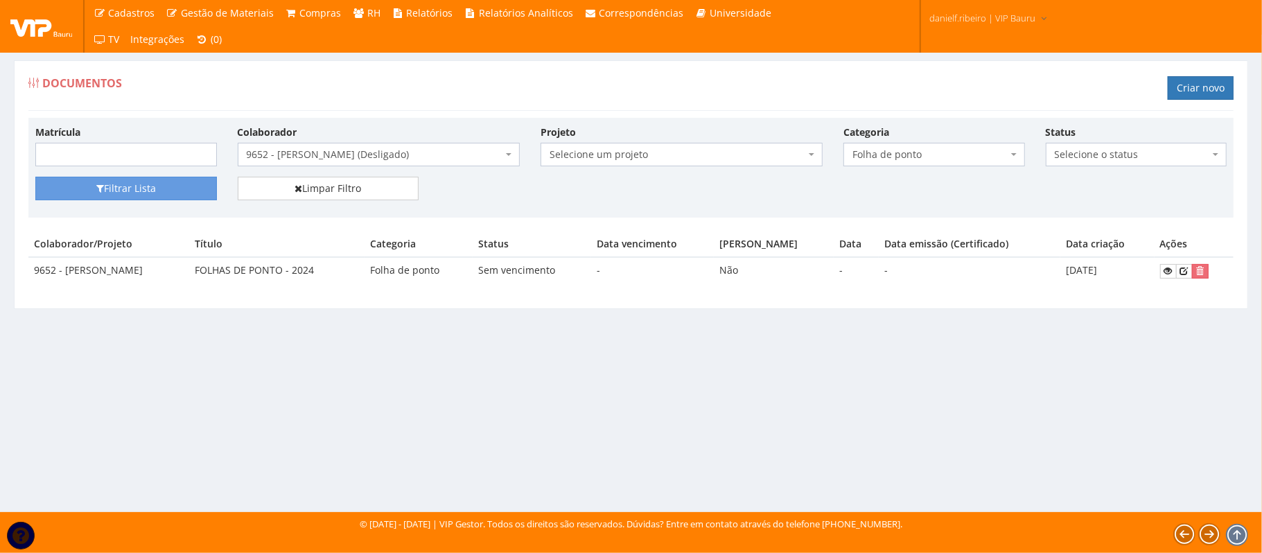
click at [329, 142] on div "Colaborador Selecione um colaborador 9242 - ABEL ROSA PEREIRA (Desligado) 7241/…" at bounding box center [378, 146] width 303 height 42
click at [337, 154] on span "9652 - WILLIAN CARDOSO LAMARQUE (Desligado)" at bounding box center [375, 155] width 256 height 14
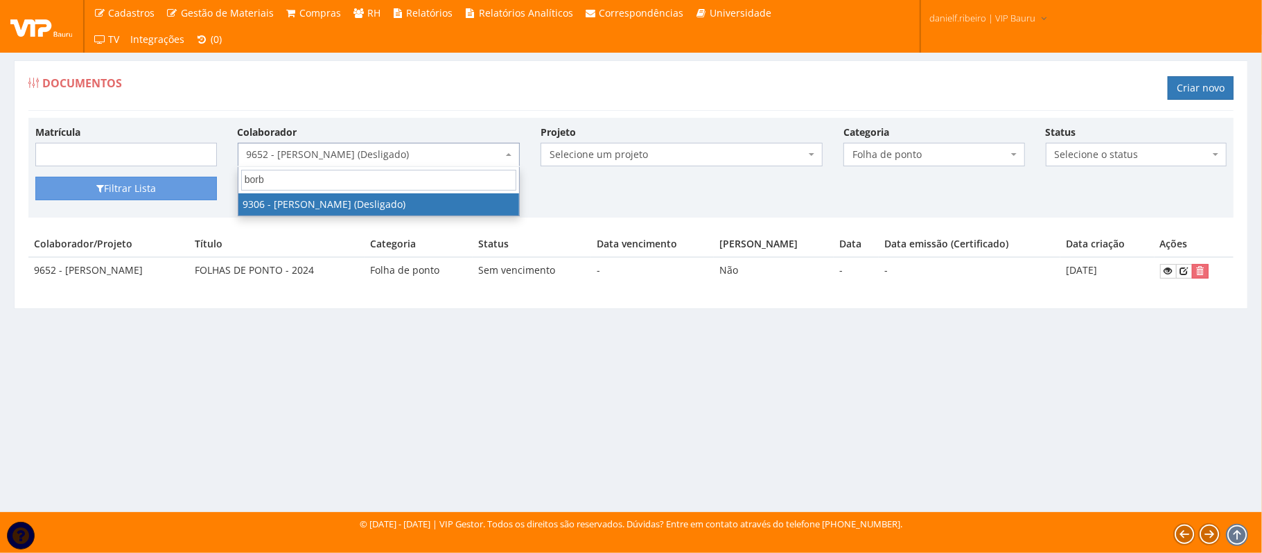
type input "borba"
select select "3115"
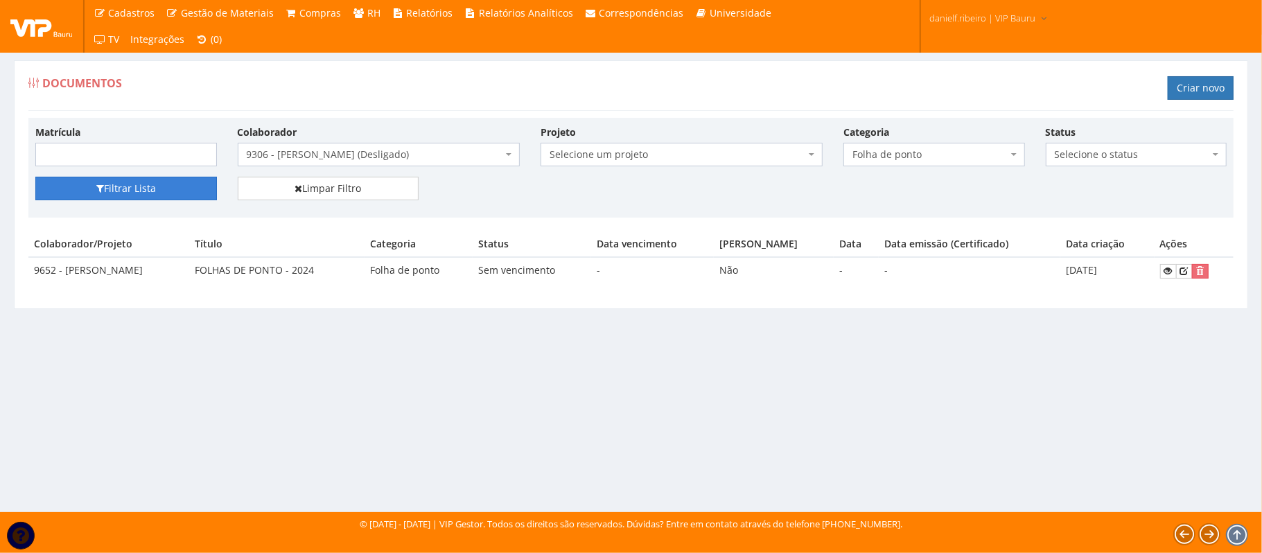
click at [128, 191] on button "Filtrar Lista" at bounding box center [126, 189] width 182 height 24
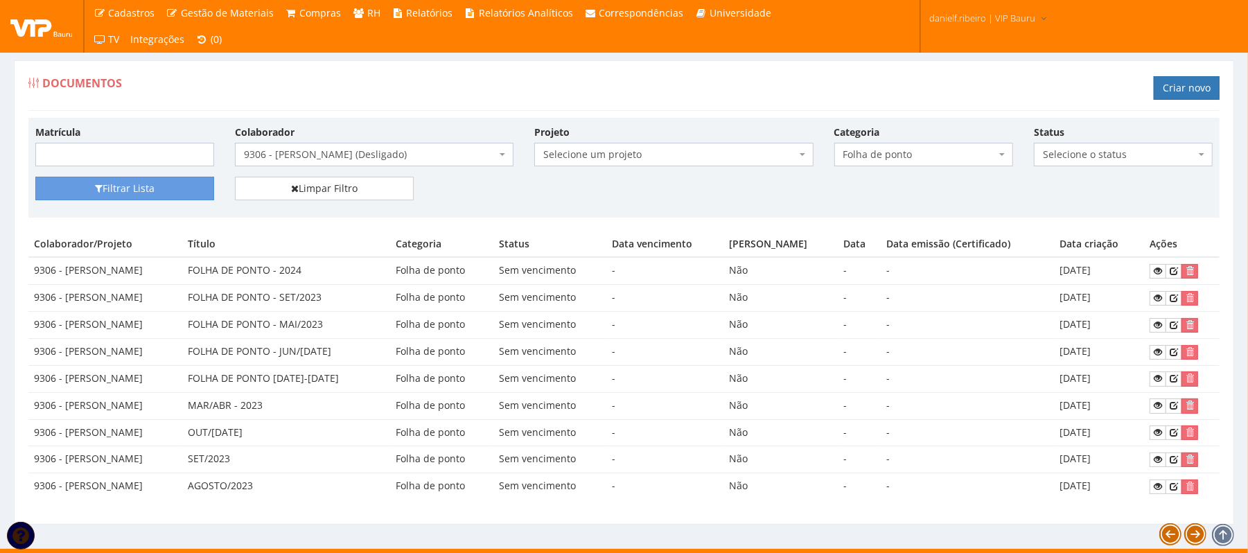
click at [891, 147] on span "Folha de ponto" at bounding box center [924, 155] width 179 height 24
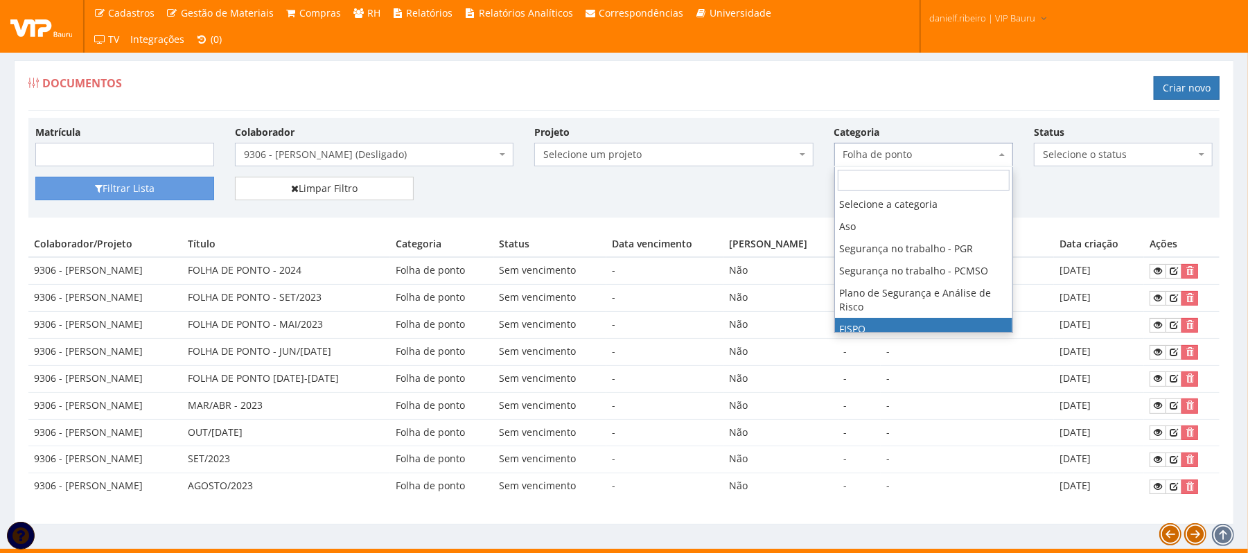
scroll to position [125, 0]
click at [929, 148] on span "Admissional" at bounding box center [920, 155] width 152 height 14
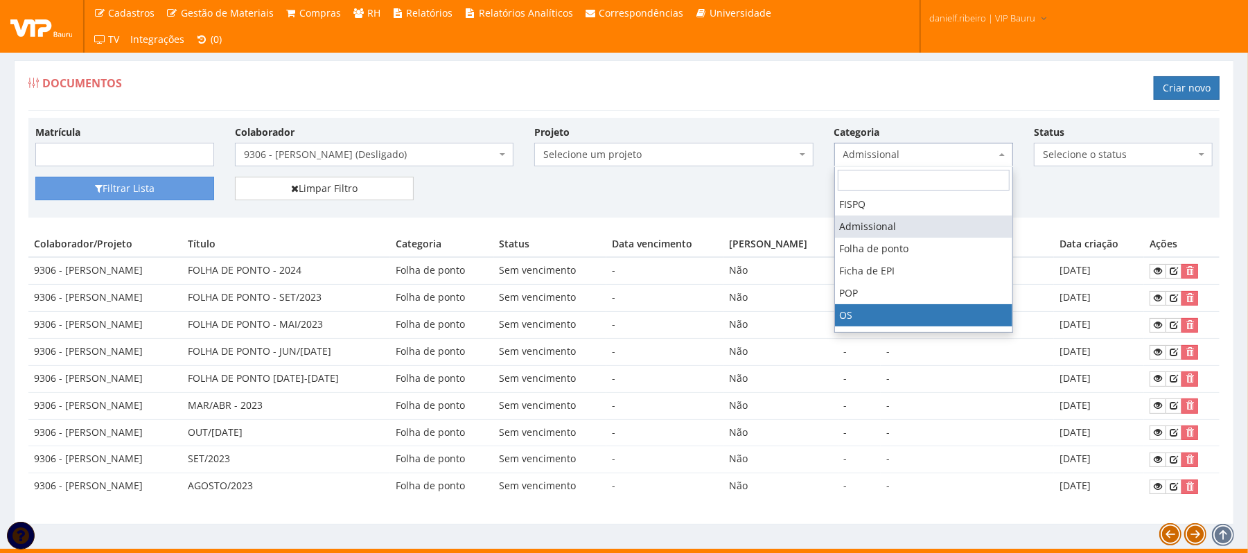
select select "os"
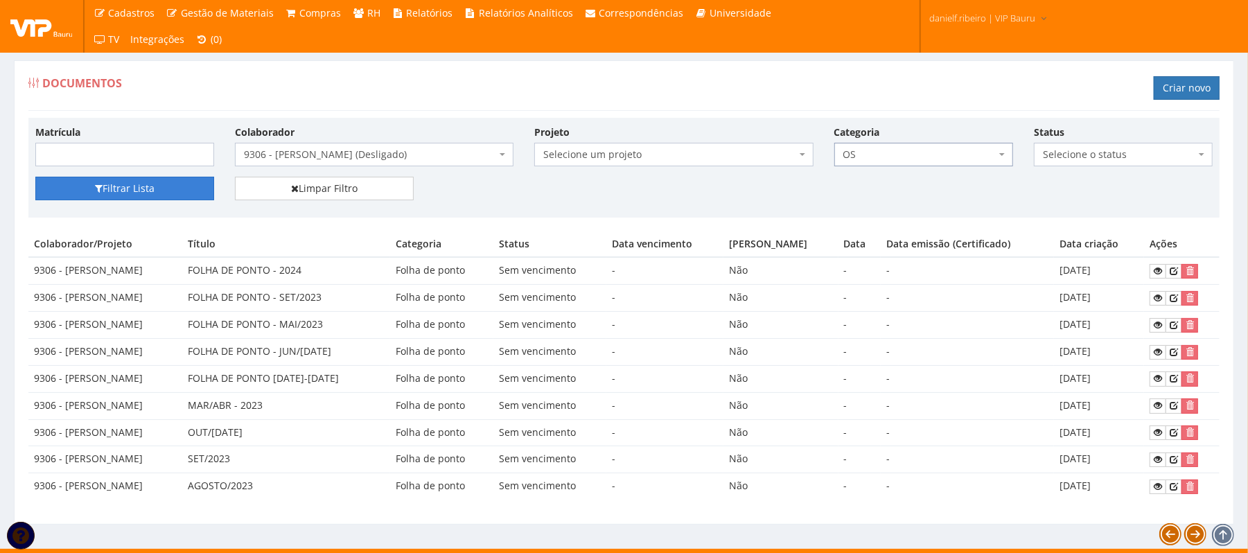
click at [178, 186] on button "Filtrar Lista" at bounding box center [124, 189] width 179 height 24
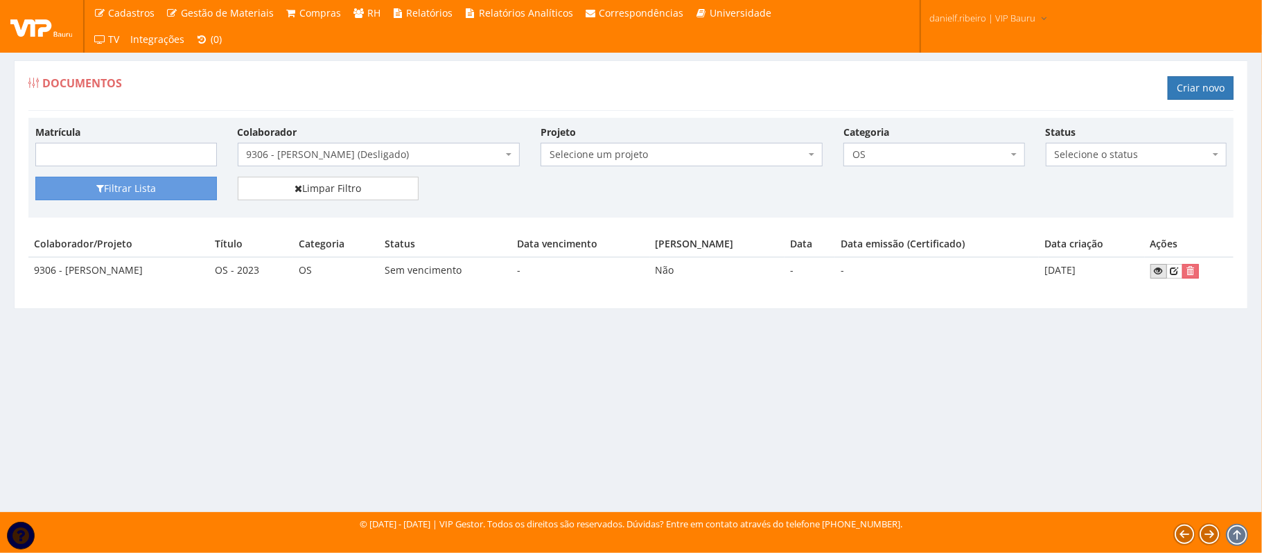
click at [1152, 266] on link at bounding box center [1159, 271] width 17 height 15
click at [358, 162] on span "9306 - LUCAS BORBA ROY (Desligado)" at bounding box center [379, 155] width 282 height 24
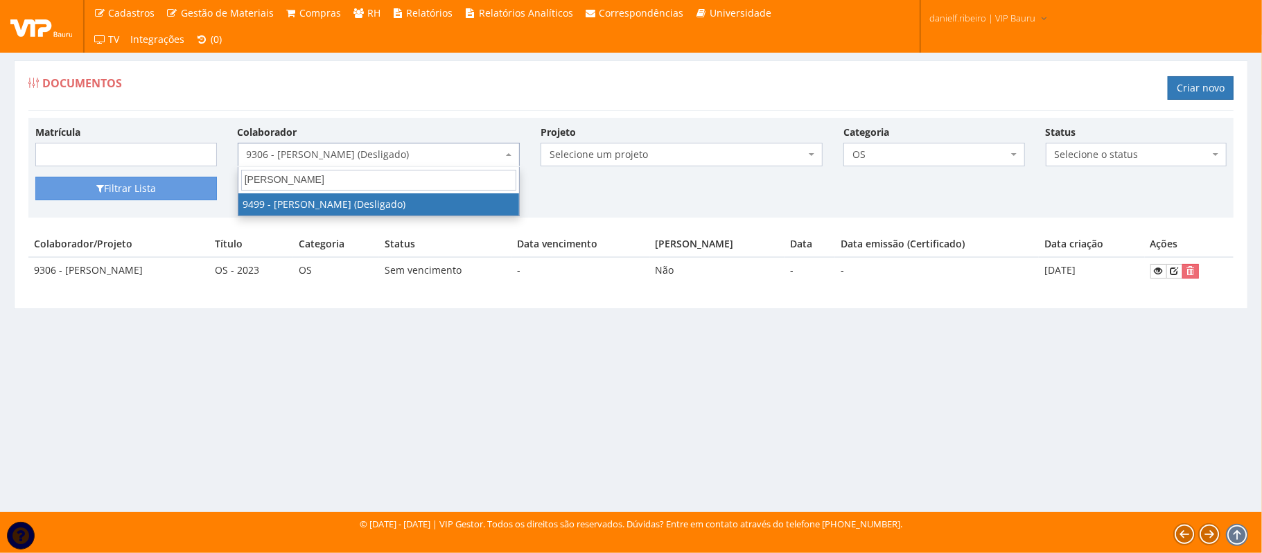
type input "douglas ra"
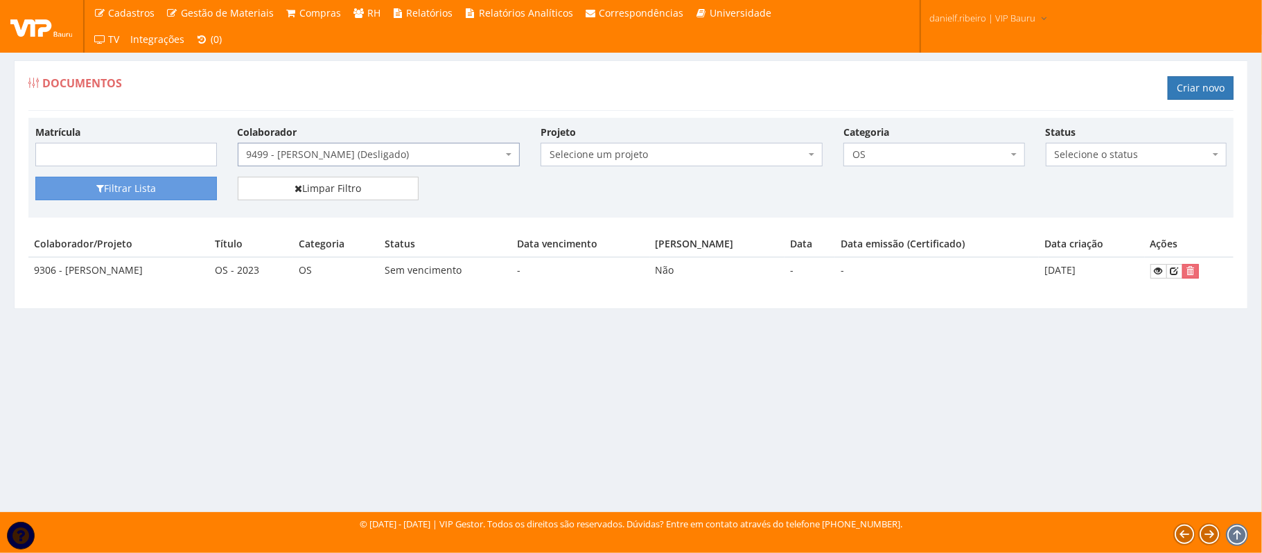
select select "3577"
click at [878, 139] on label "Categoria" at bounding box center [867, 132] width 46 height 14
click at [844, 142] on select "Selecione a categoria Aso Segurança no trabalho - PGR Segurança no trabalho - P…" at bounding box center [843, 142] width 1 height 1
click at [878, 146] on span "OS" at bounding box center [935, 155] width 182 height 24
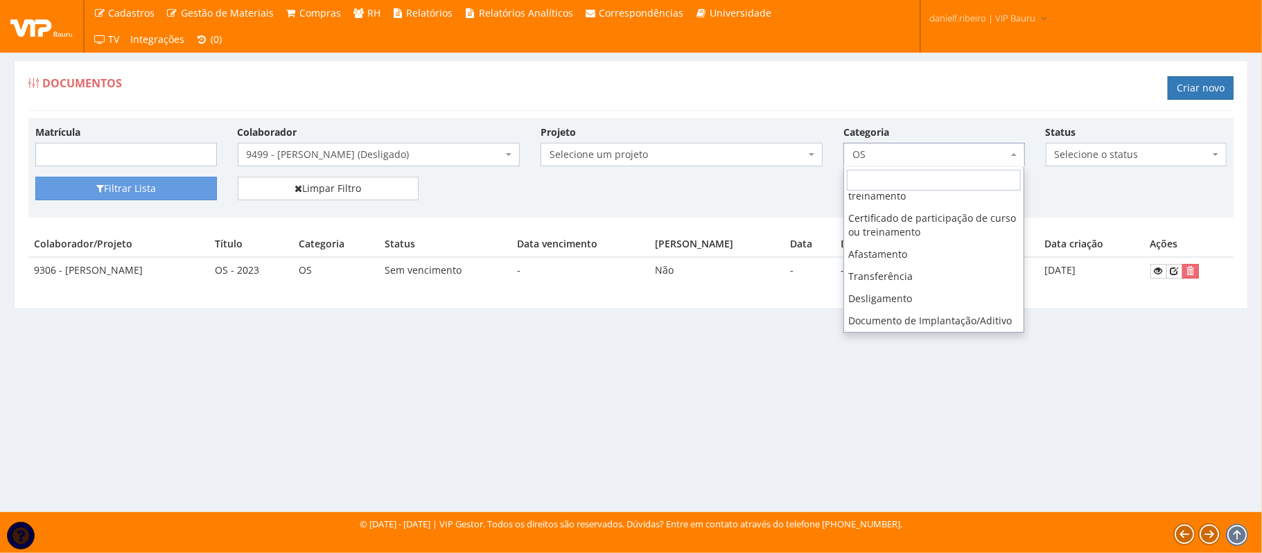
scroll to position [433, 0]
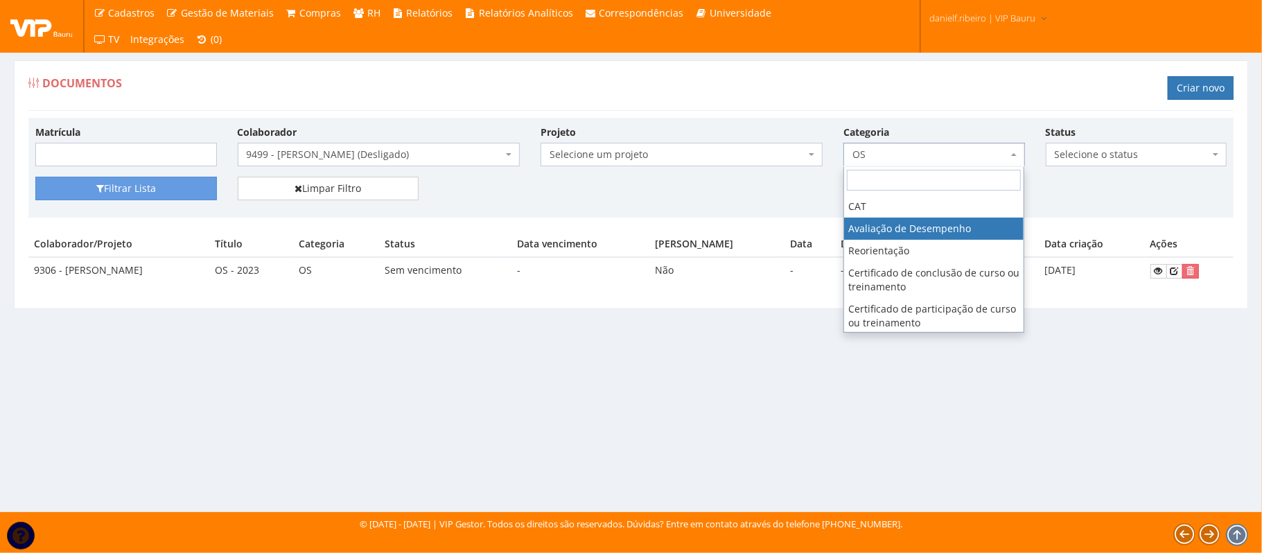
select select "avaliacao_de_desempenho"
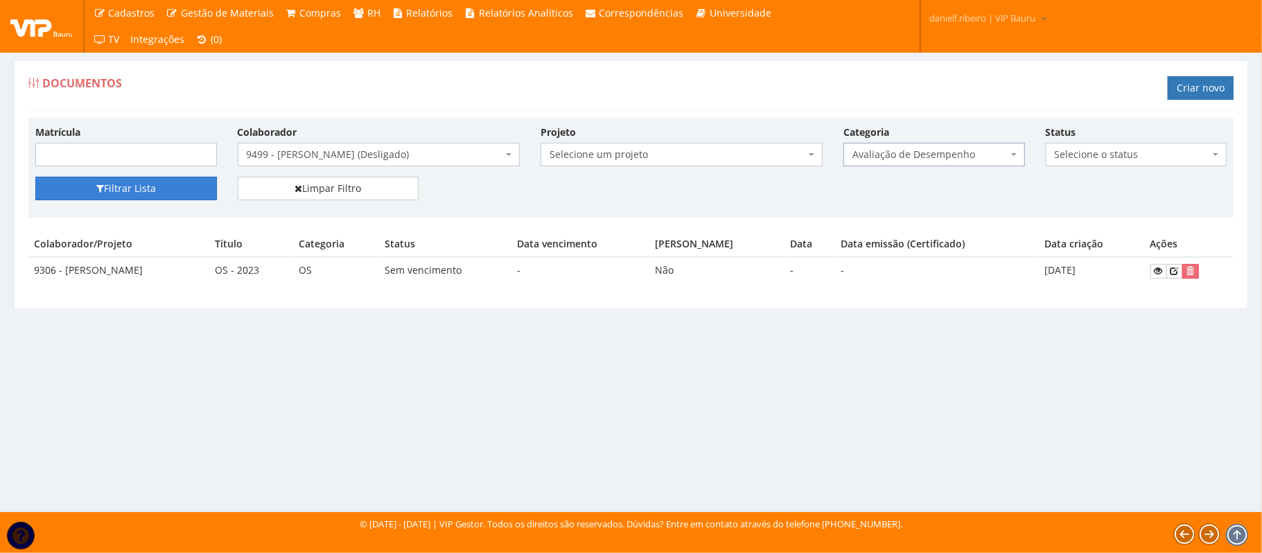
click at [112, 183] on button "Filtrar Lista" at bounding box center [126, 189] width 182 height 24
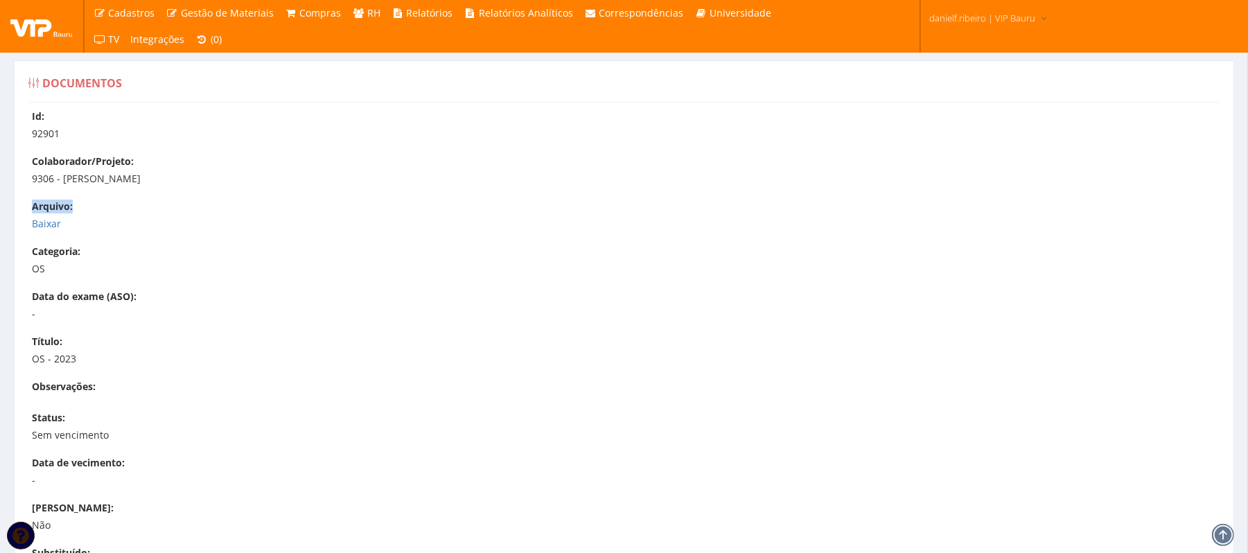
click at [28, 217] on div "Id: 92901 Colaborador/Projeto: 9306 - [PERSON_NAME] [GEOGRAPHIC_DATA]: [GEOGRAP…" at bounding box center [624, 423] width 1212 height 627
click at [42, 227] on link "Baixar" at bounding box center [46, 223] width 29 height 13
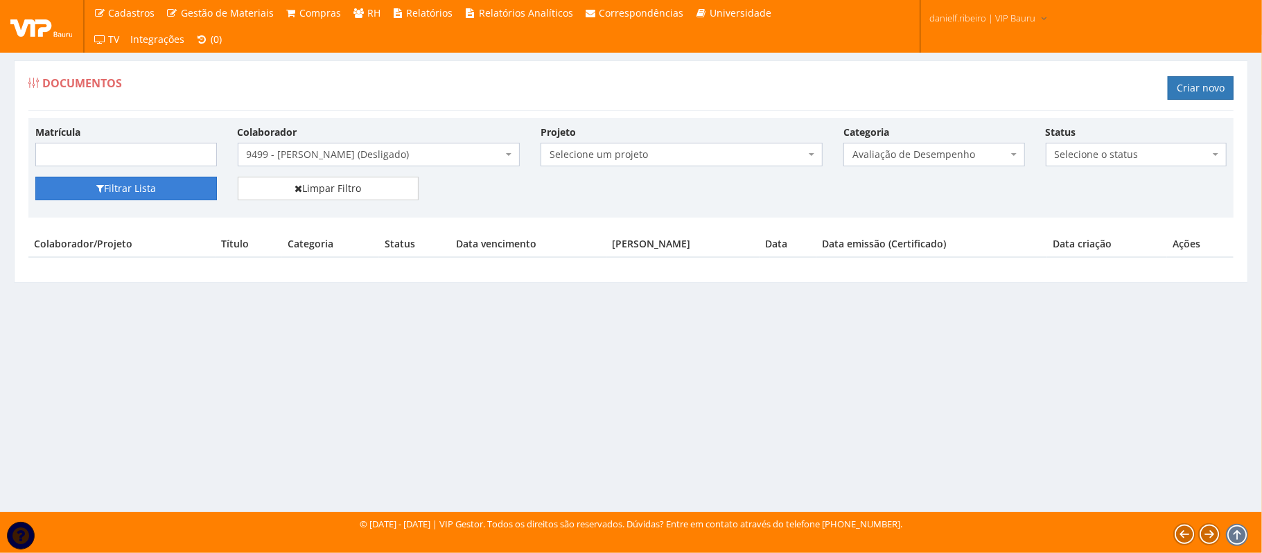
click at [159, 186] on button "Filtrar Lista" at bounding box center [126, 189] width 182 height 24
click at [353, 156] on span "9499 - DOUGLAS RAMOS MARTINS (Desligado)" at bounding box center [375, 155] width 256 height 14
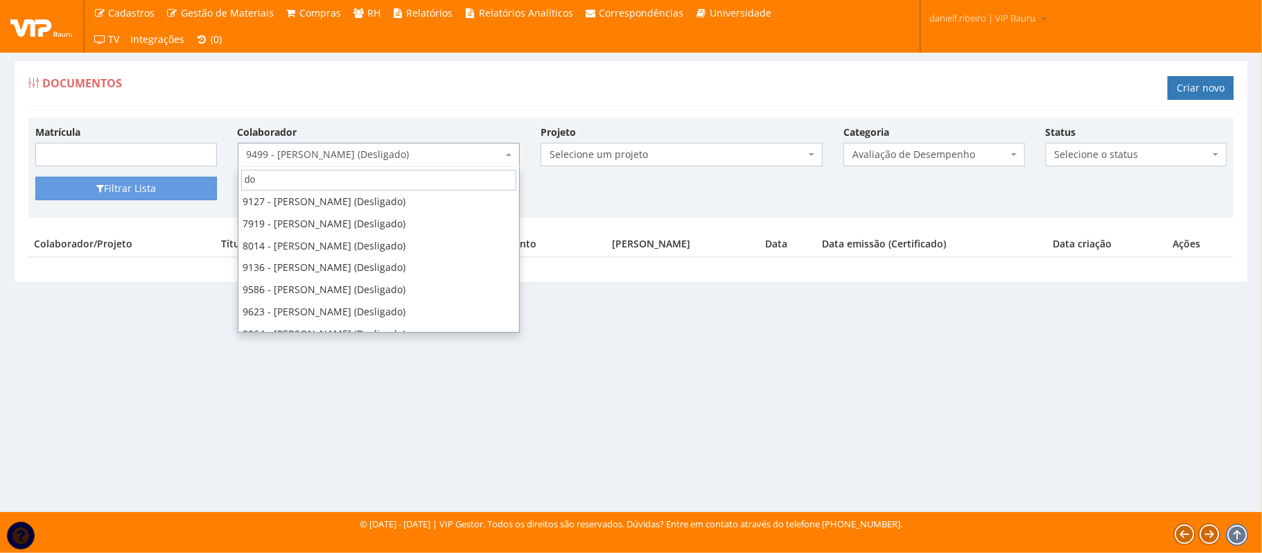
type input "d"
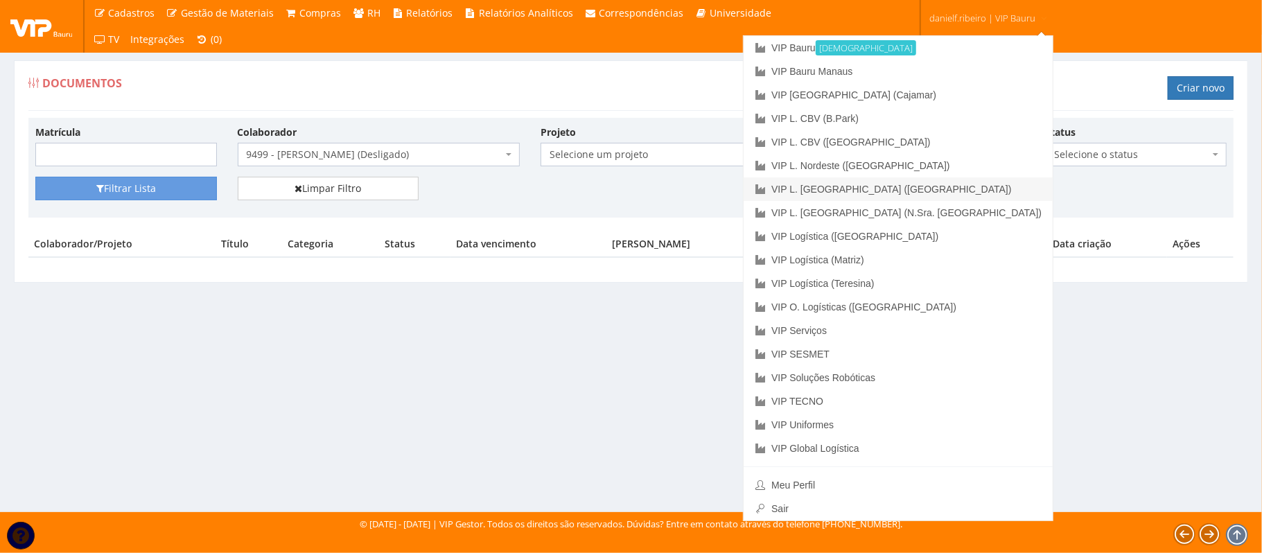
click at [972, 191] on link "VIP L. [GEOGRAPHIC_DATA] ([GEOGRAPHIC_DATA])" at bounding box center [898, 189] width 309 height 24
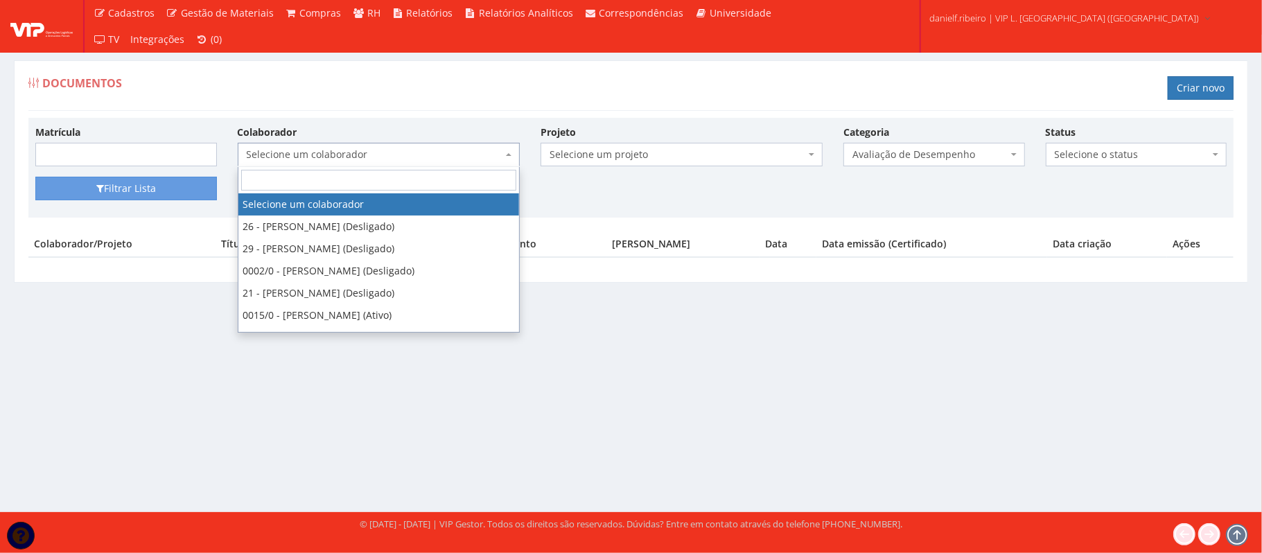
click at [322, 157] on span "Selecione um colaborador" at bounding box center [375, 155] width 256 height 14
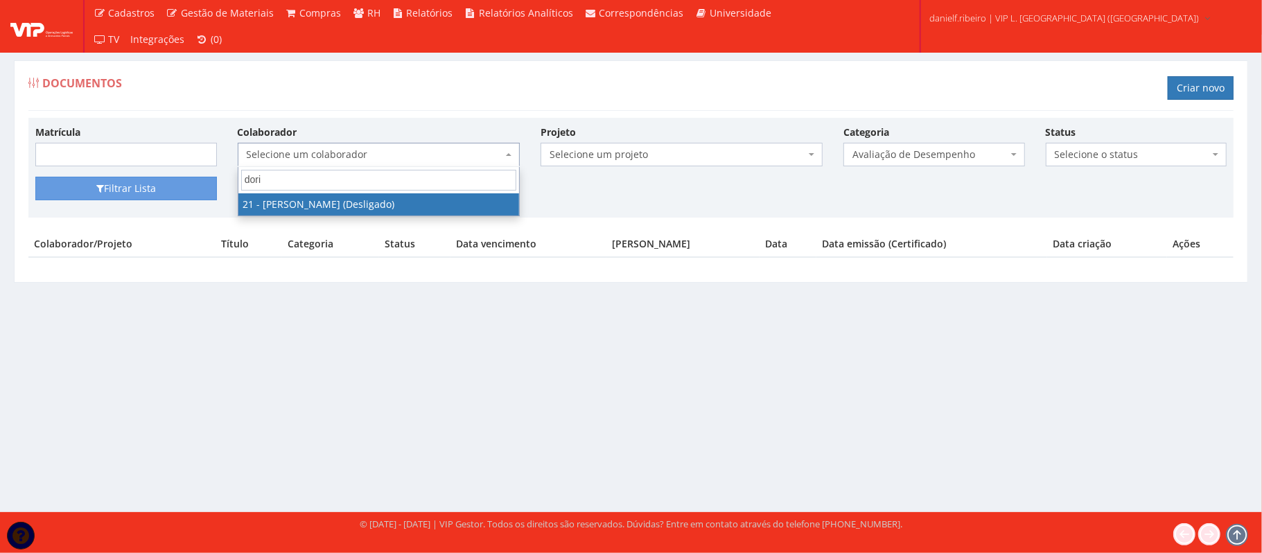
type input "dorie"
select select "2184"
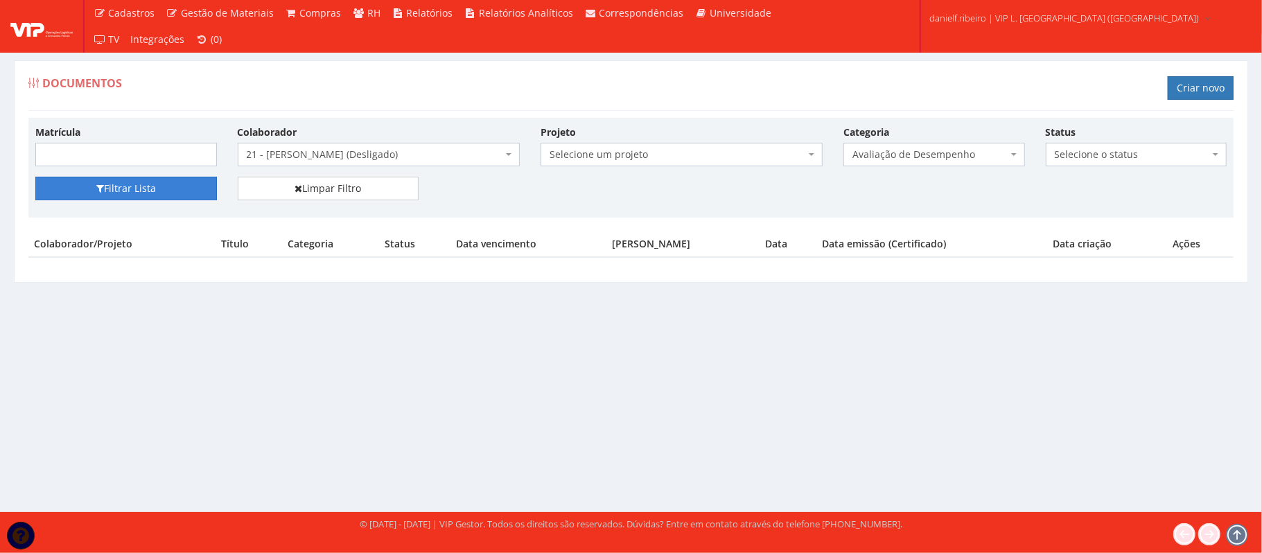
click at [125, 192] on button "Filtrar Lista" at bounding box center [126, 189] width 182 height 24
click at [925, 139] on div "Categoria Selecione a categoria Aso Segurança no trabalho - PGR Segurança no tr…" at bounding box center [934, 146] width 202 height 42
click at [929, 162] on span "Avaliação de Desempenho" at bounding box center [930, 155] width 155 height 14
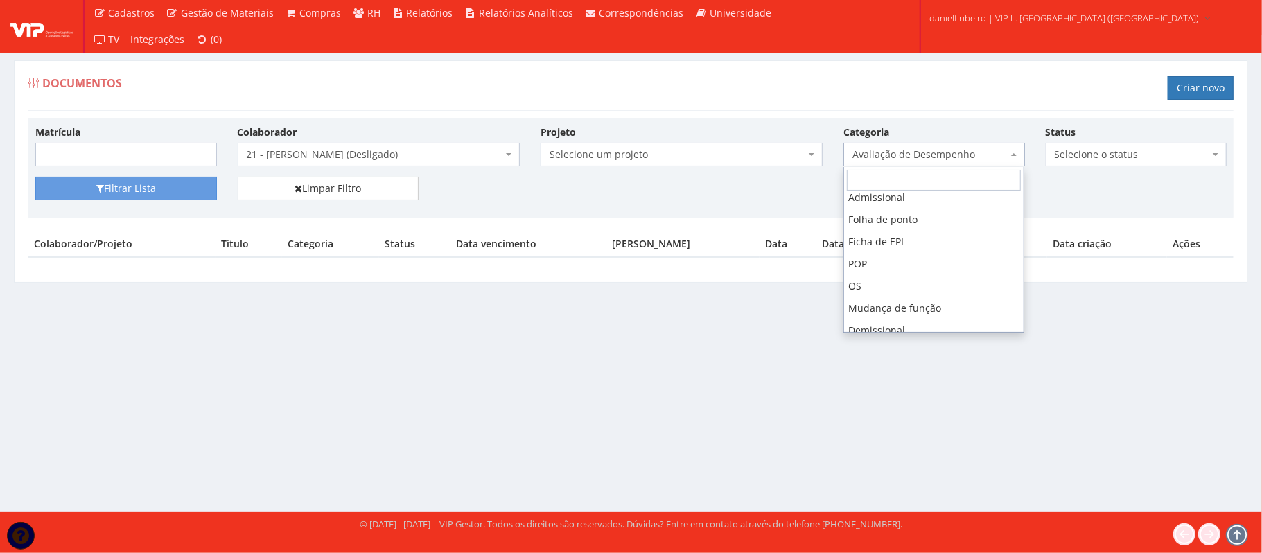
scroll to position [148, 0]
select select "admissional"
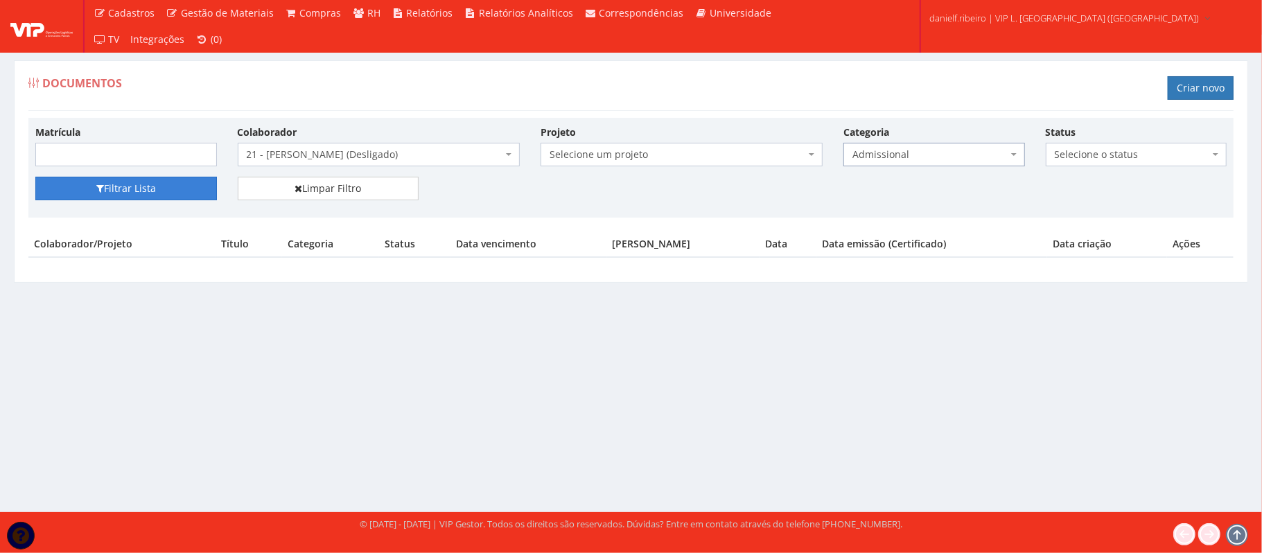
click at [161, 187] on button "Filtrar Lista" at bounding box center [126, 189] width 182 height 24
click at [313, 164] on span "21 - [PERSON_NAME] (Desligado)" at bounding box center [379, 155] width 282 height 24
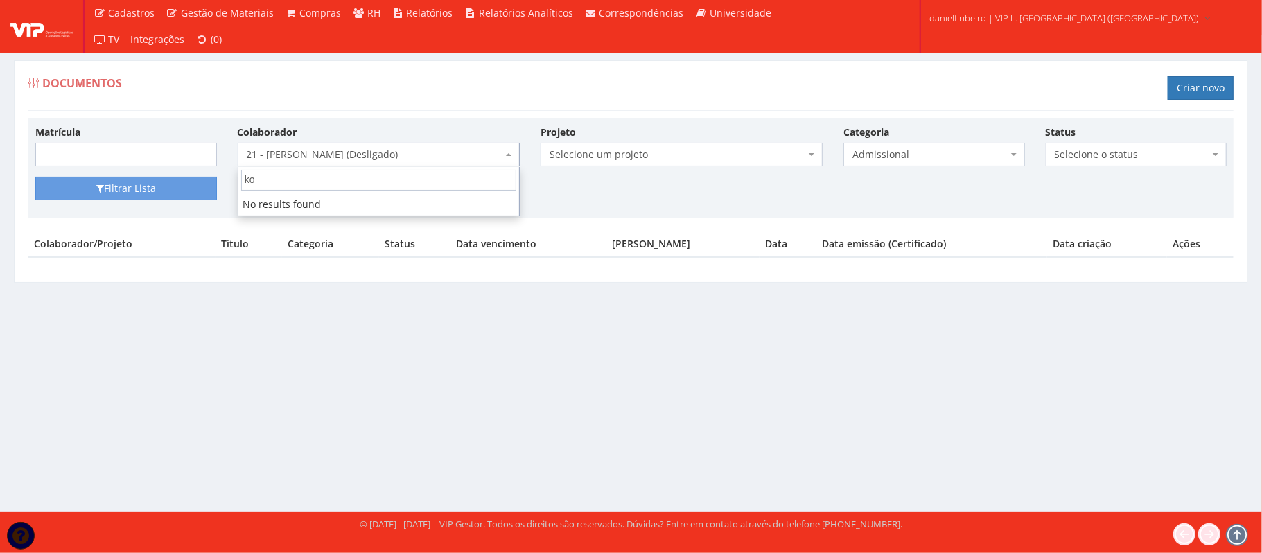
type input "kob"
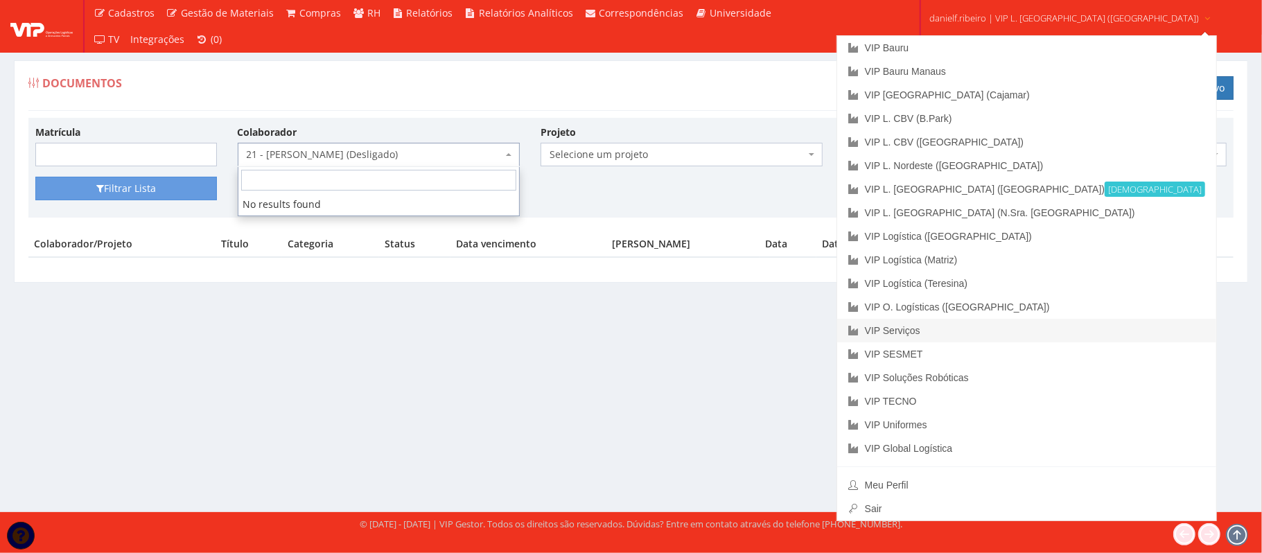
click at [993, 324] on link "VIP Serviços" at bounding box center [1026, 331] width 379 height 24
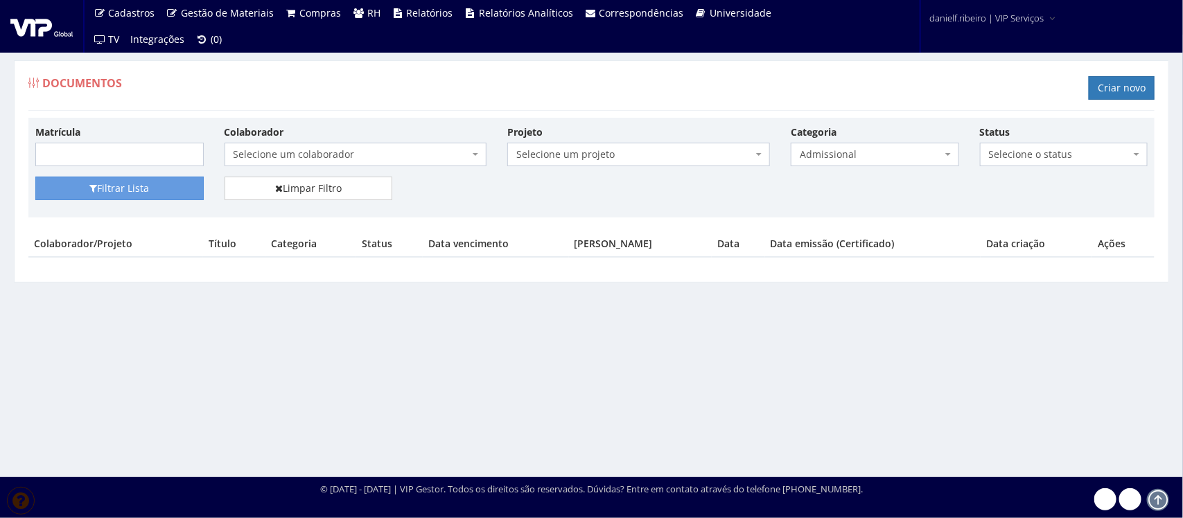
click at [360, 150] on span "Selecione um colaborador" at bounding box center [352, 155] width 236 height 14
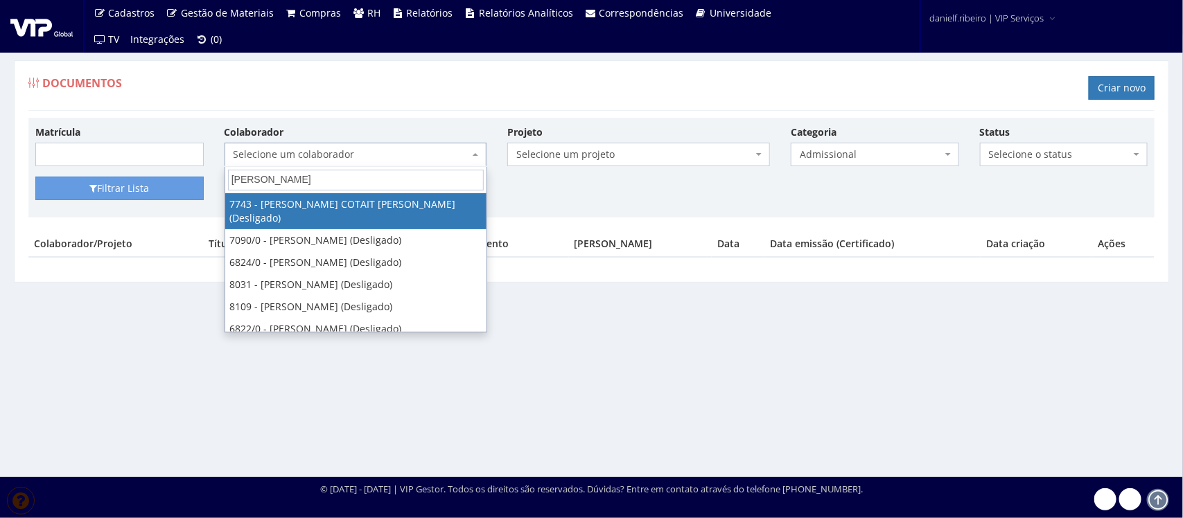
type input "fabiano"
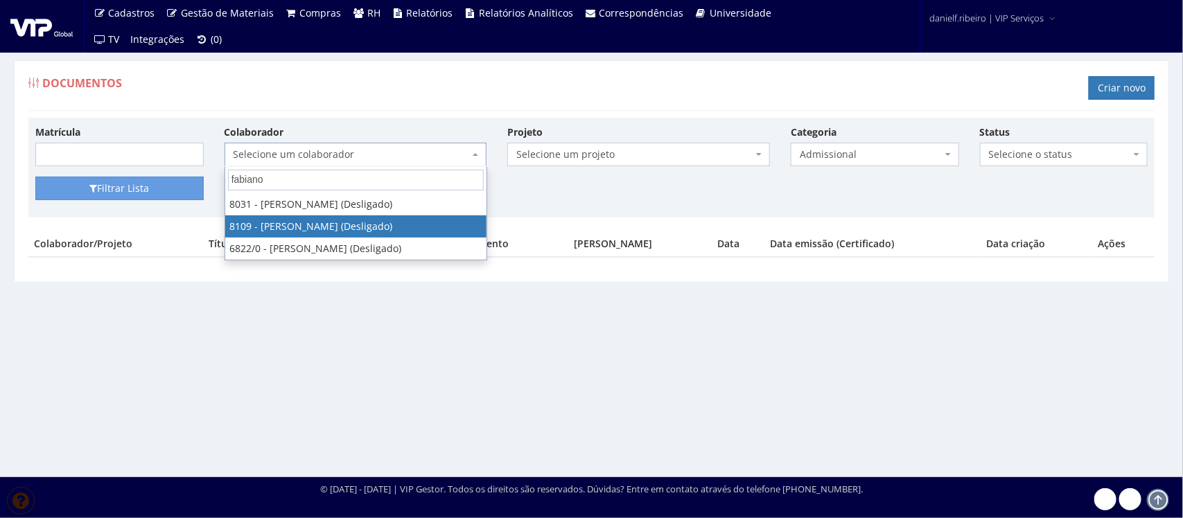
select select "3677"
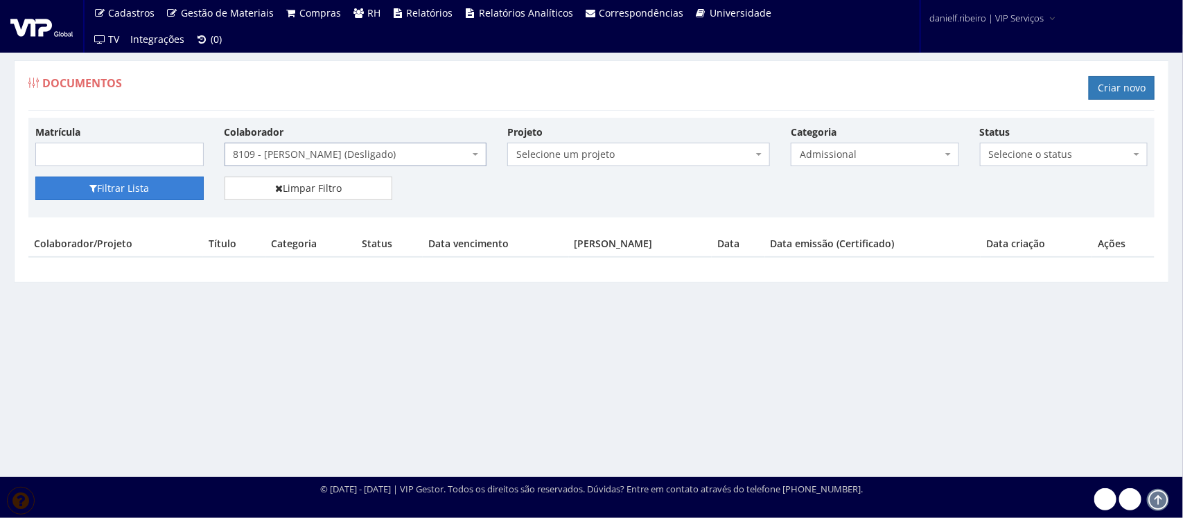
click at [161, 187] on button "Filtrar Lista" at bounding box center [119, 189] width 168 height 24
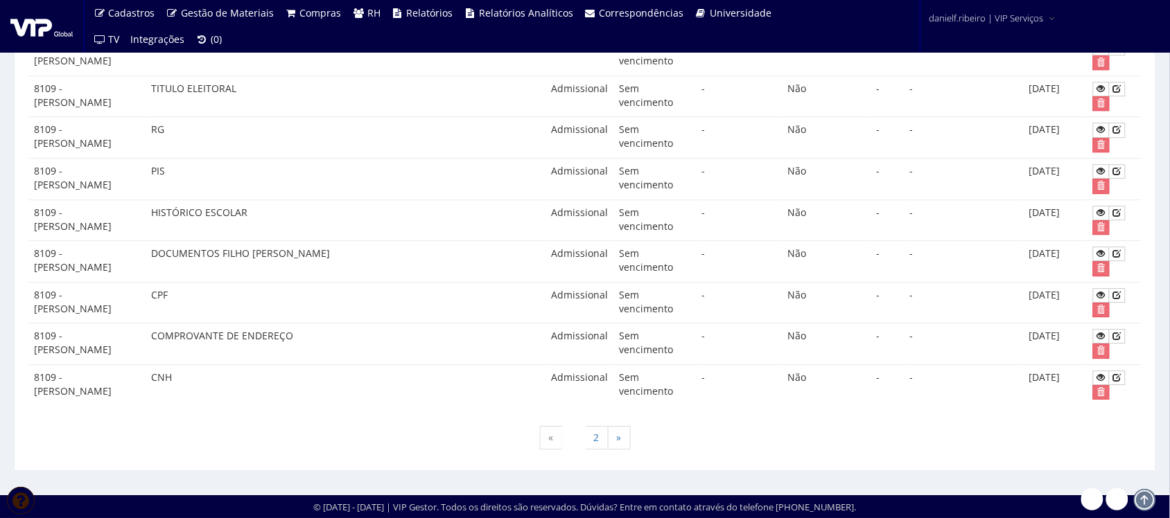
scroll to position [841, 0]
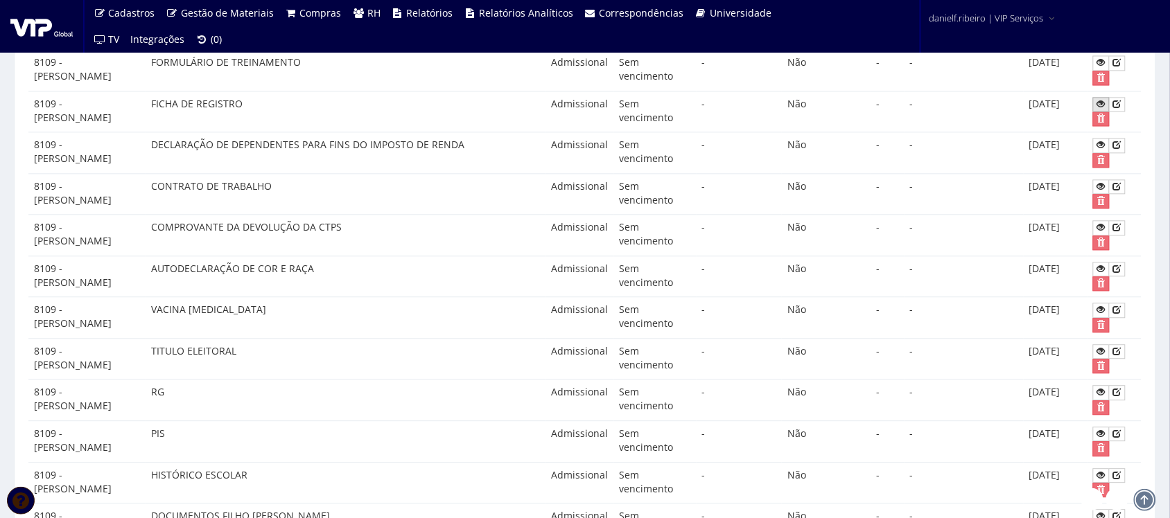
click at [1099, 109] on icon at bounding box center [1101, 104] width 8 height 10
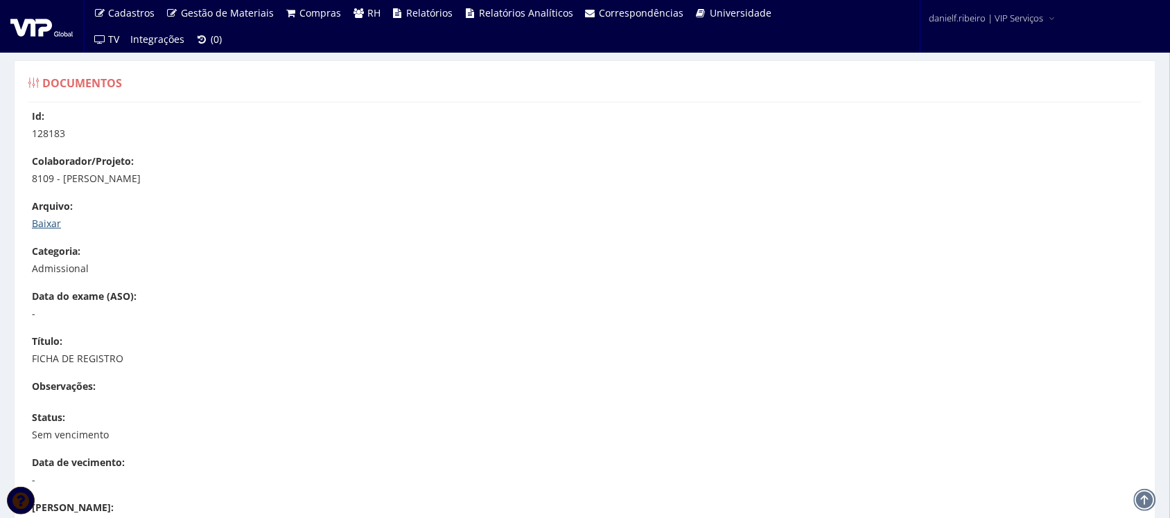
click at [47, 227] on link "Baixar" at bounding box center [46, 223] width 29 height 13
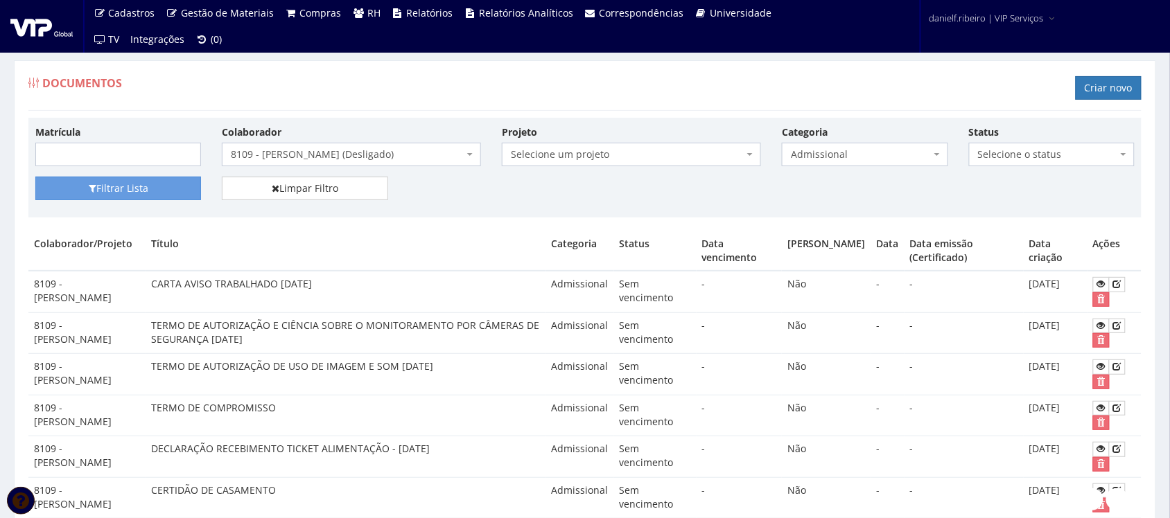
click at [819, 165] on span "Admissional" at bounding box center [865, 155] width 166 height 24
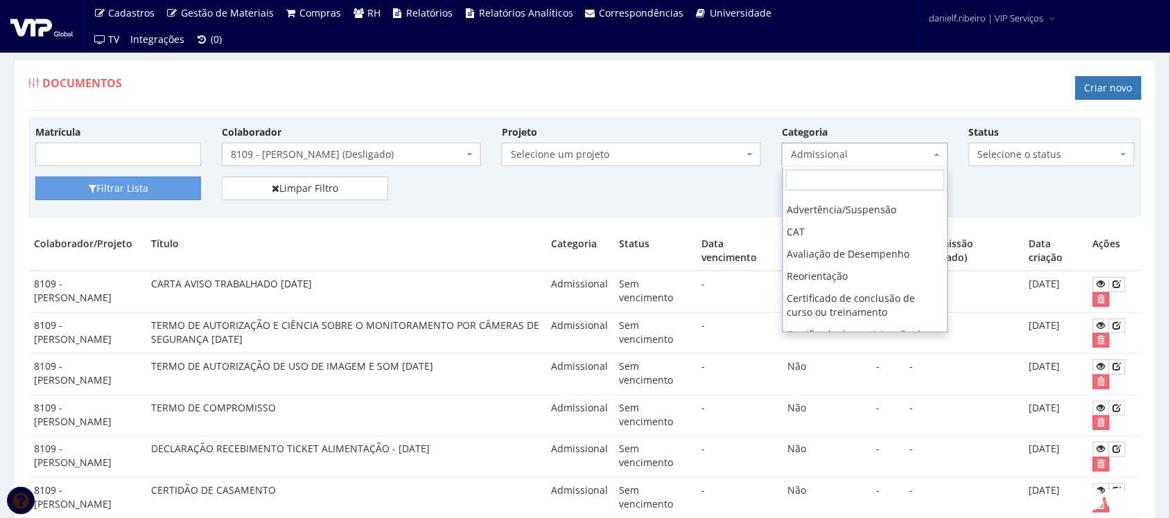
scroll to position [401, 0]
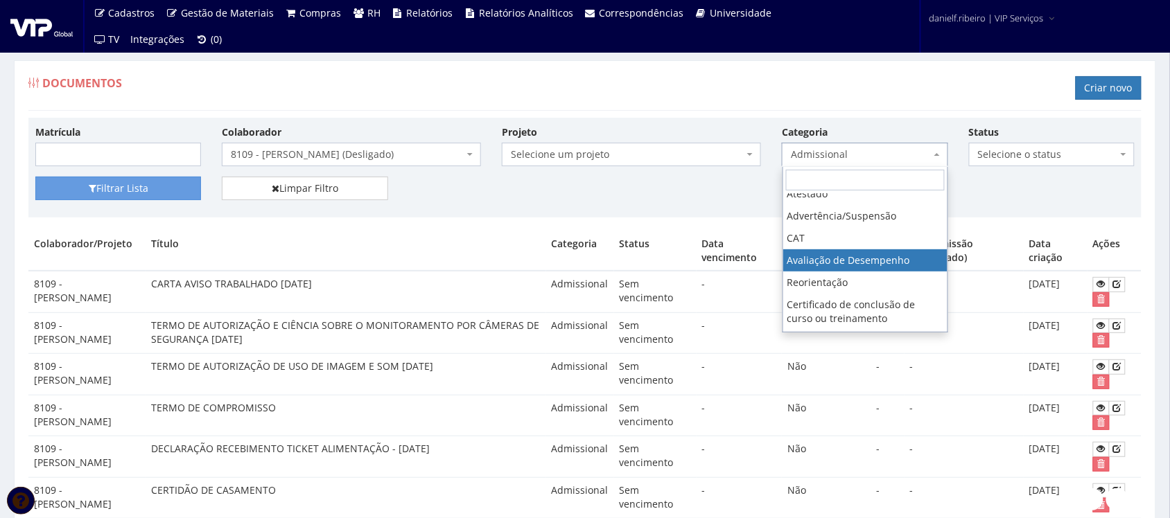
select select "avaliacao_de_desempenho"
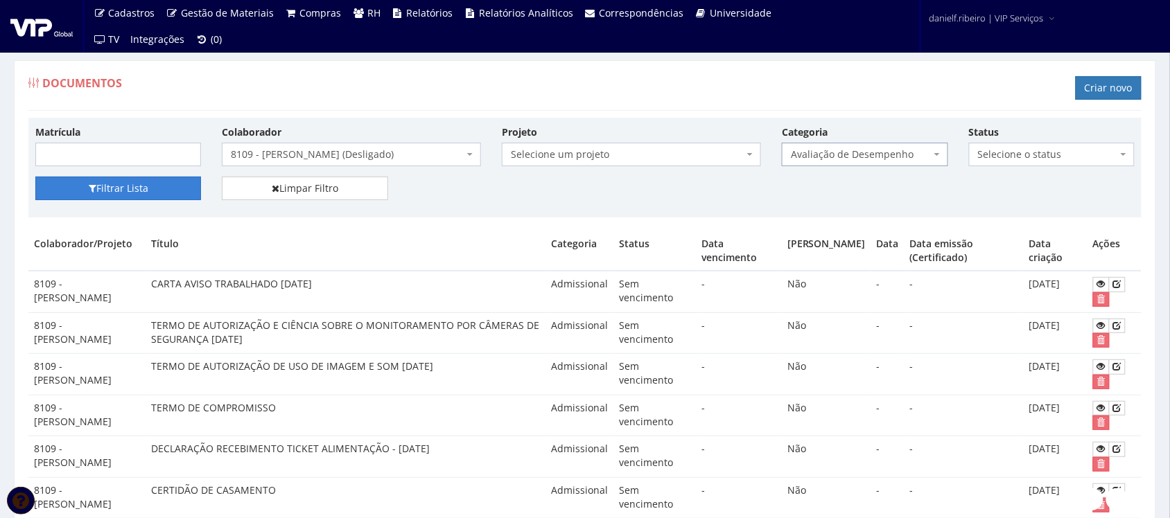
click at [125, 194] on button "Filtrar Lista" at bounding box center [118, 189] width 166 height 24
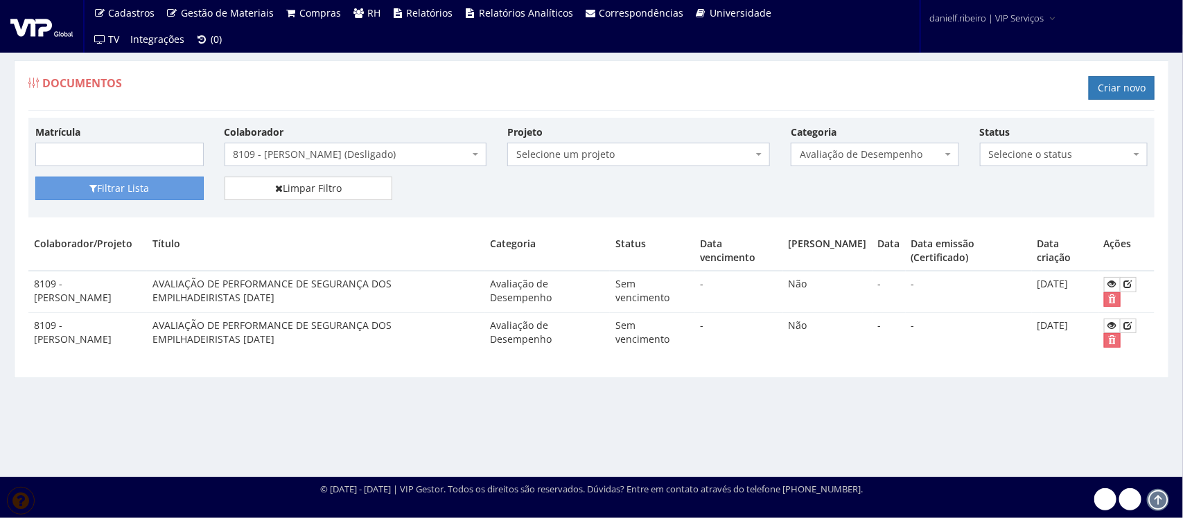
click at [331, 153] on span "8109 - [PERSON_NAME] (Desligado)" at bounding box center [352, 155] width 236 height 14
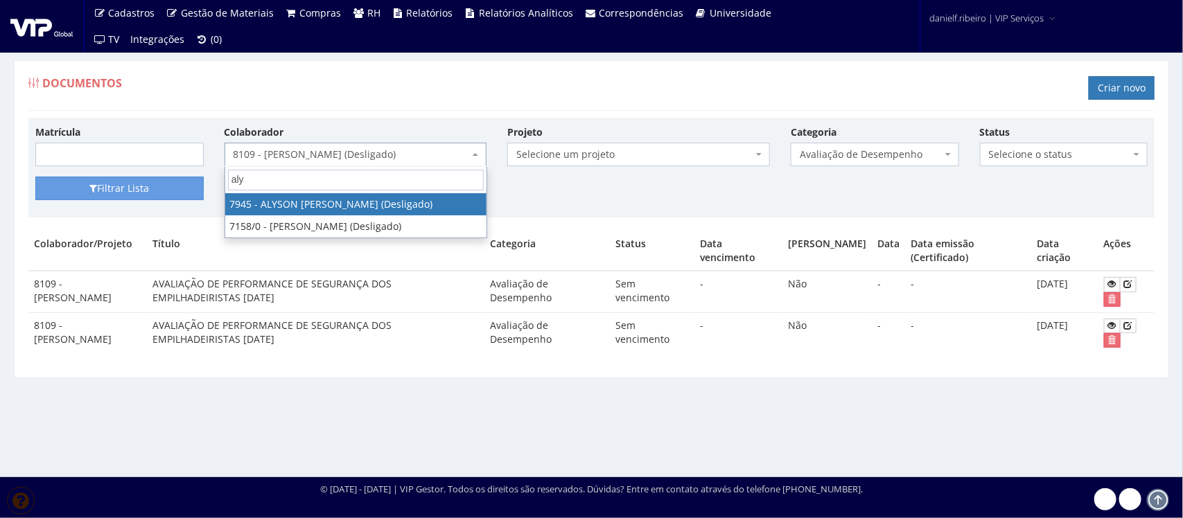
type input "alys"
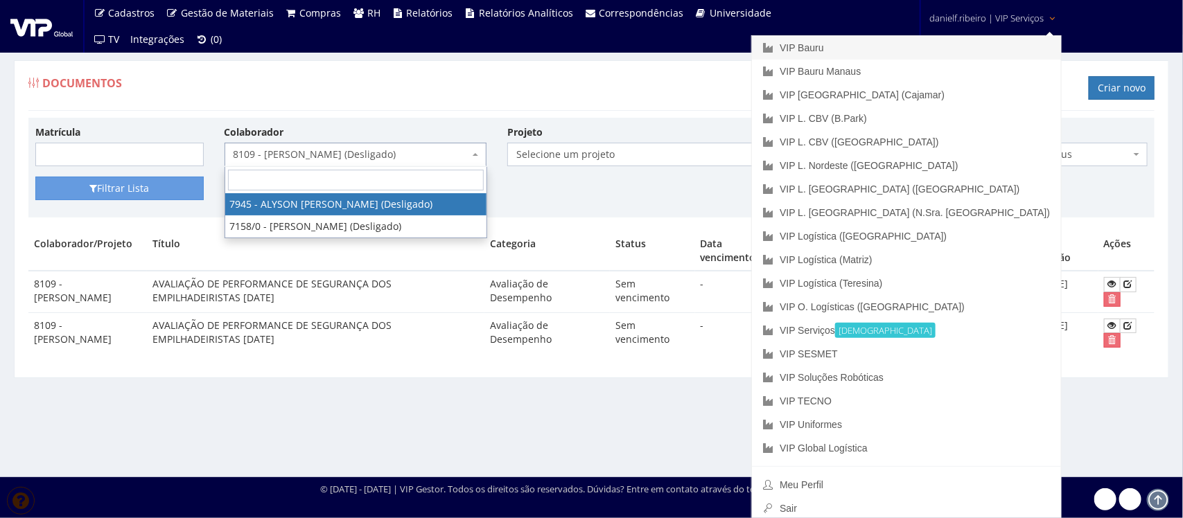
click at [940, 46] on link "VIP Bauru" at bounding box center [906, 48] width 309 height 24
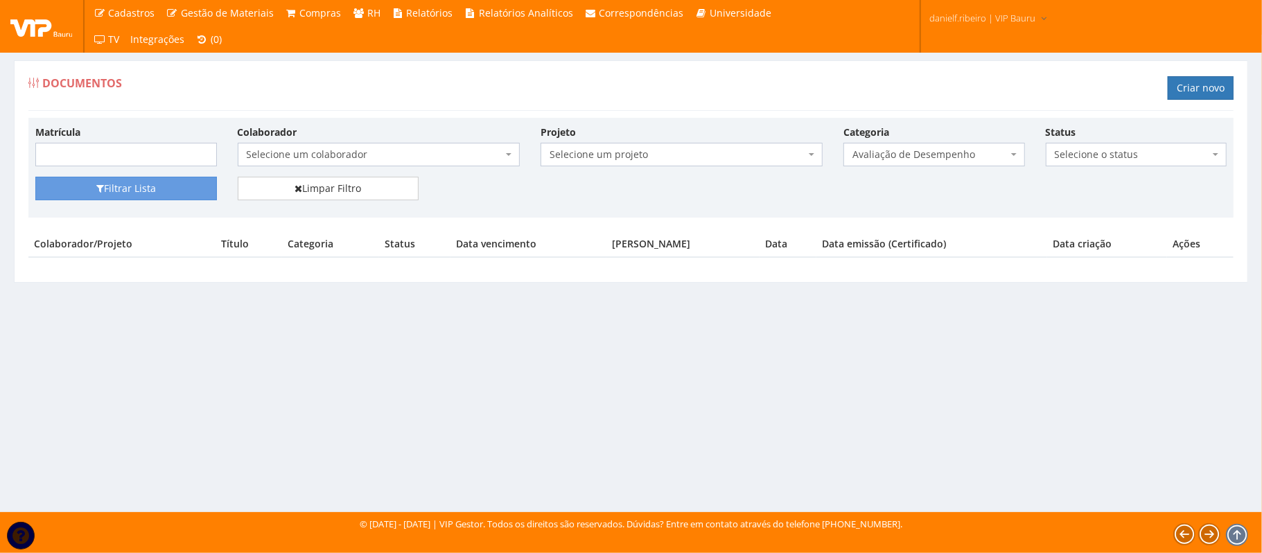
click at [350, 147] on span "Selecione um colaborador" at bounding box center [379, 155] width 282 height 24
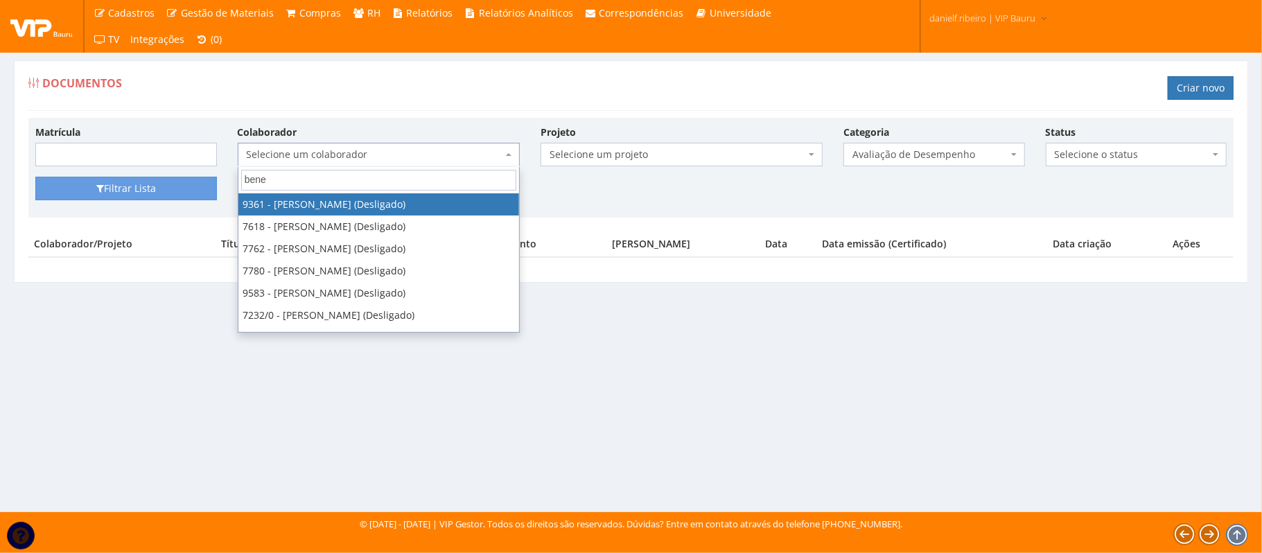
type input "benev"
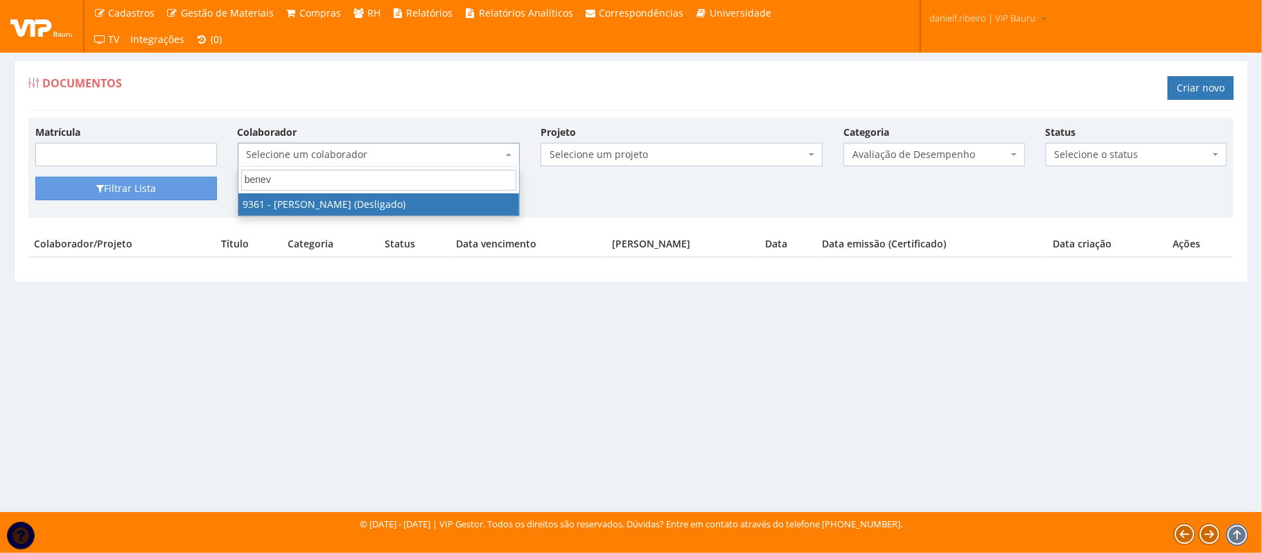
select select "3235"
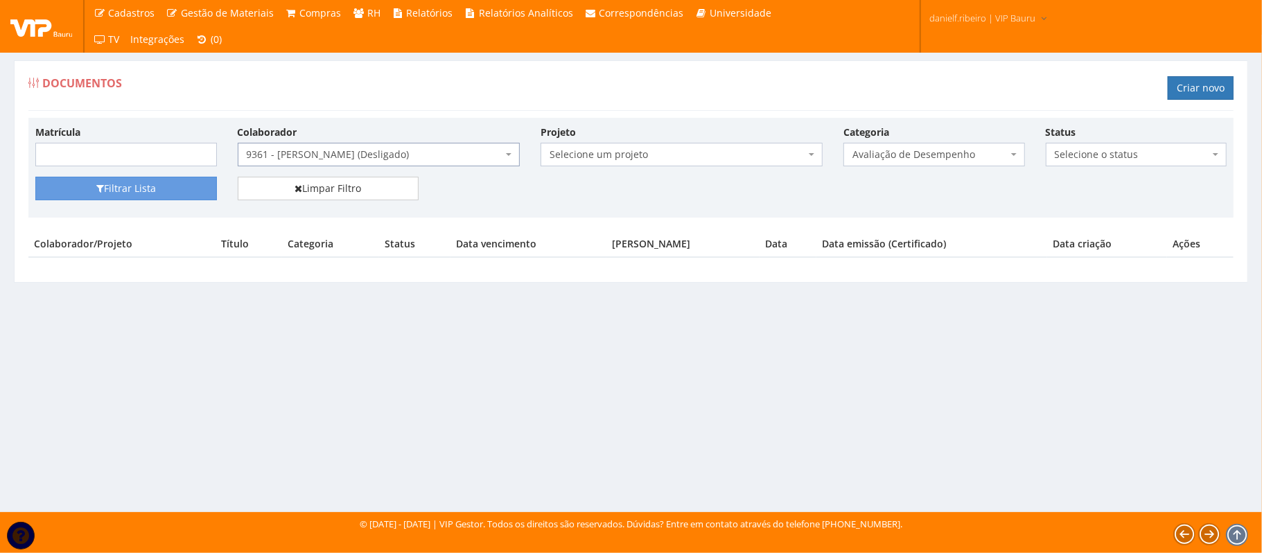
drag, startPoint x: 114, startPoint y: 173, endPoint x: 103, endPoint y: 209, distance: 37.9
click at [114, 173] on div "Matrícula Colaborador Selecione um colaborador 9242 - ABEL ROSA PEREIRA (Deslig…" at bounding box center [631, 151] width 1212 height 52
drag, startPoint x: 103, startPoint y: 209, endPoint x: 84, endPoint y: 181, distance: 33.5
click at [100, 202] on div "Filtrar Lista Limpar Filtro" at bounding box center [631, 194] width 1212 height 34
click at [84, 182] on button "Filtrar Lista" at bounding box center [126, 189] width 182 height 24
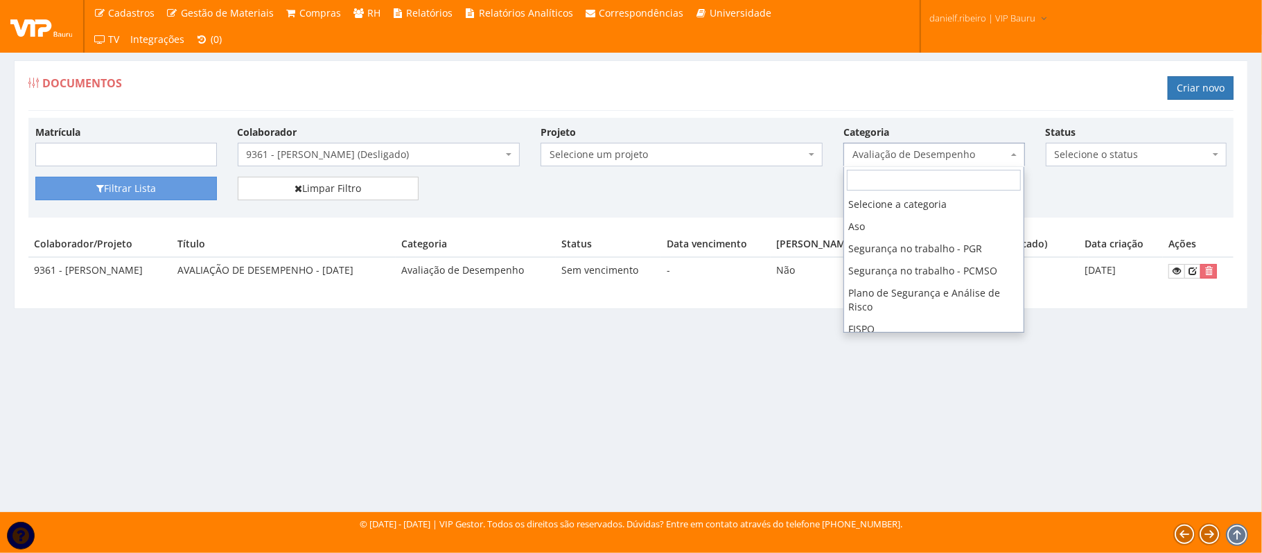
click at [965, 156] on span "Avaliação de Desempenho" at bounding box center [930, 155] width 155 height 14
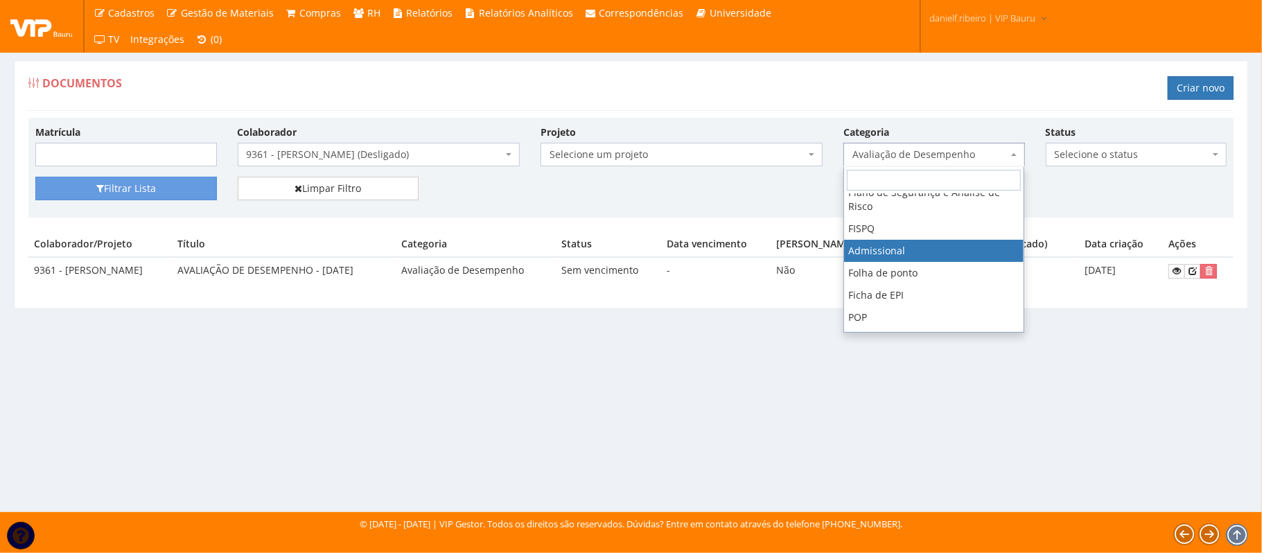
select select "admissional"
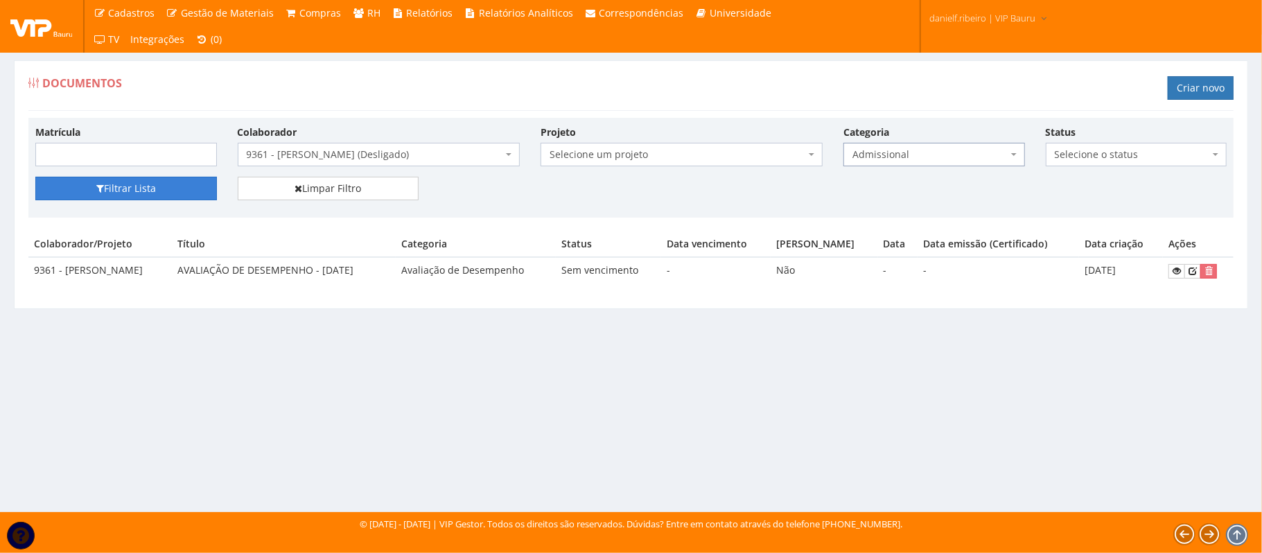
click at [186, 186] on button "Filtrar Lista" at bounding box center [126, 189] width 182 height 24
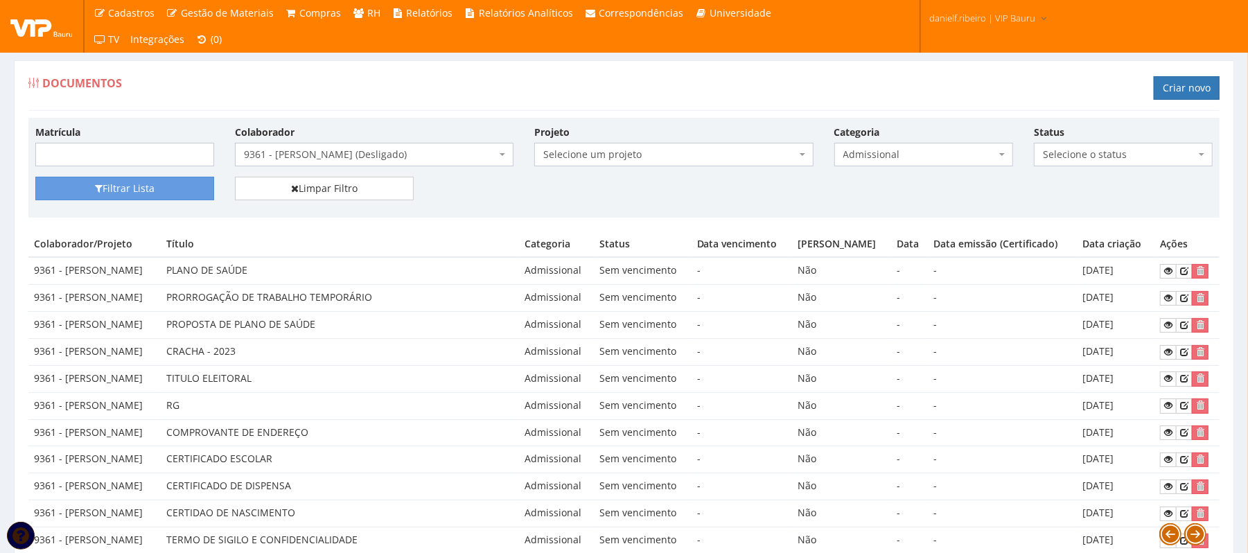
click at [316, 154] on span "9361 - [PERSON_NAME] (Desligado)" at bounding box center [370, 155] width 252 height 14
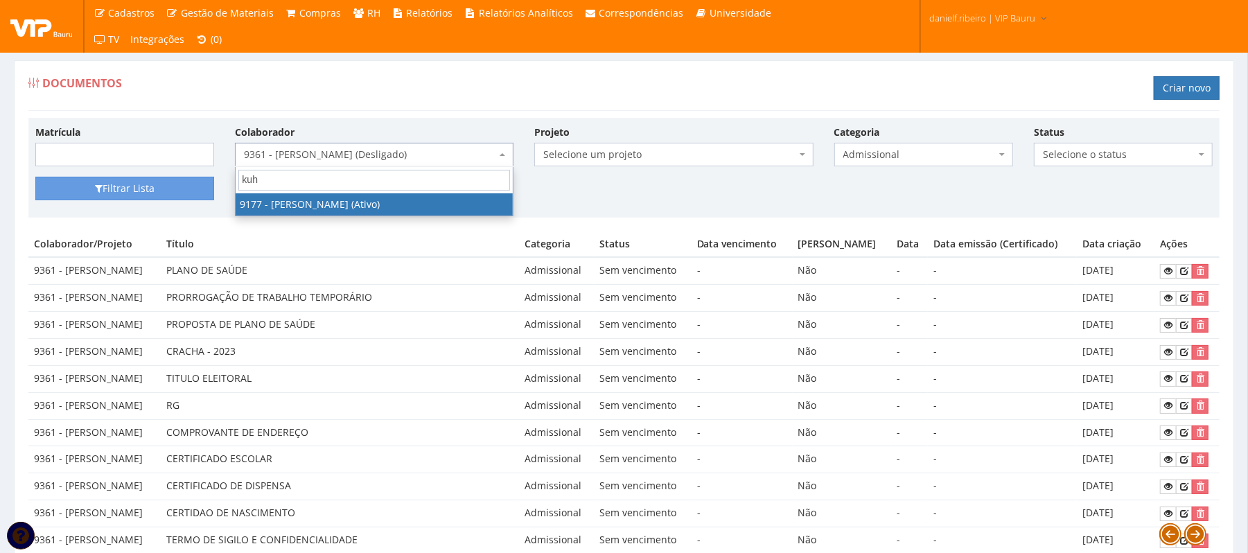
type input "kuhn"
select select "2775"
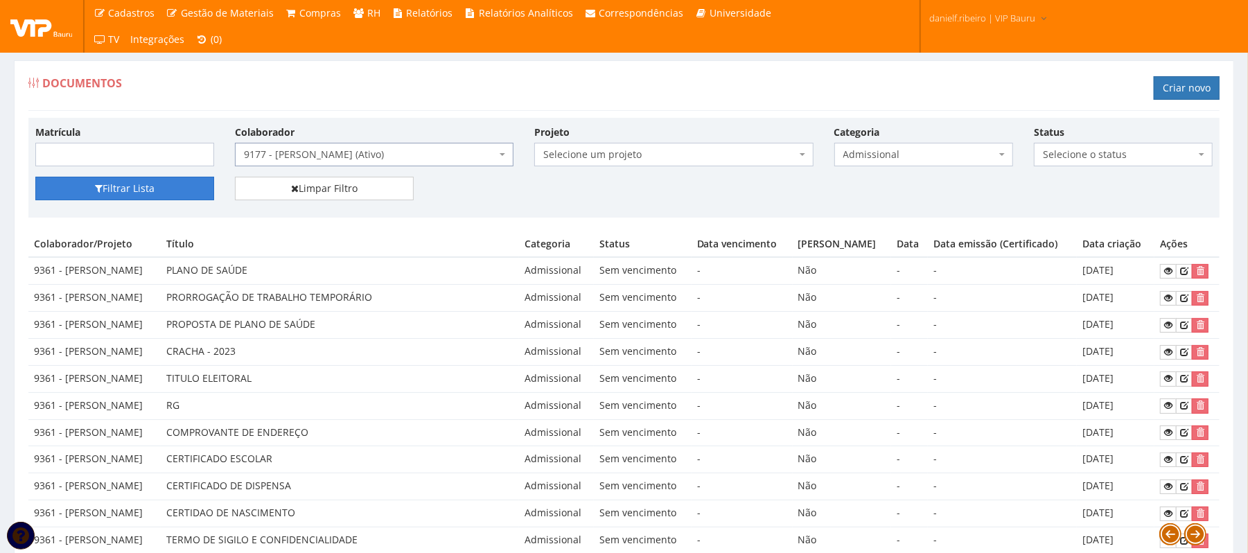
click at [133, 195] on button "Filtrar Lista" at bounding box center [124, 189] width 179 height 24
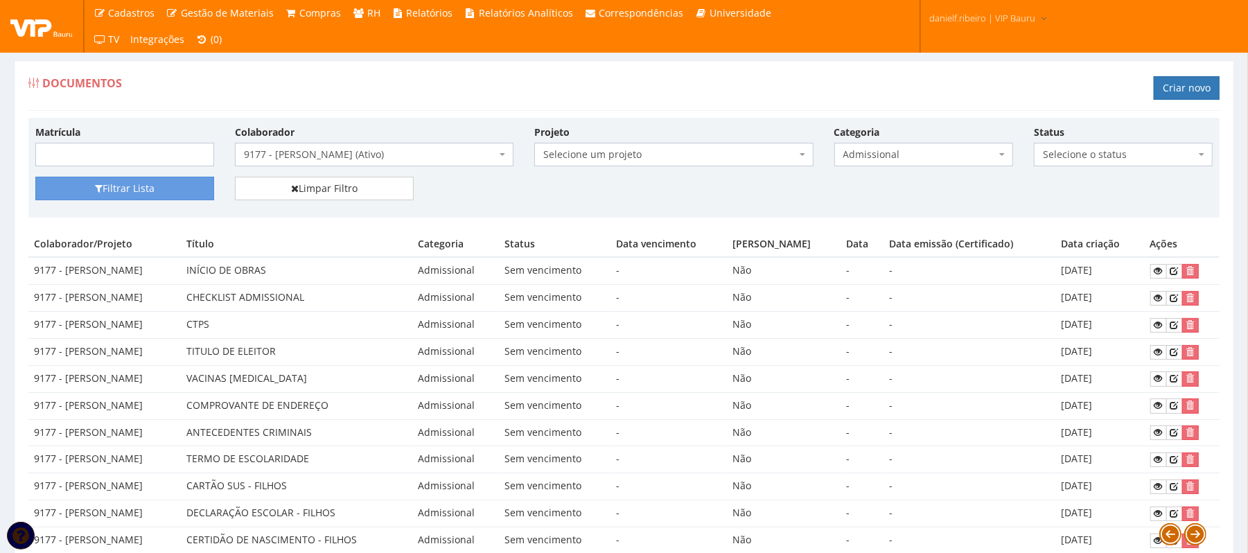
click at [312, 161] on span "9177 - [PERSON_NAME] (Ativo)" at bounding box center [370, 155] width 252 height 14
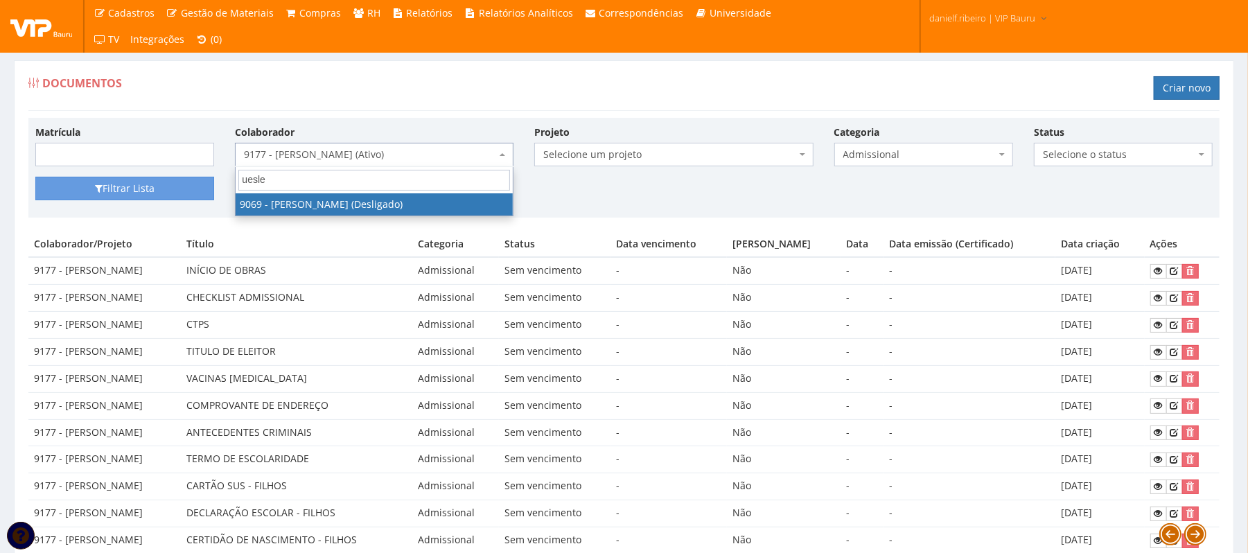
type input "ueslei"
select select "2546"
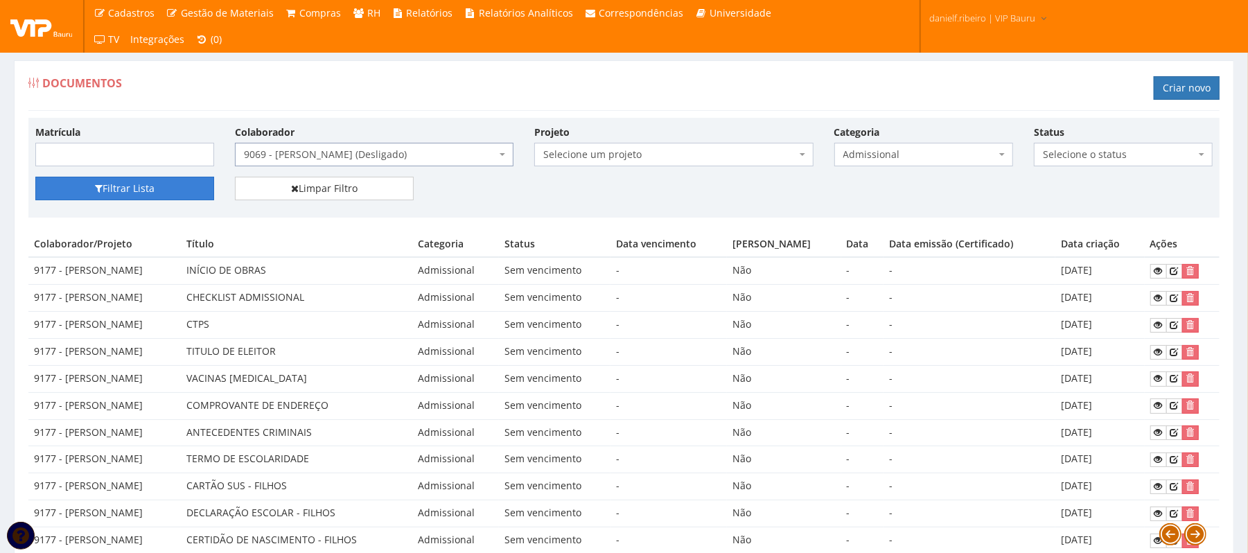
click at [164, 183] on button "Filtrar Lista" at bounding box center [124, 189] width 179 height 24
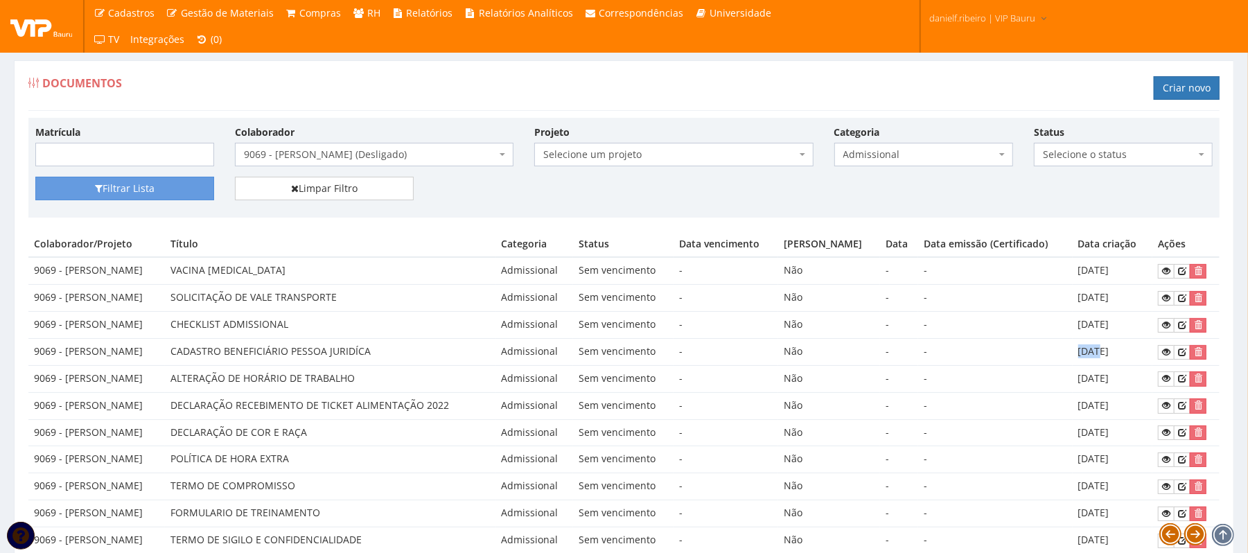
drag, startPoint x: 1084, startPoint y: 348, endPoint x: 1101, endPoint y: 351, distance: 16.9
click at [1101, 351] on td "[DATE]" at bounding box center [1113, 351] width 80 height 27
click at [1163, 355] on icon at bounding box center [1166, 352] width 8 height 10
drag, startPoint x: 1238, startPoint y: 181, endPoint x: 1250, endPoint y: 203, distance: 25.4
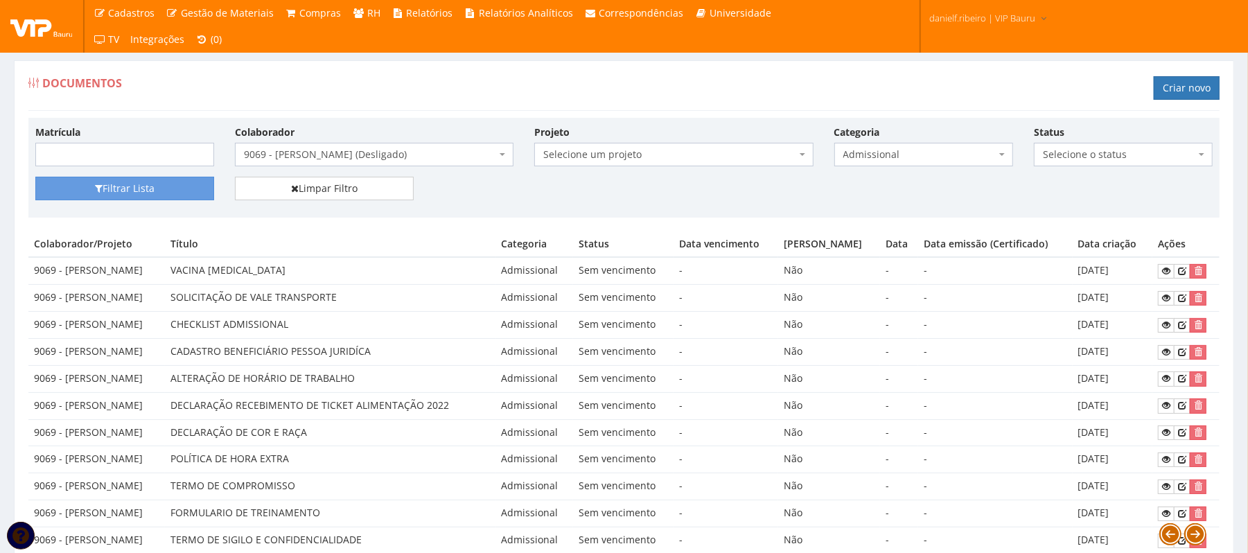
drag, startPoint x: 930, startPoint y: 161, endPoint x: 927, endPoint y: 153, distance: 8.1
click at [930, 158] on span "Admissional" at bounding box center [920, 155] width 152 height 14
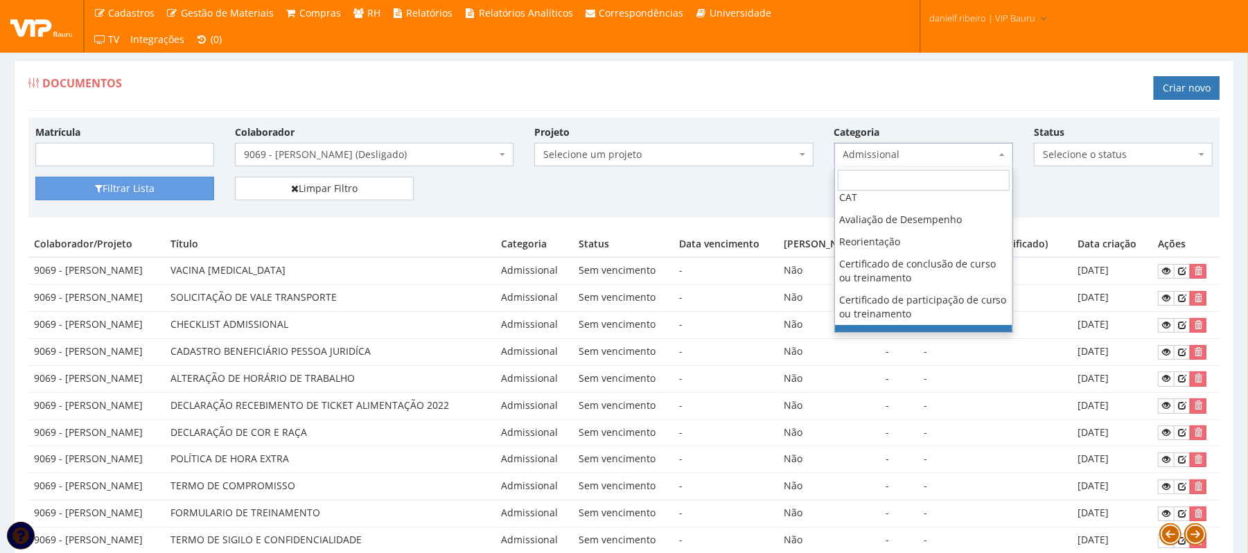
scroll to position [408, 0]
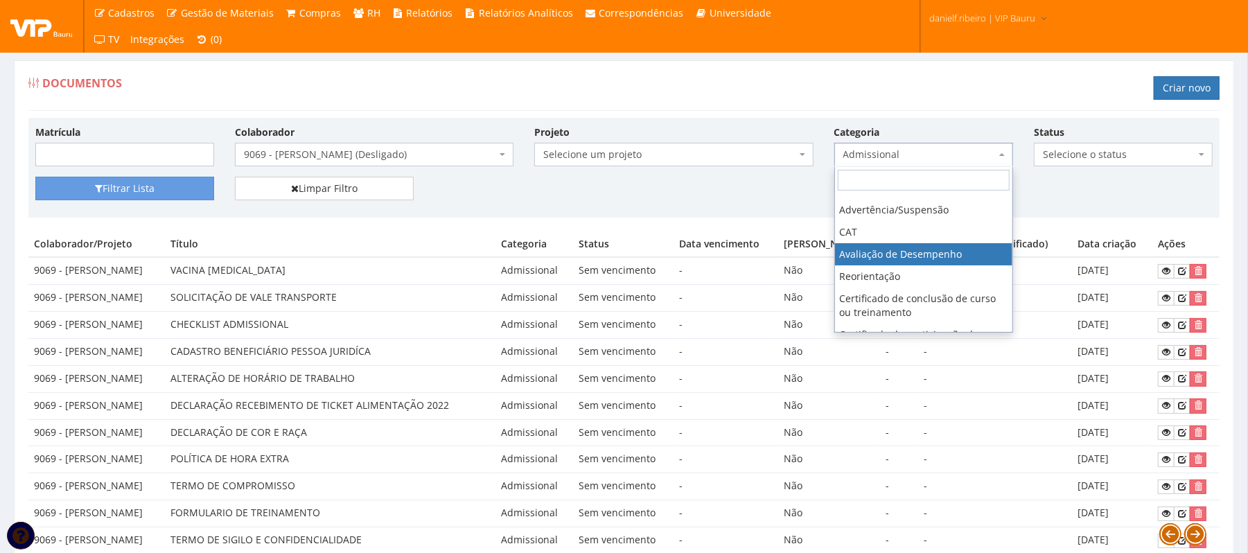
select select "avaliacao_de_desempenho"
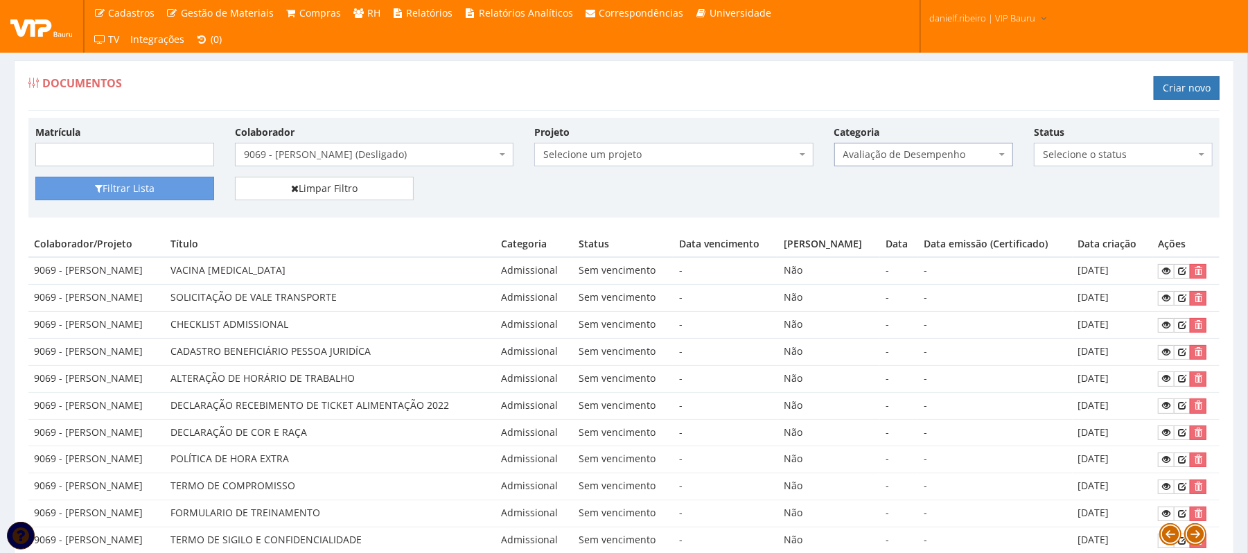
click at [331, 159] on span "9069 - UESLEI ALMEIDA DA SILVA (Desligado)" at bounding box center [370, 155] width 252 height 14
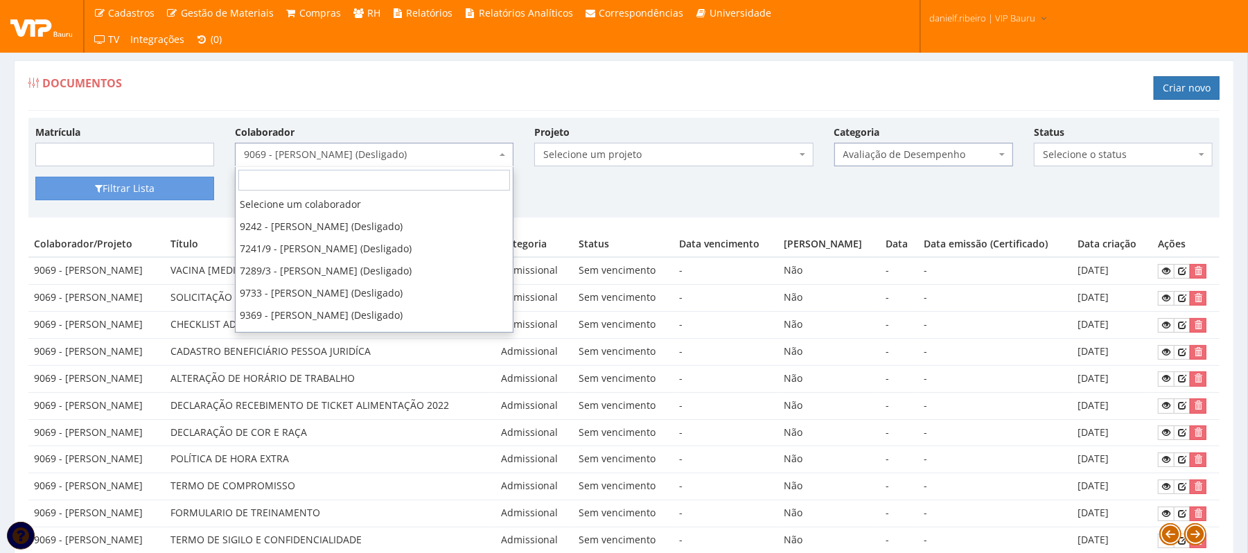
scroll to position [40632, 0]
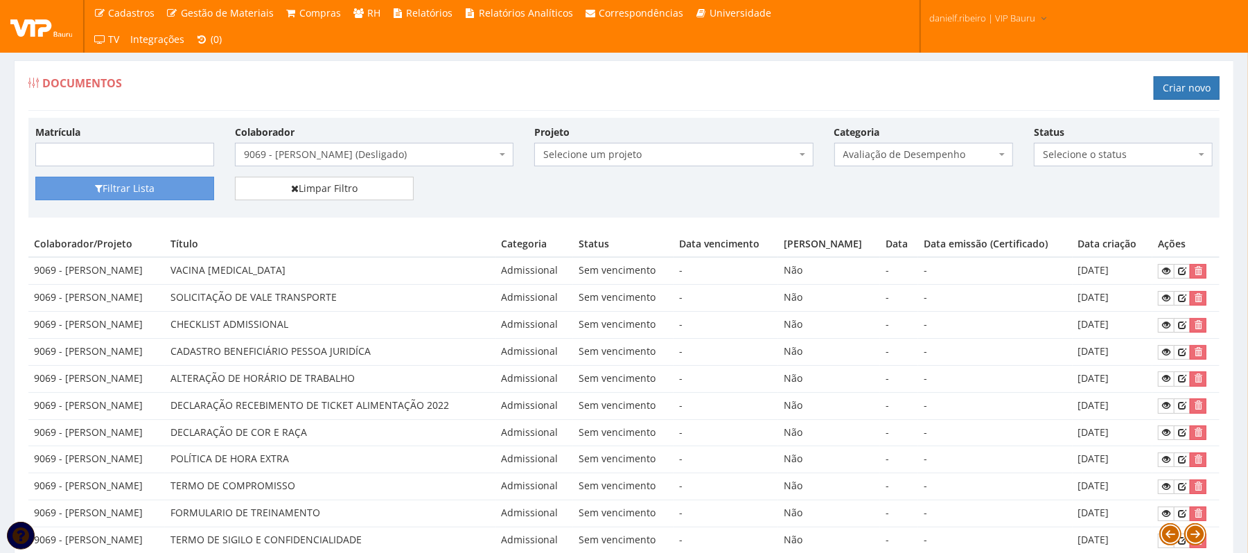
click at [338, 105] on div "Documentos Criar novo" at bounding box center [624, 90] width 1192 height 42
click at [320, 164] on span "9069 - UESLEI ALMEIDA DA SILVA (Desligado)" at bounding box center [374, 155] width 279 height 24
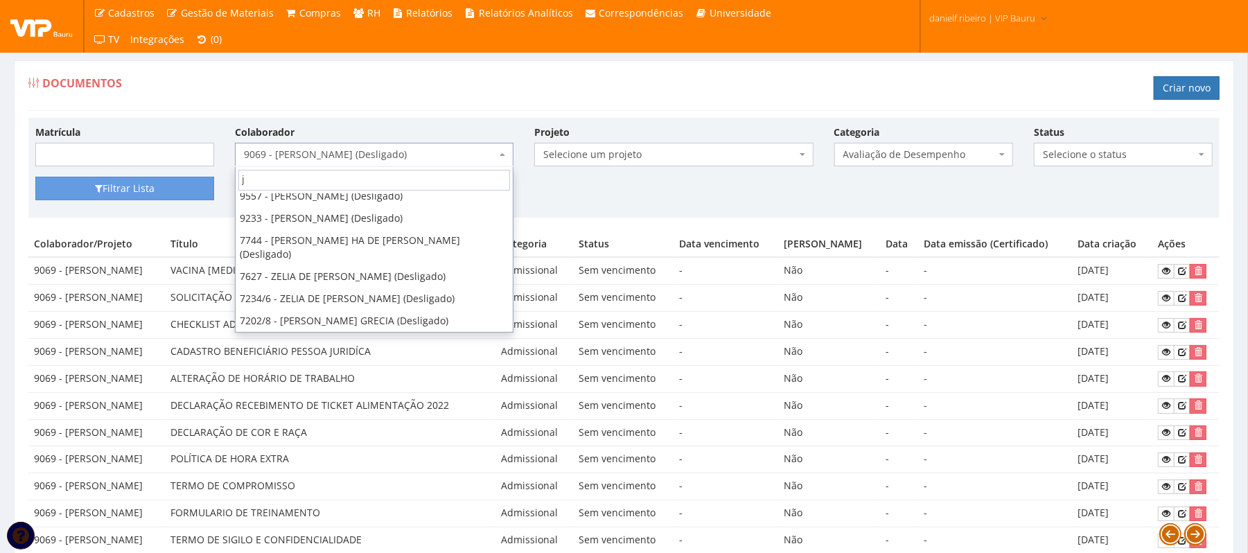
scroll to position [0, 0]
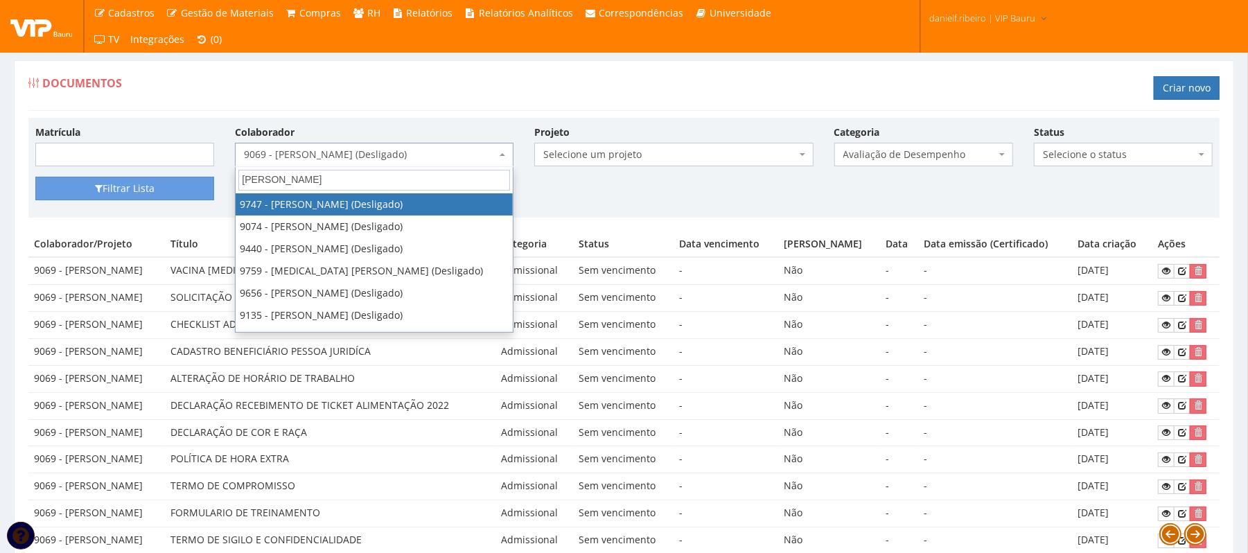
type input "jose s"
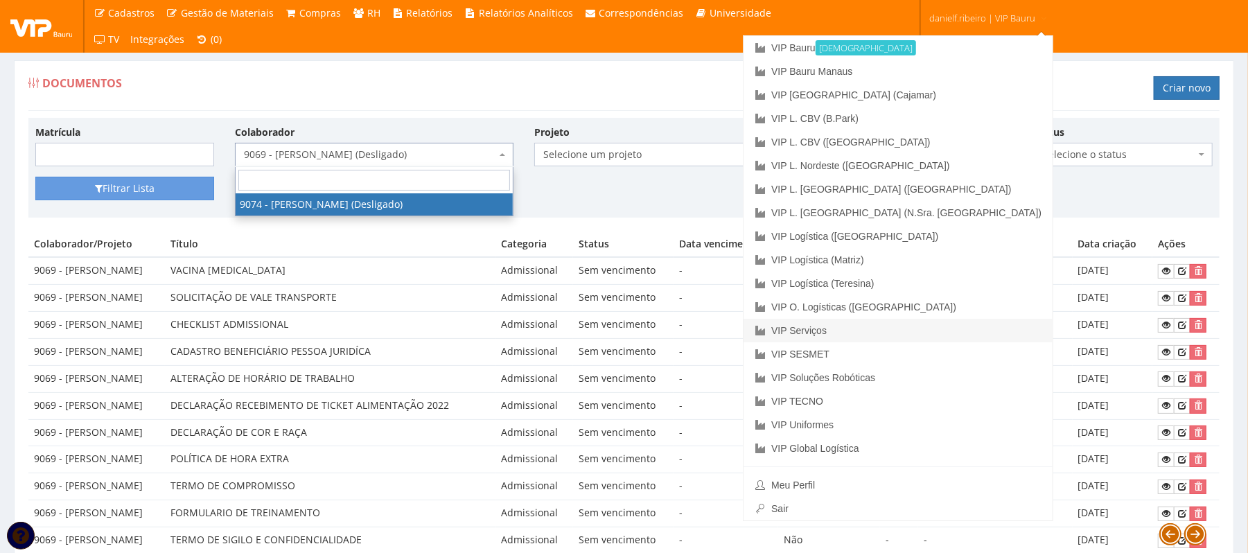
click at [976, 333] on link "VIP Serviços" at bounding box center [898, 331] width 309 height 24
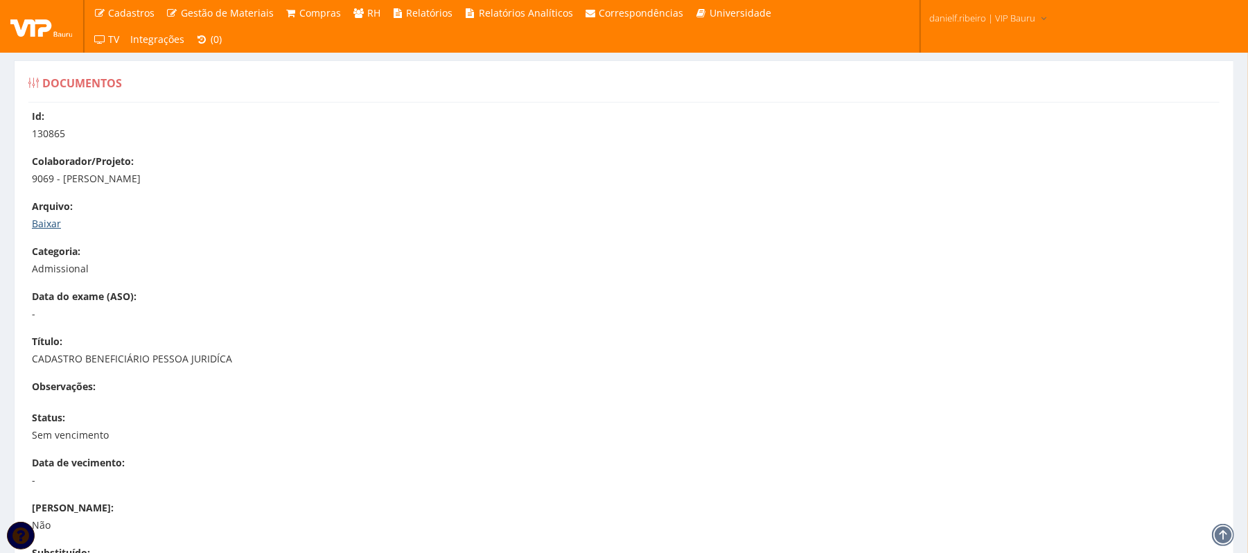
click at [49, 226] on link "Baixar" at bounding box center [46, 223] width 29 height 13
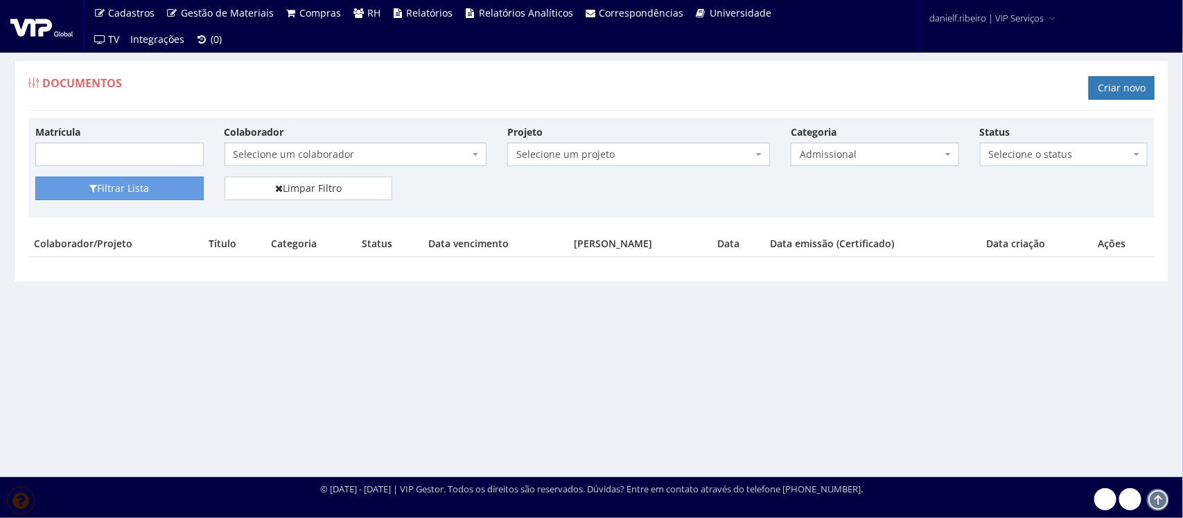
click at [344, 152] on span "Selecione um colaborador" at bounding box center [352, 155] width 236 height 14
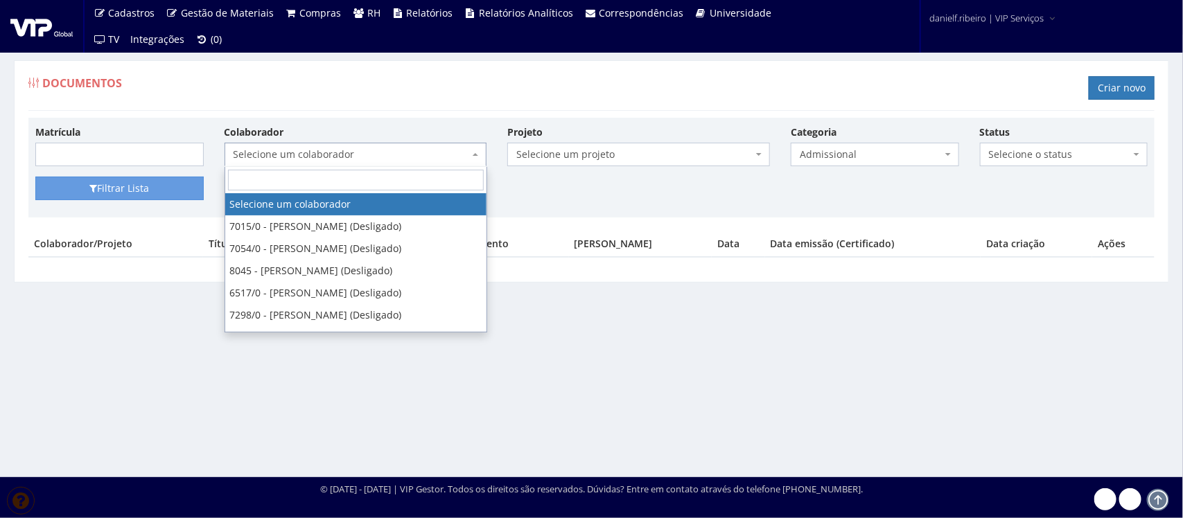
click at [835, 153] on span "Admissional" at bounding box center [871, 155] width 142 height 14
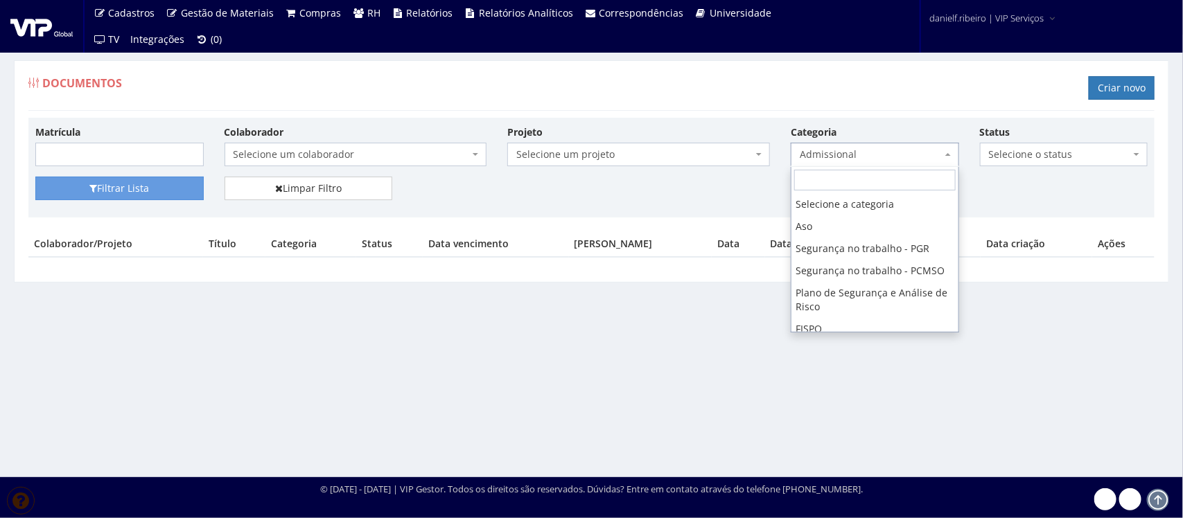
scroll to position [102, 0]
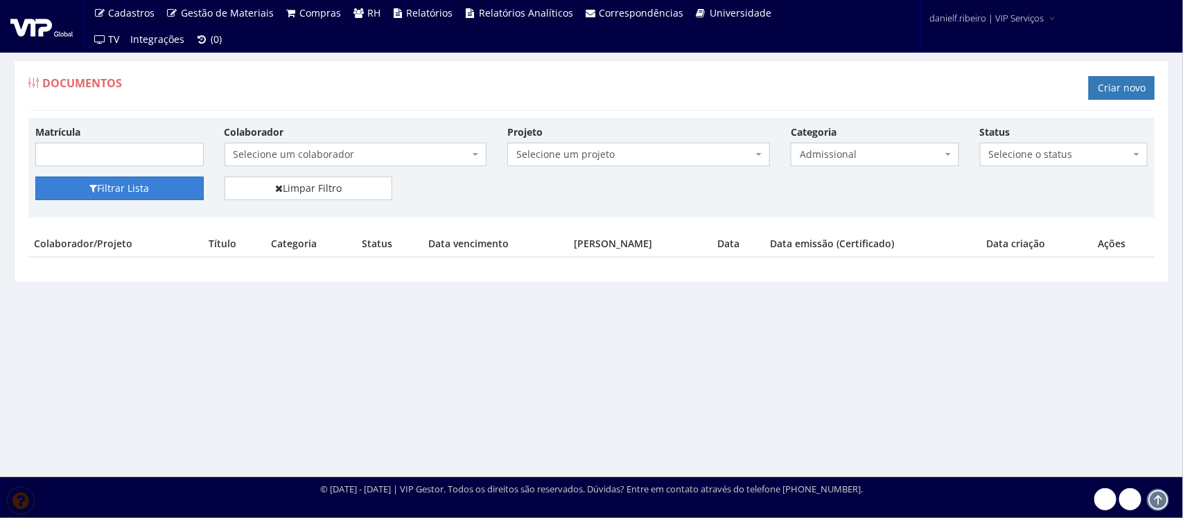
click at [112, 200] on button "Filtrar Lista" at bounding box center [119, 189] width 168 height 24
click at [302, 162] on span "Selecione um colaborador" at bounding box center [352, 155] width 236 height 14
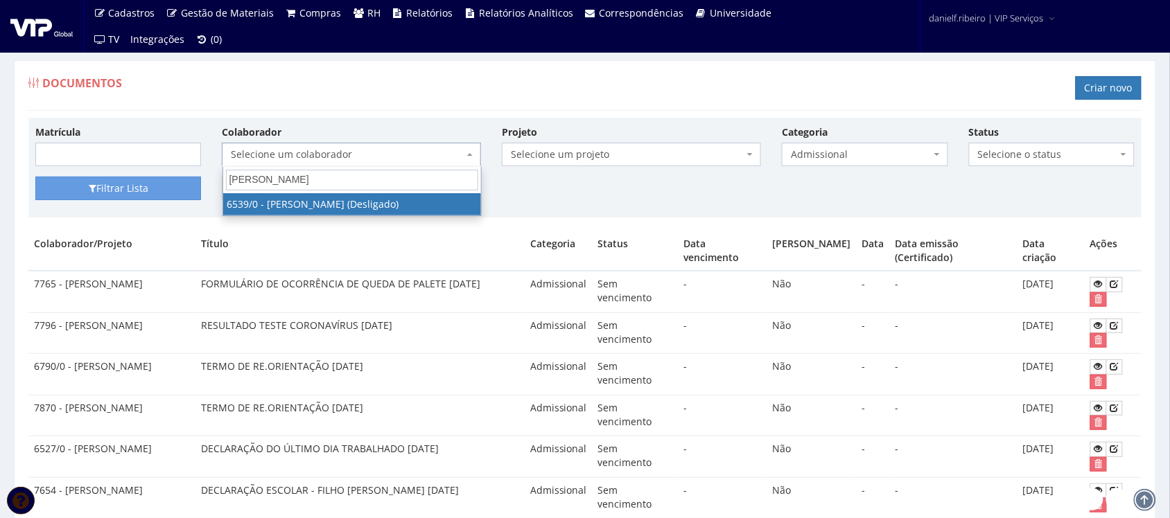
type input "jose sergio"
select select "109"
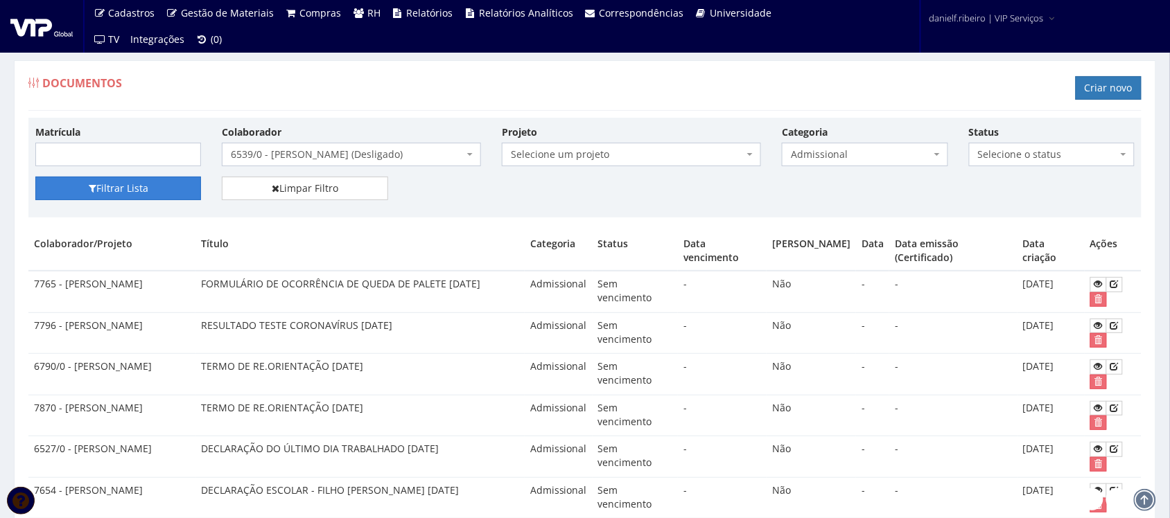
click at [171, 194] on button "Filtrar Lista" at bounding box center [118, 189] width 166 height 24
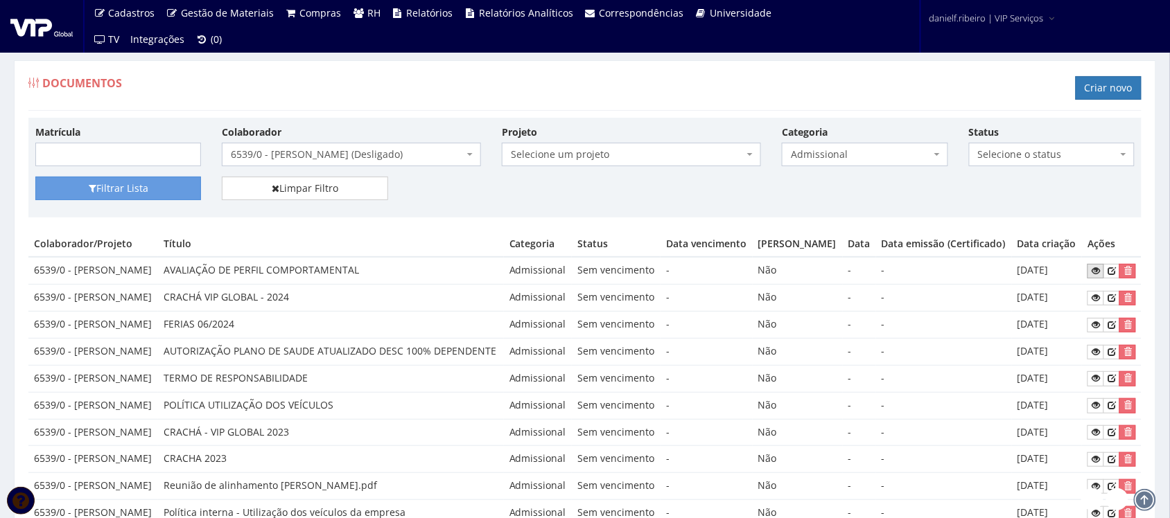
click at [1099, 276] on icon at bounding box center [1096, 271] width 8 height 10
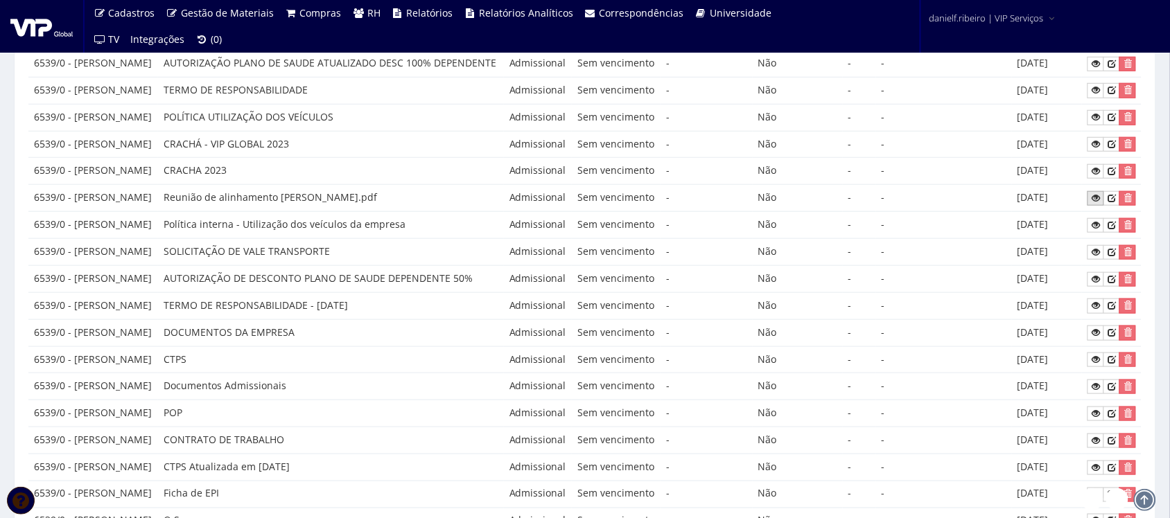
click at [1096, 203] on icon at bounding box center [1096, 198] width 8 height 10
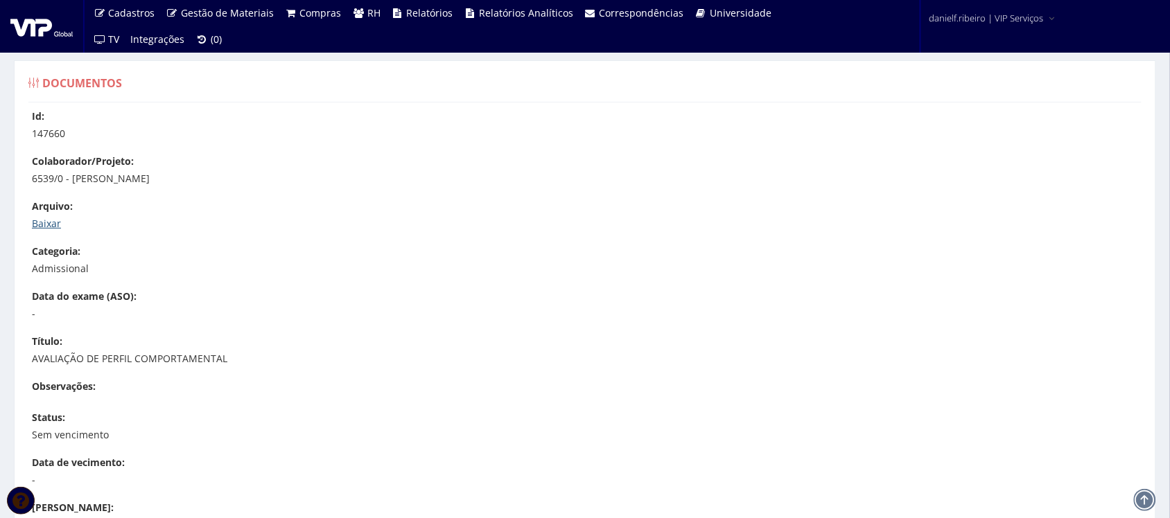
click at [49, 220] on link "Baixar" at bounding box center [46, 223] width 29 height 13
click at [54, 230] on div "Id: 90362 Colaborador/Projeto: 6539/0 - JOSE SERGIO LIMA SANTOS Arquivo: Baixar…" at bounding box center [585, 423] width 1134 height 627
click at [53, 222] on link "Baixar" at bounding box center [46, 223] width 29 height 13
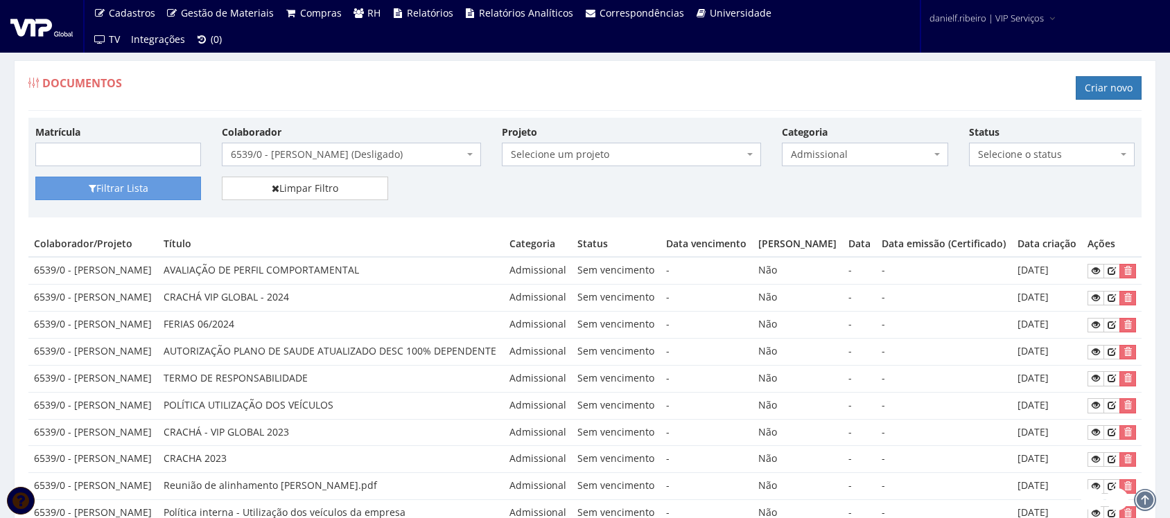
scroll to position [288, 0]
click at [288, 153] on span "6539/0 - JOSE SERGIO LIMA SANTOS (Desligado)" at bounding box center [347, 155] width 233 height 14
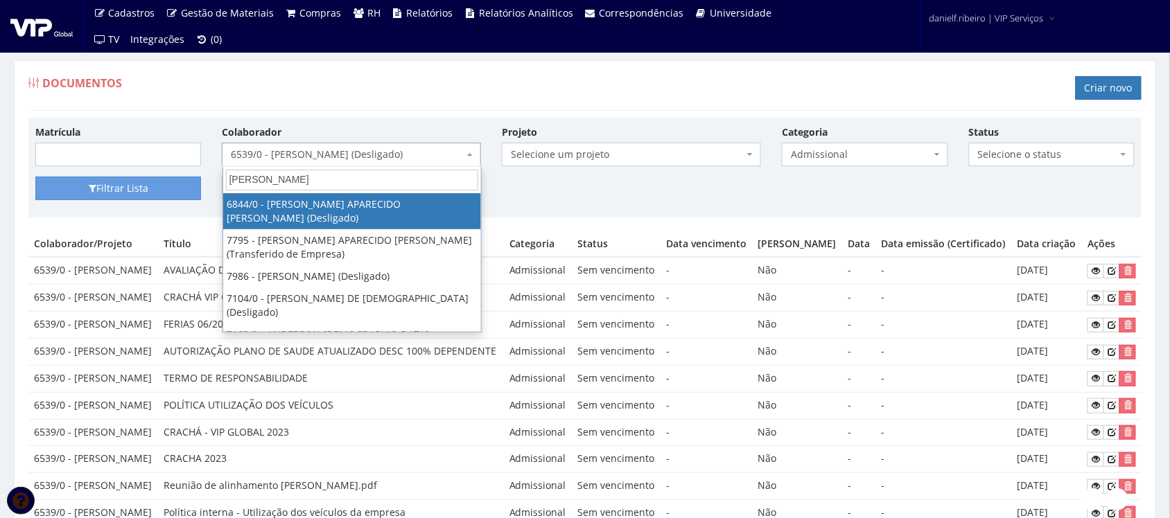
type input "[PERSON_NAME] l"
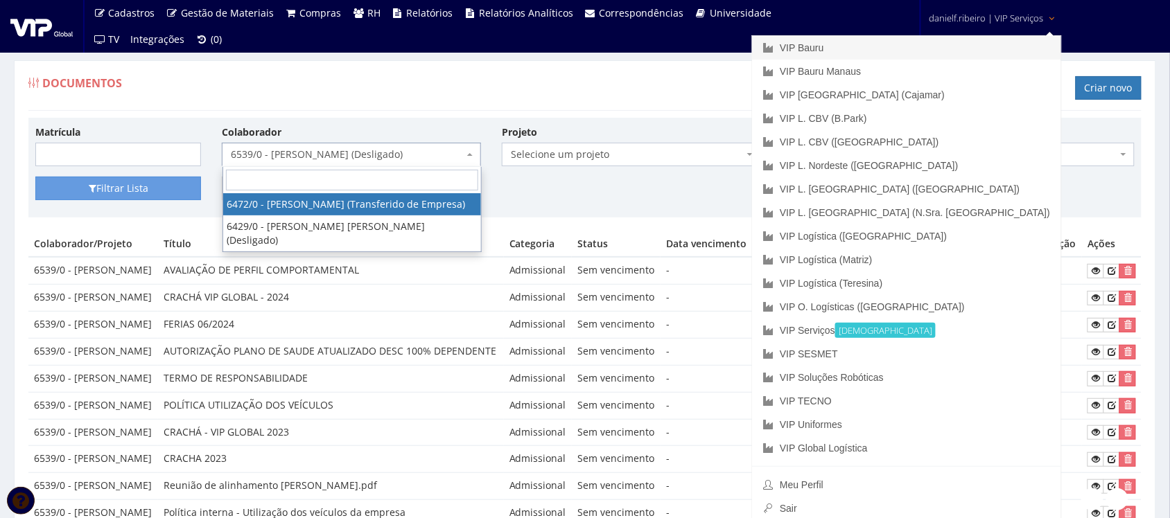
click at [959, 47] on link "VIP Bauru" at bounding box center [906, 48] width 309 height 24
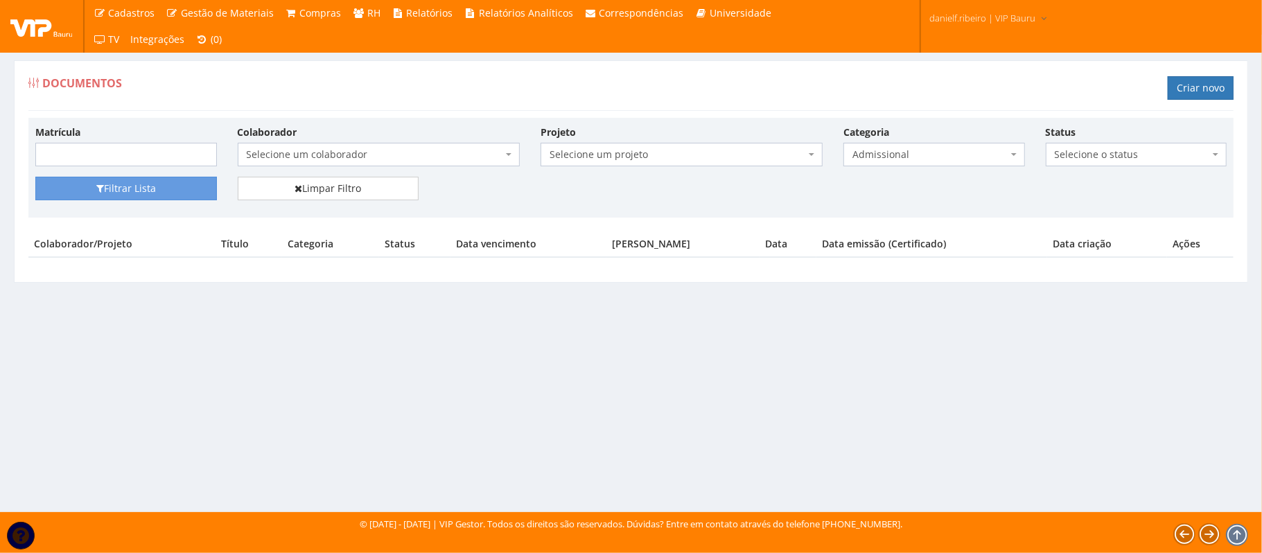
drag, startPoint x: 0, startPoint y: 0, endPoint x: 331, endPoint y: 159, distance: 367.1
click at [331, 159] on span "Selecione um colaborador" at bounding box center [375, 155] width 256 height 14
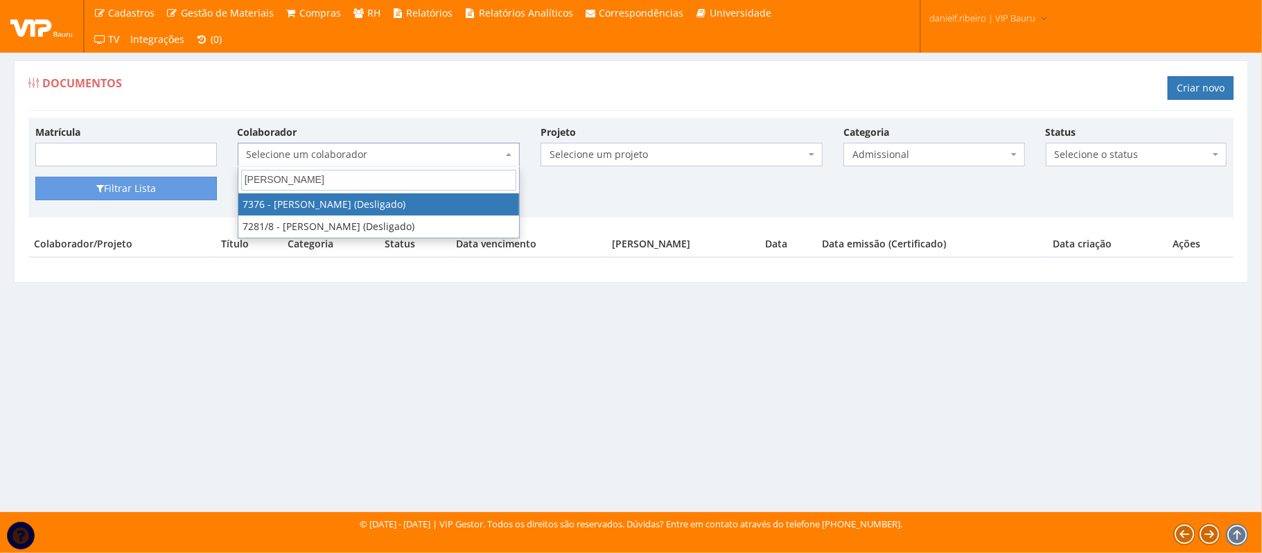
type input "[PERSON_NAME] lui"
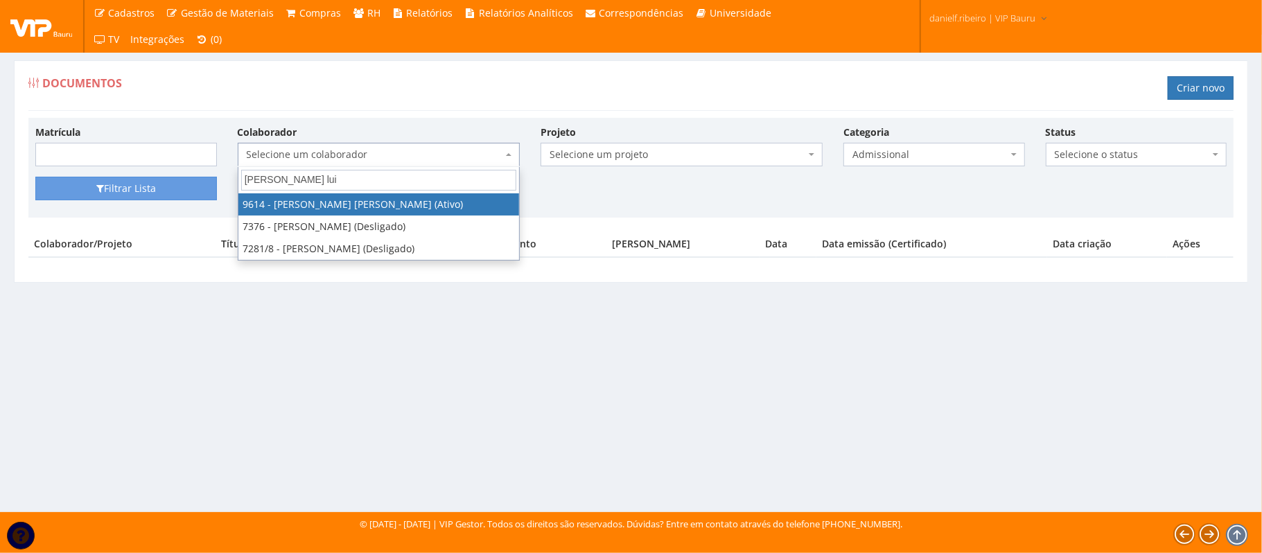
select select "3784"
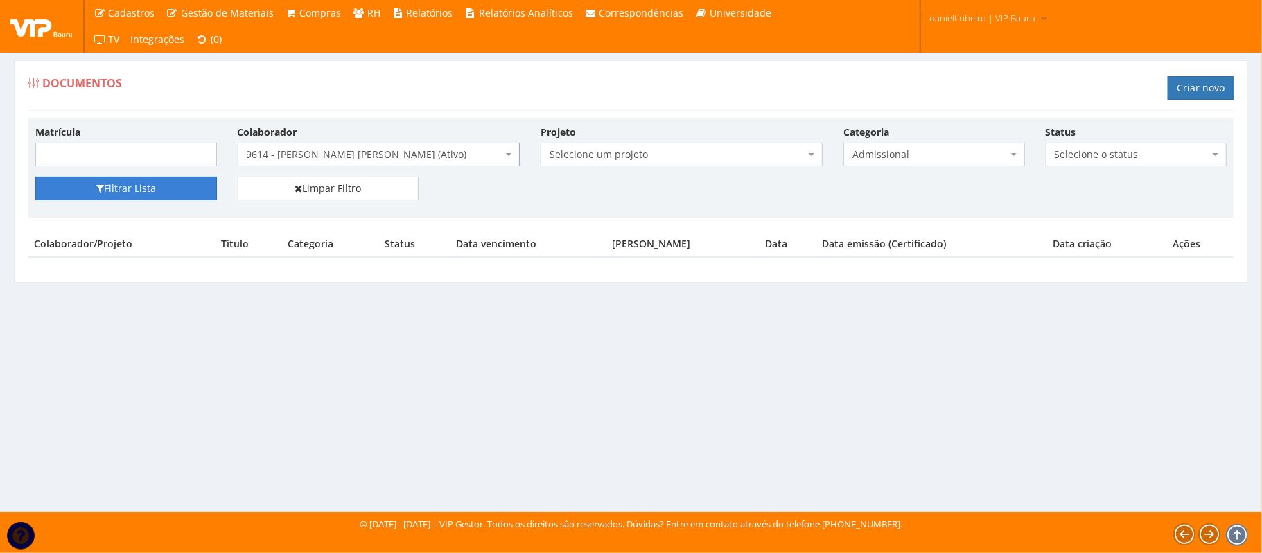
click at [130, 195] on button "Filtrar Lista" at bounding box center [126, 189] width 182 height 24
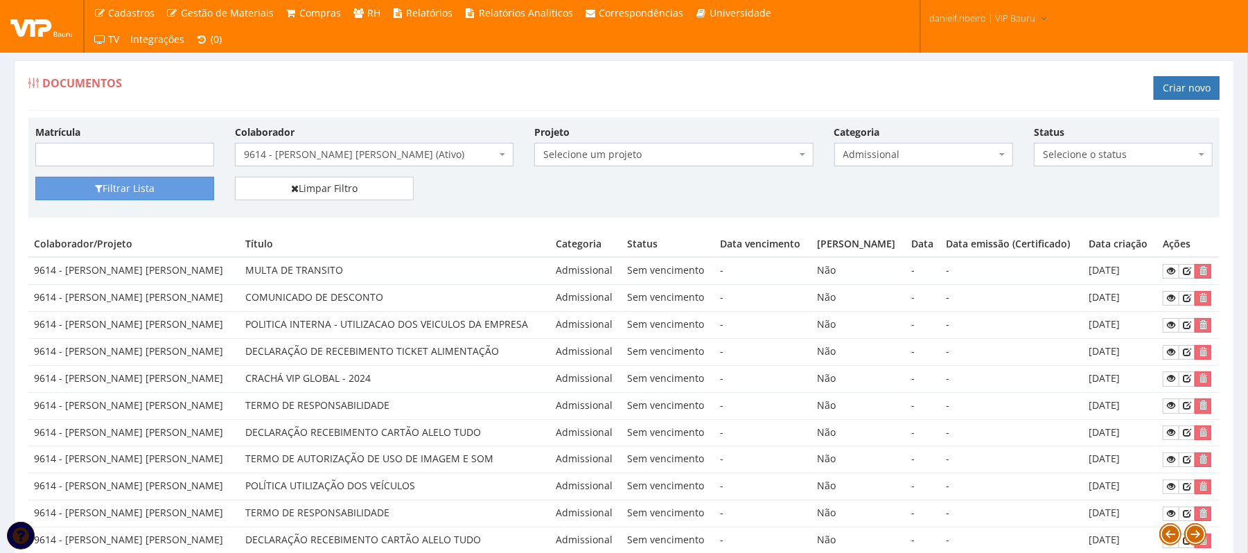
click at [932, 159] on span "Admissional" at bounding box center [920, 155] width 152 height 14
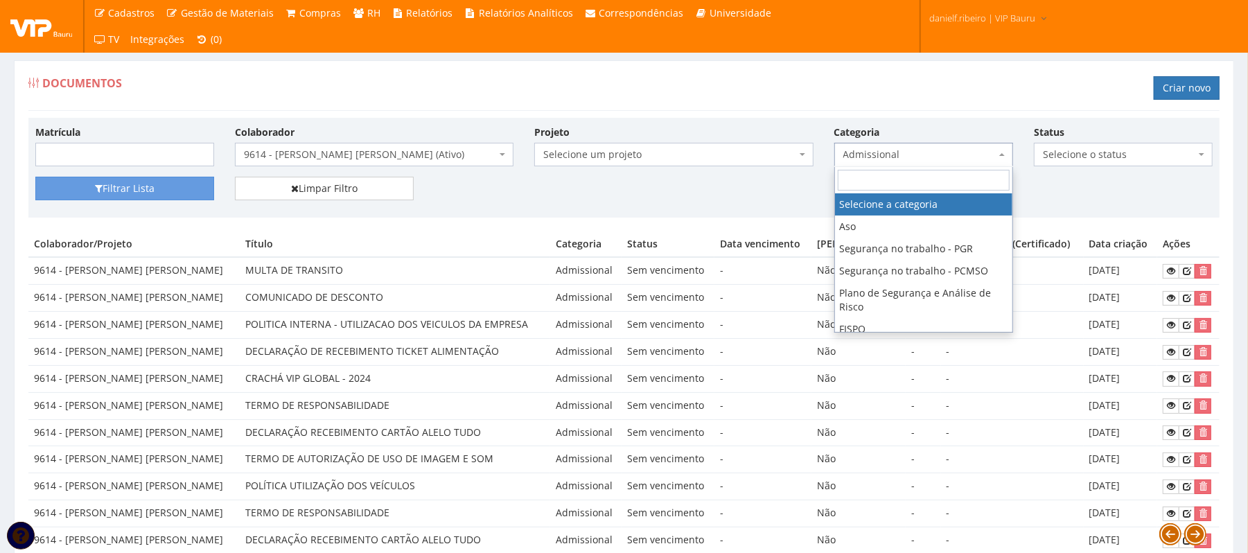
drag, startPoint x: 897, startPoint y: 195, endPoint x: 866, endPoint y: 198, distance: 30.6
select select
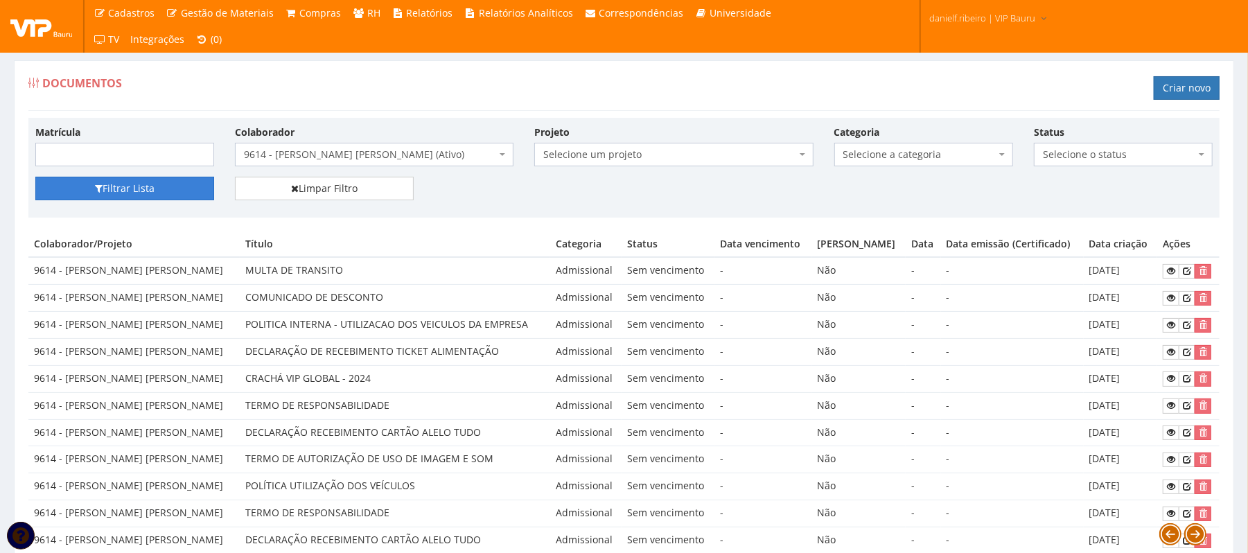
click at [122, 198] on button "Filtrar Lista" at bounding box center [124, 189] width 179 height 24
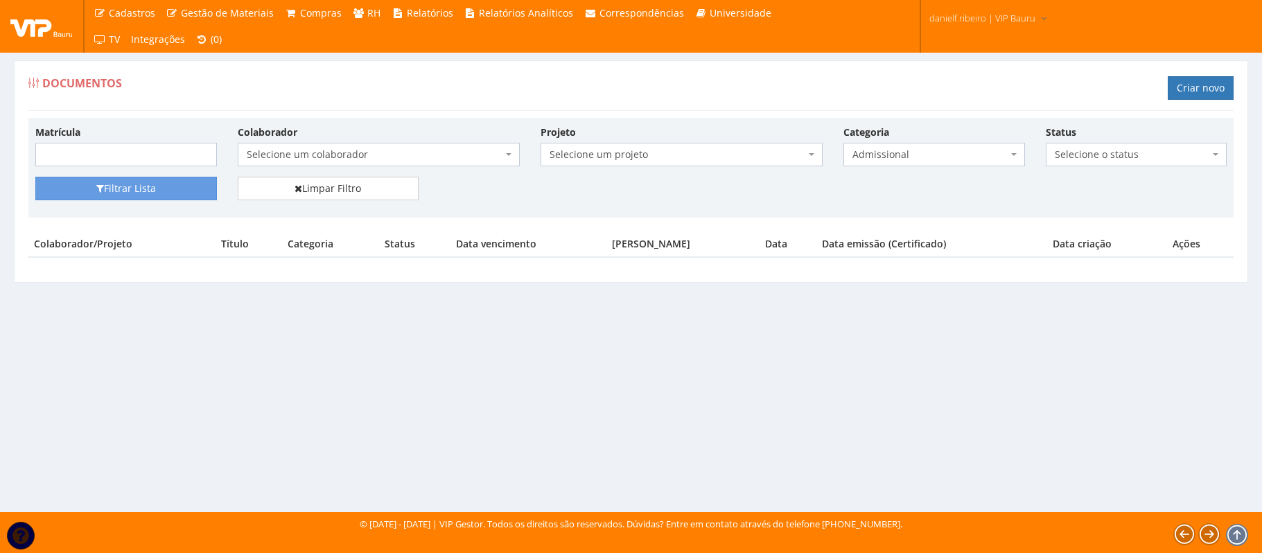
select select "3784"
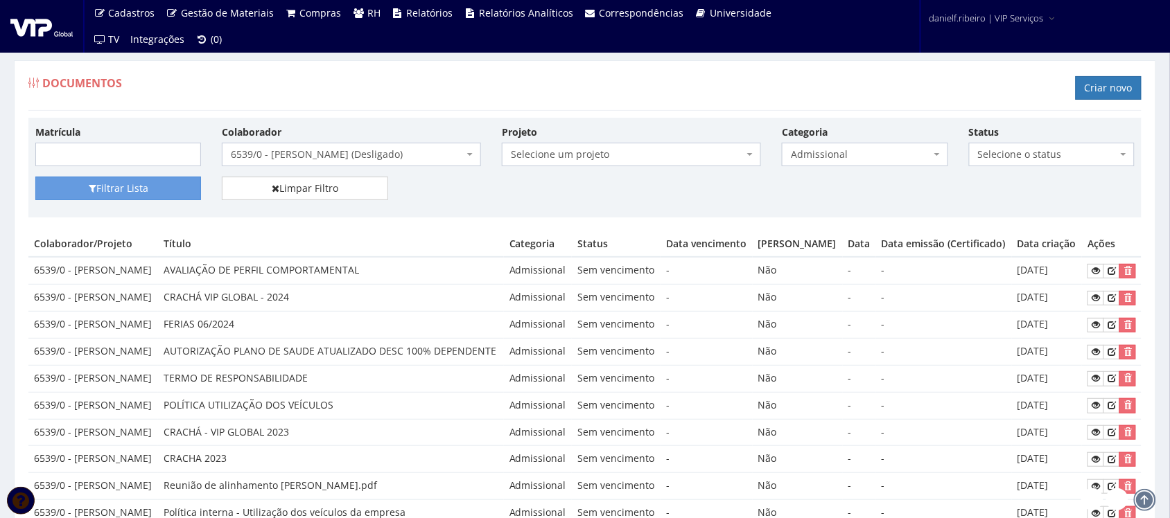
drag, startPoint x: 0, startPoint y: 0, endPoint x: 281, endPoint y: 164, distance: 325.5
click at [281, 164] on span "6539/0 - [PERSON_NAME] (Desligado)" at bounding box center [351, 155] width 259 height 24
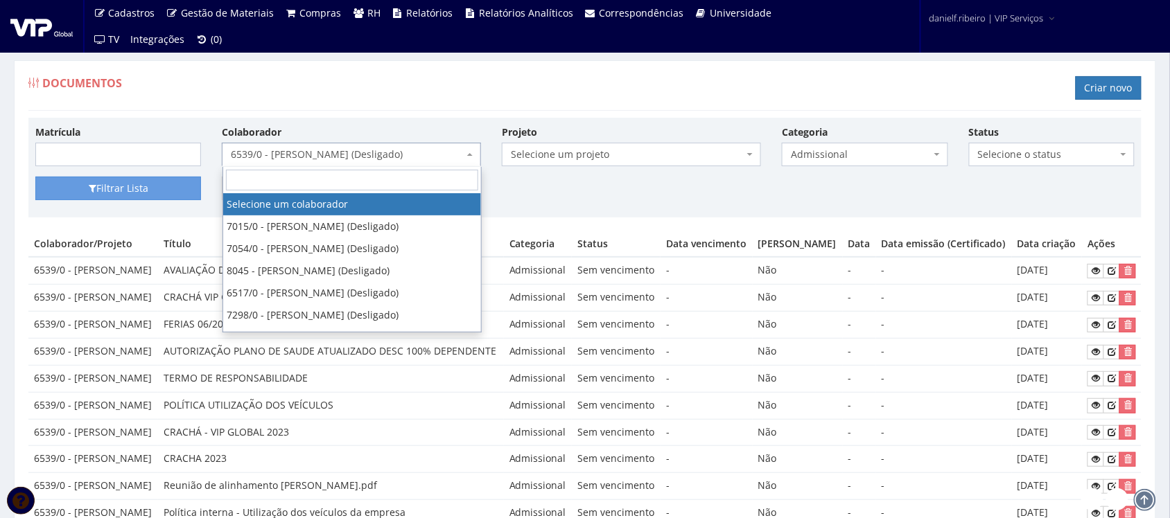
drag, startPoint x: 464, startPoint y: 196, endPoint x: 466, endPoint y: 205, distance: 9.1
select select
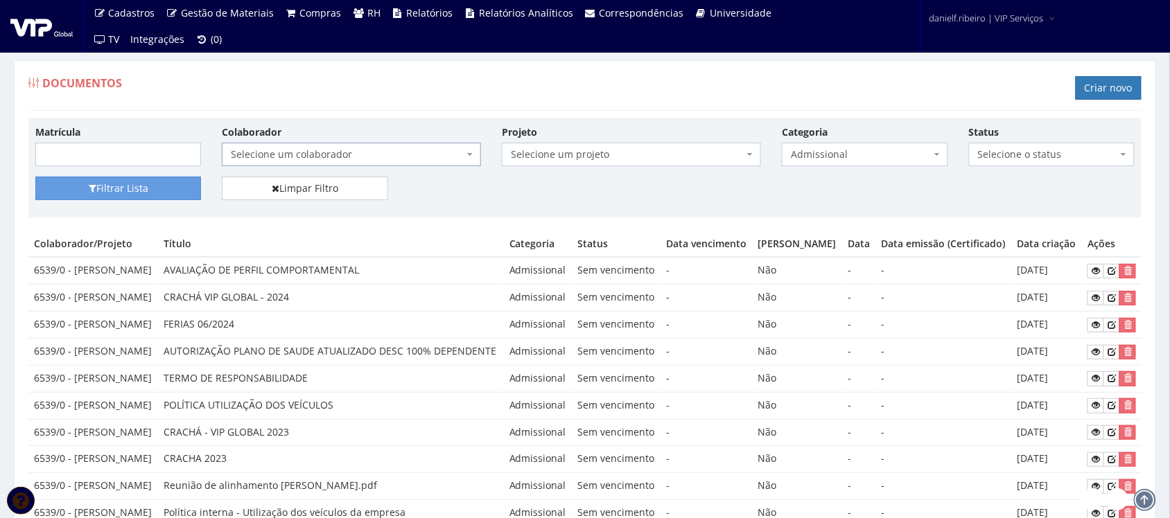
click at [408, 154] on span "Selecione um colaborador" at bounding box center [347, 155] width 233 height 14
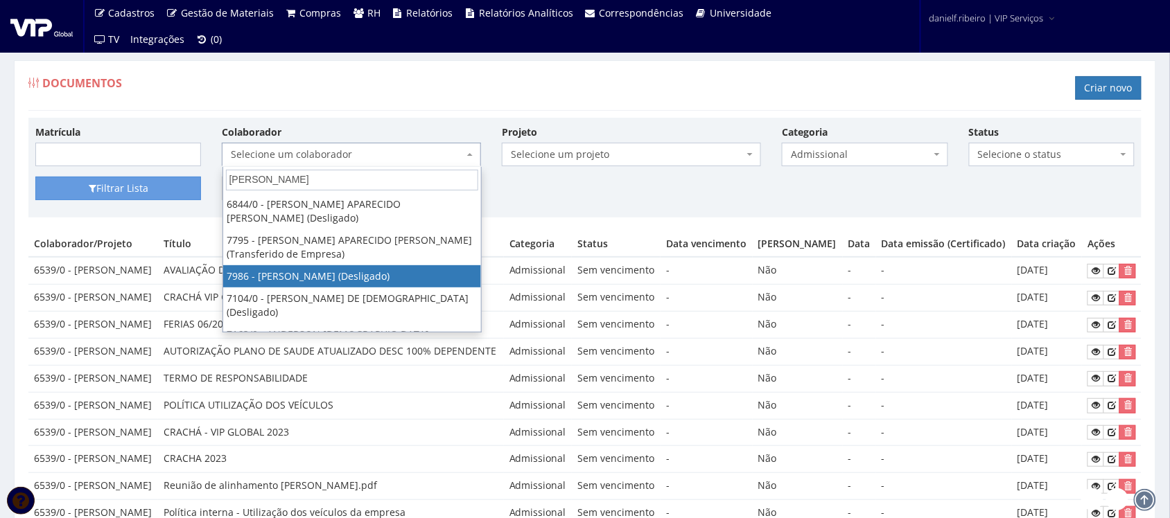
type input "anderson l"
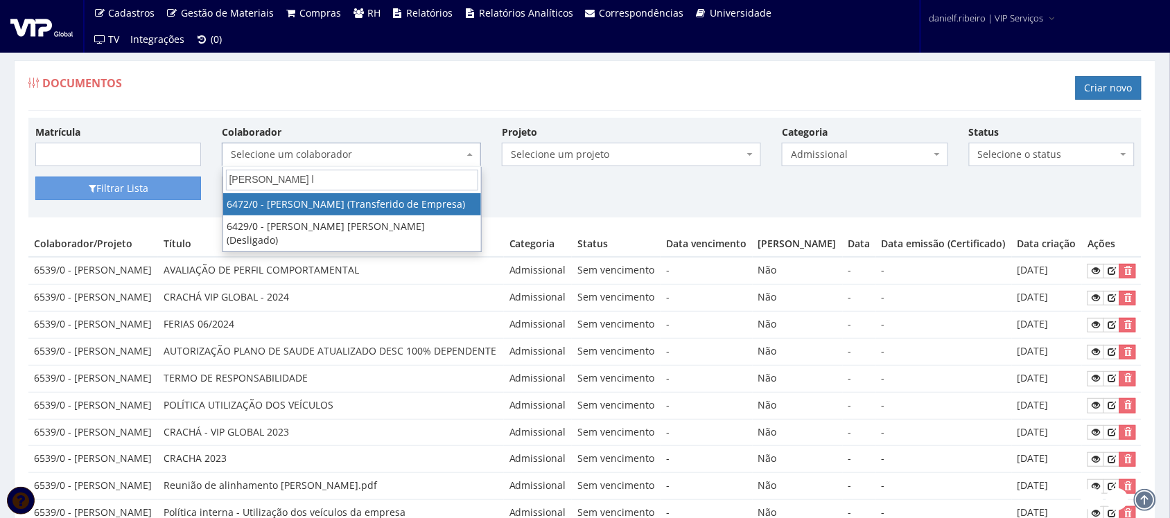
select select "81"
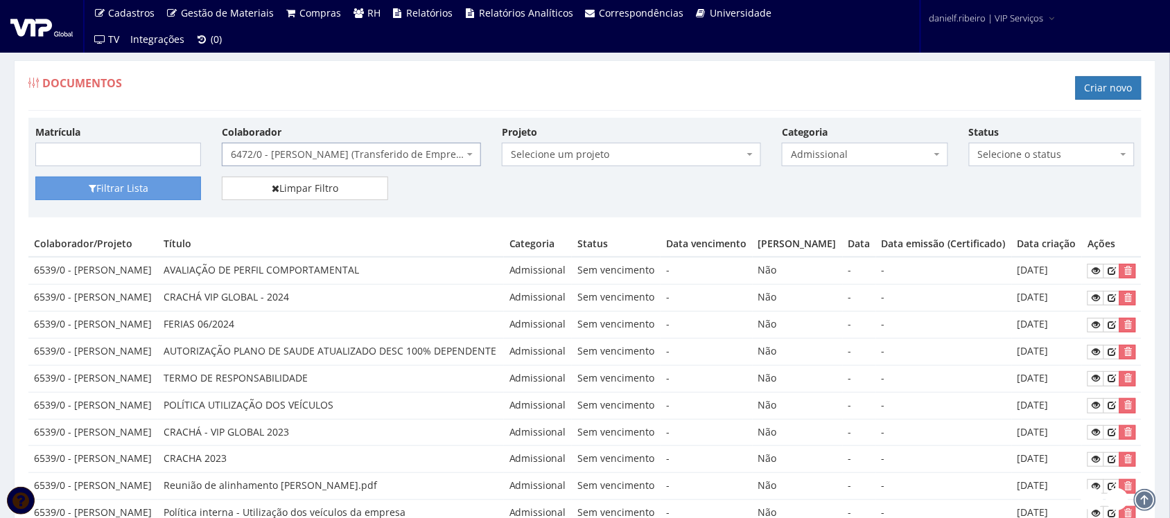
click at [829, 168] on div "Matrícula Colaborador Selecione um colaborador 7015/0 - ADEILTON LUIZ NETO (Des…" at bounding box center [585, 151] width 1120 height 52
click at [849, 164] on span "Admissional" at bounding box center [865, 155] width 166 height 24
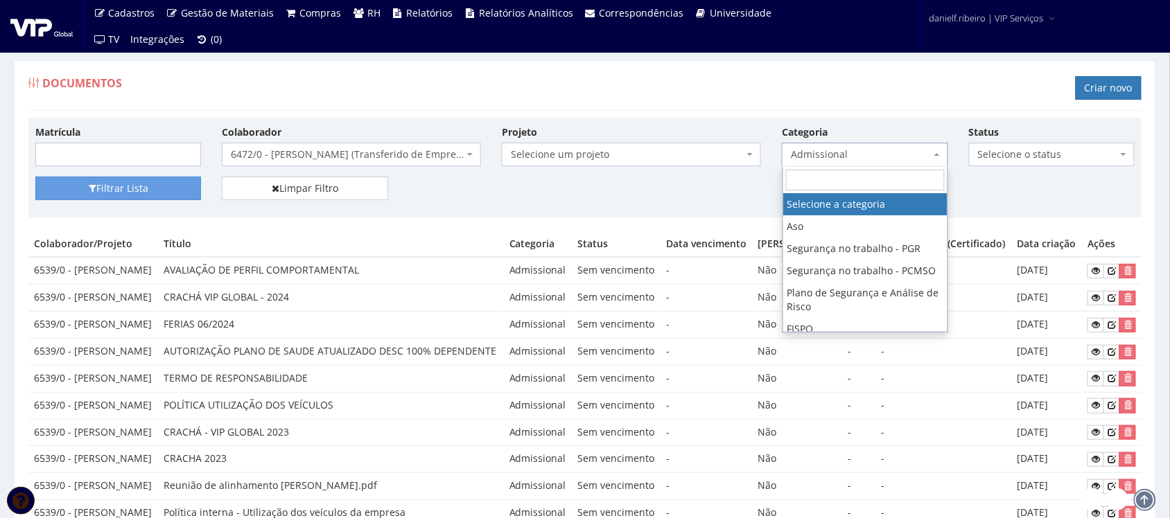
select select
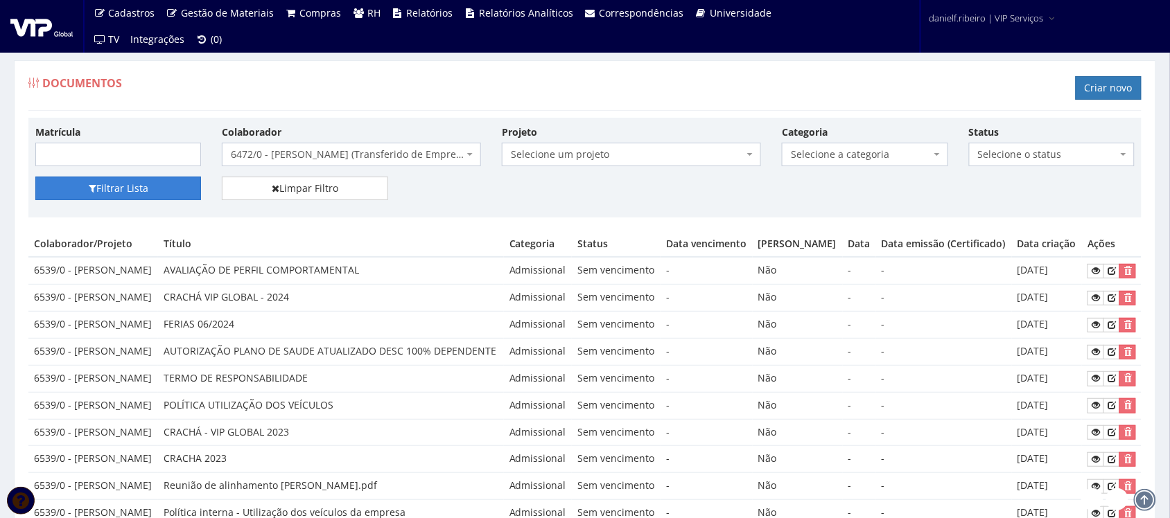
click at [157, 185] on button "Filtrar Lista" at bounding box center [118, 189] width 166 height 24
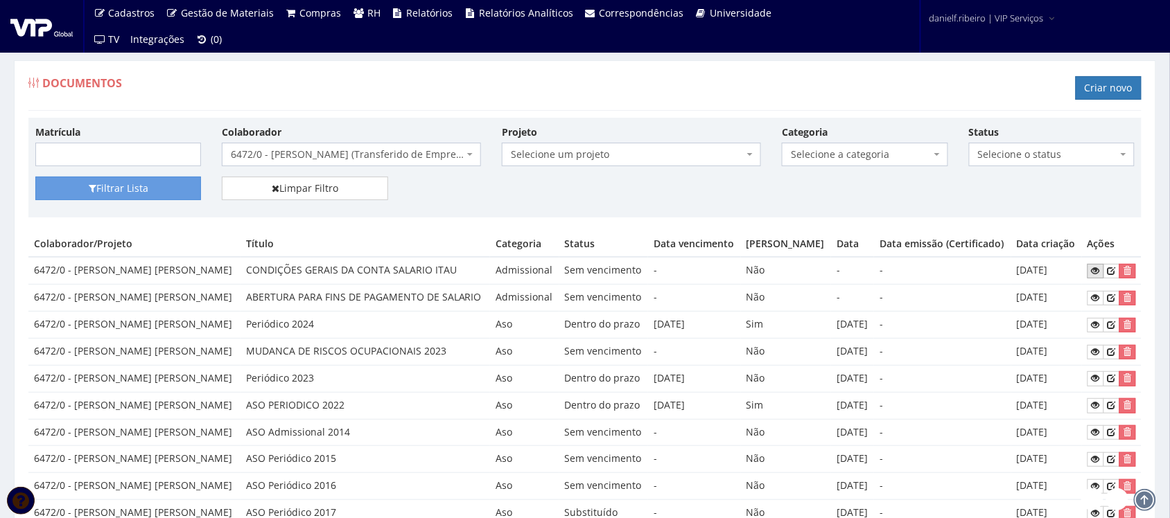
click at [1088, 272] on link at bounding box center [1096, 271] width 17 height 15
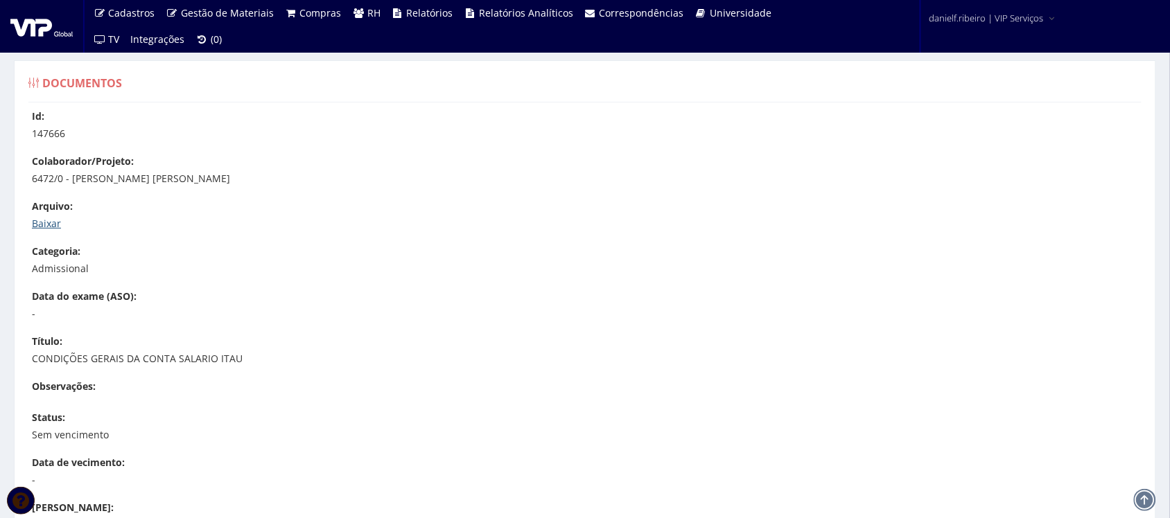
click at [42, 224] on link "Baixar" at bounding box center [46, 223] width 29 height 13
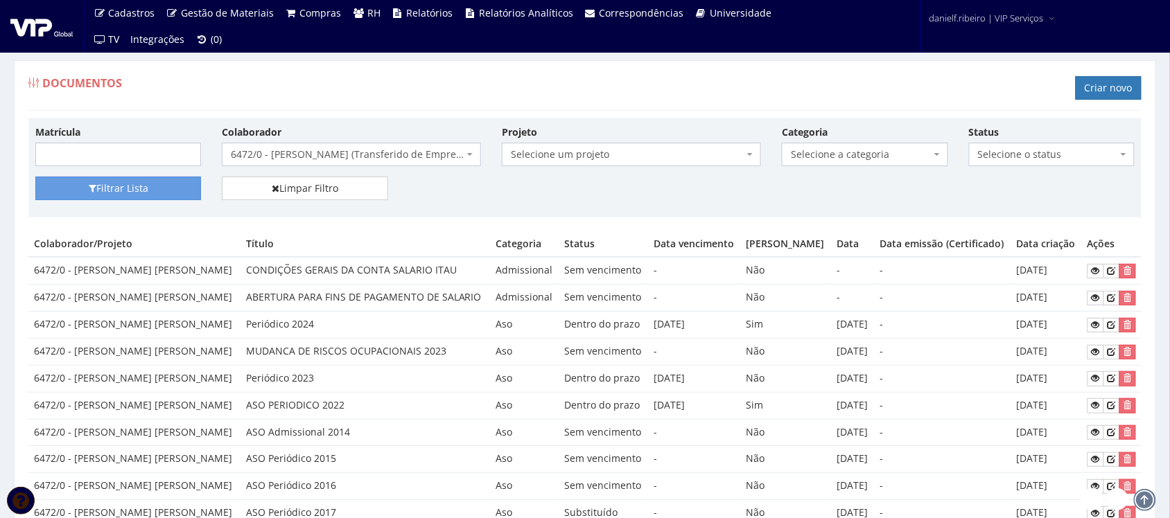
click at [231, 70] on div "Documentos Criar novo" at bounding box center [584, 90] width 1113 height 42
click at [320, 143] on span "6472/0 - ANDERSON LUIS CAMARGO ROSA (Transferido de Empresa)" at bounding box center [351, 155] width 259 height 24
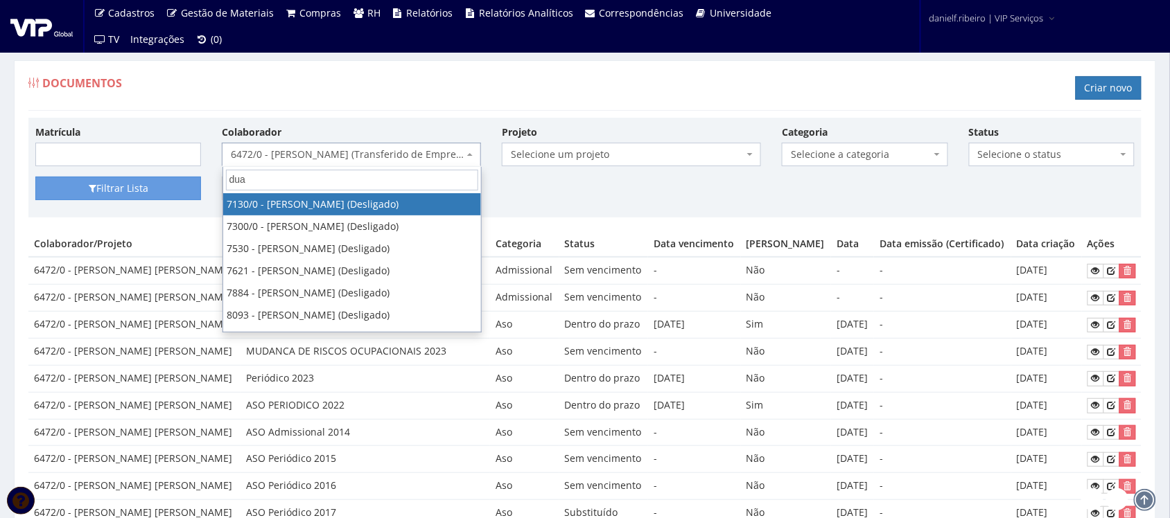
type input "duan"
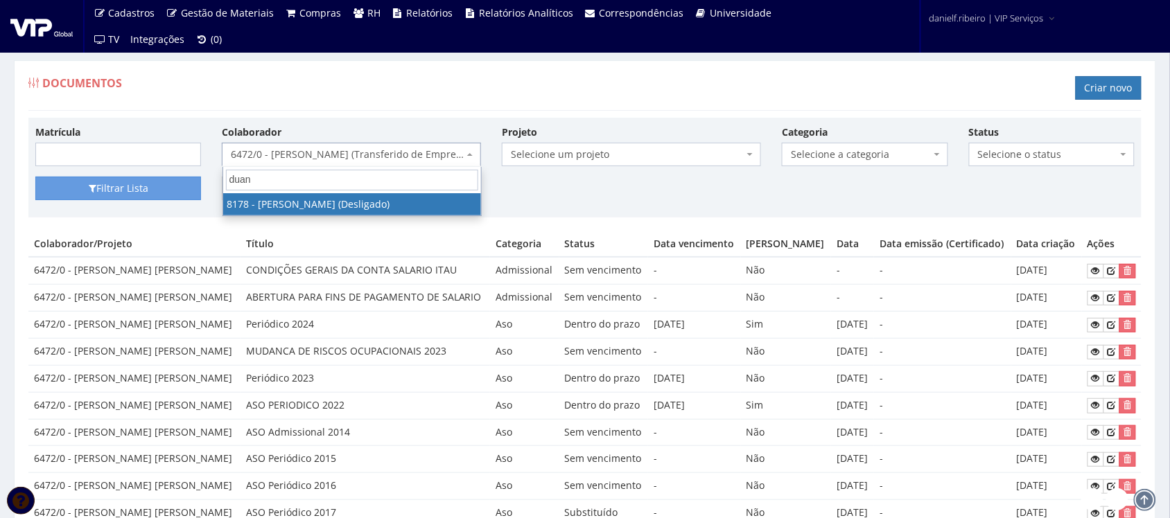
select select "4028"
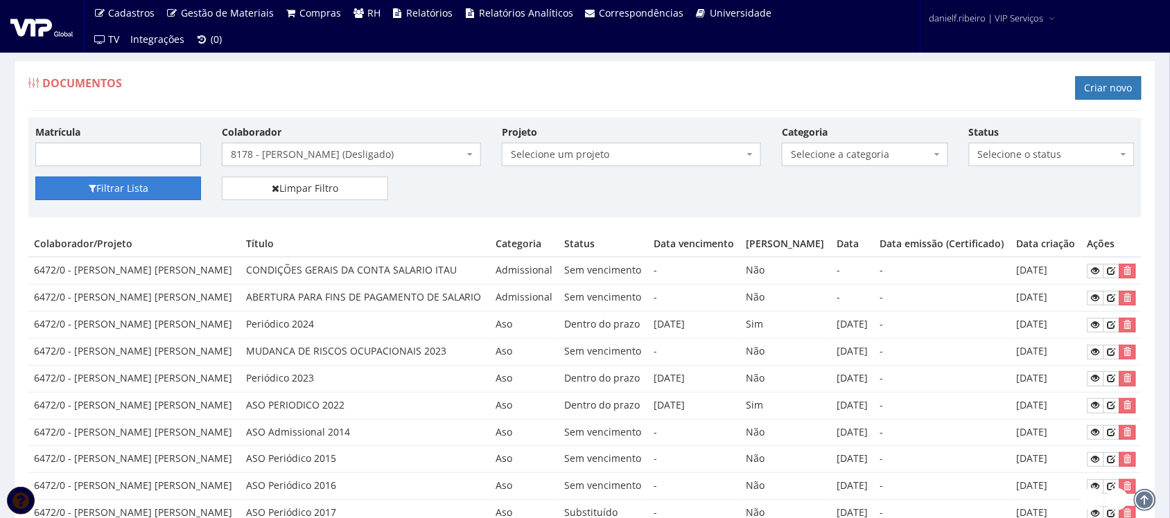
click at [167, 182] on button "Filtrar Lista" at bounding box center [118, 189] width 166 height 24
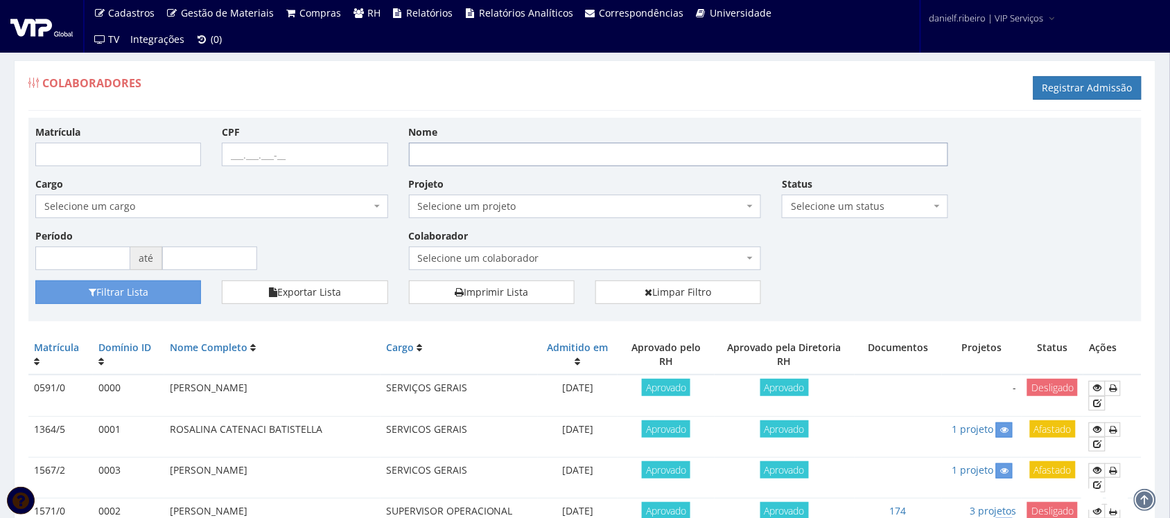
click at [469, 144] on input "Nome" at bounding box center [678, 155] width 539 height 24
type input "duani"
click at [130, 288] on button "Filtrar Lista" at bounding box center [118, 293] width 166 height 24
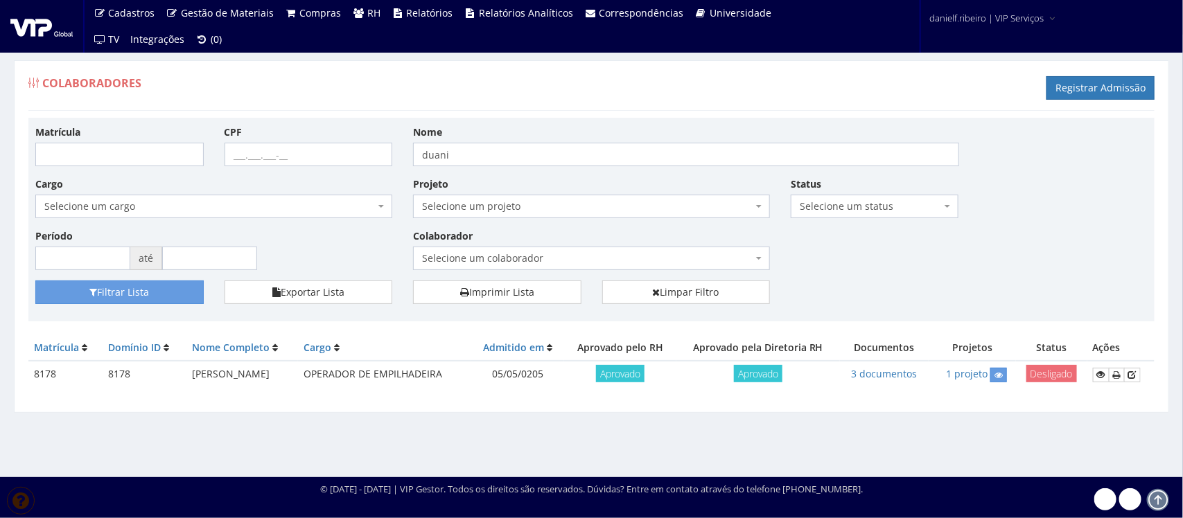
click at [1067, 372] on span "Desligado" at bounding box center [1052, 373] width 51 height 17
click at [1103, 378] on icon at bounding box center [1101, 375] width 8 height 10
